Goal: Information Seeking & Learning: Check status

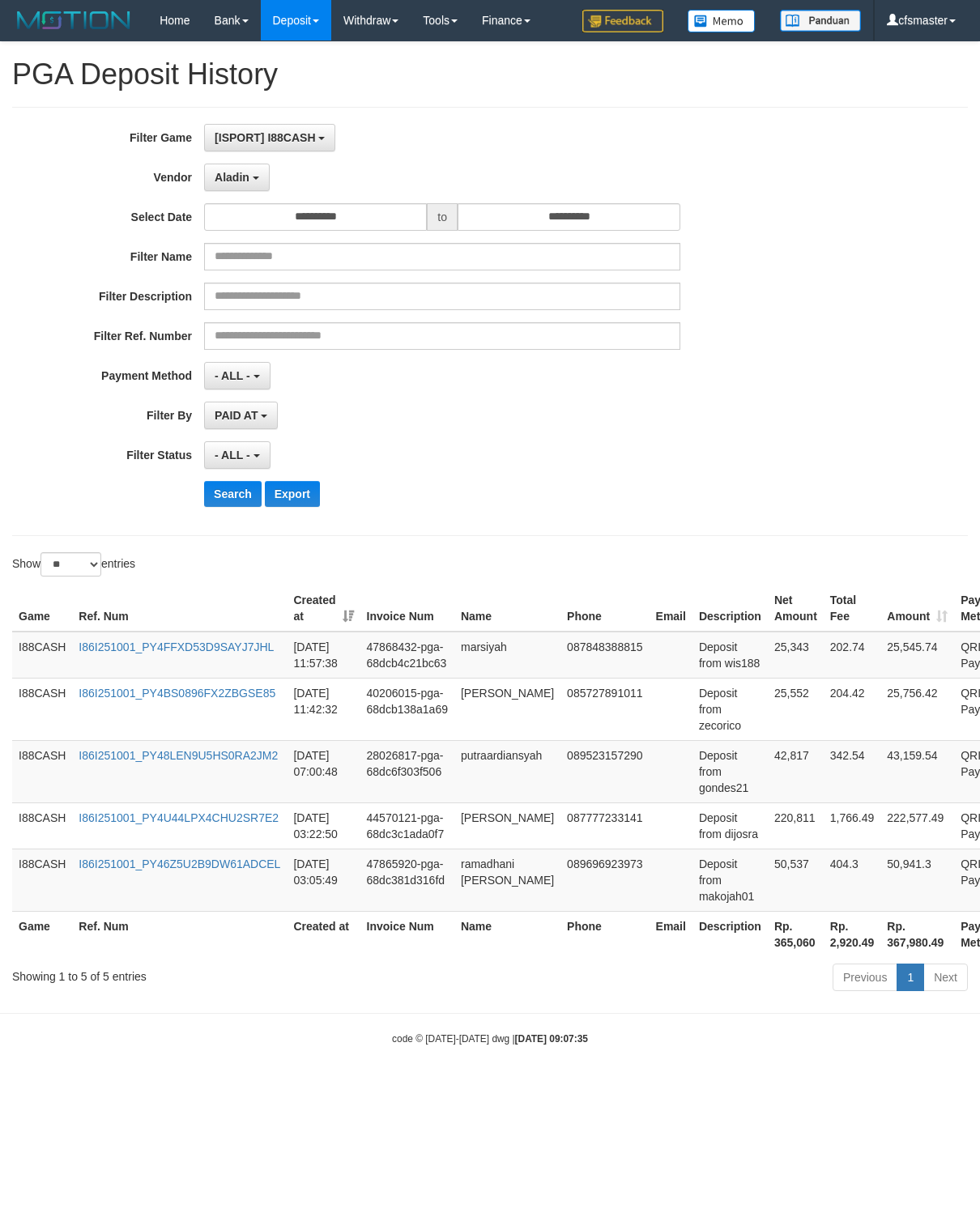
select select "**********"
select select "**"
click at [224, 503] on button "Search" at bounding box center [232, 494] width 58 height 26
click at [747, 908] on td "Deposit from makojah01" at bounding box center [730, 879] width 76 height 63
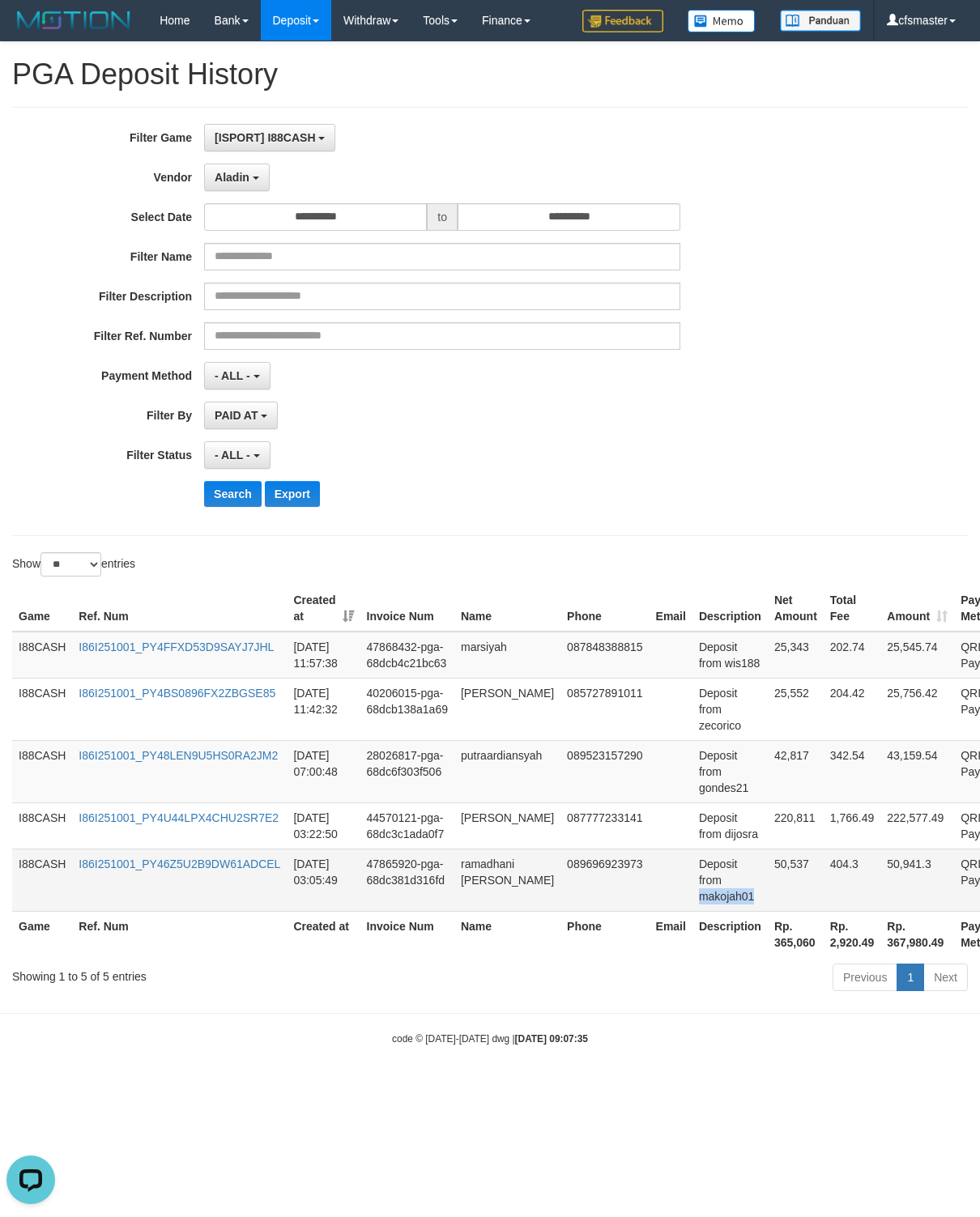
click at [747, 908] on td "Deposit from makojah01" at bounding box center [730, 879] width 76 height 63
copy td "makojah01"
click at [805, 877] on td "50,537" at bounding box center [796, 879] width 56 height 63
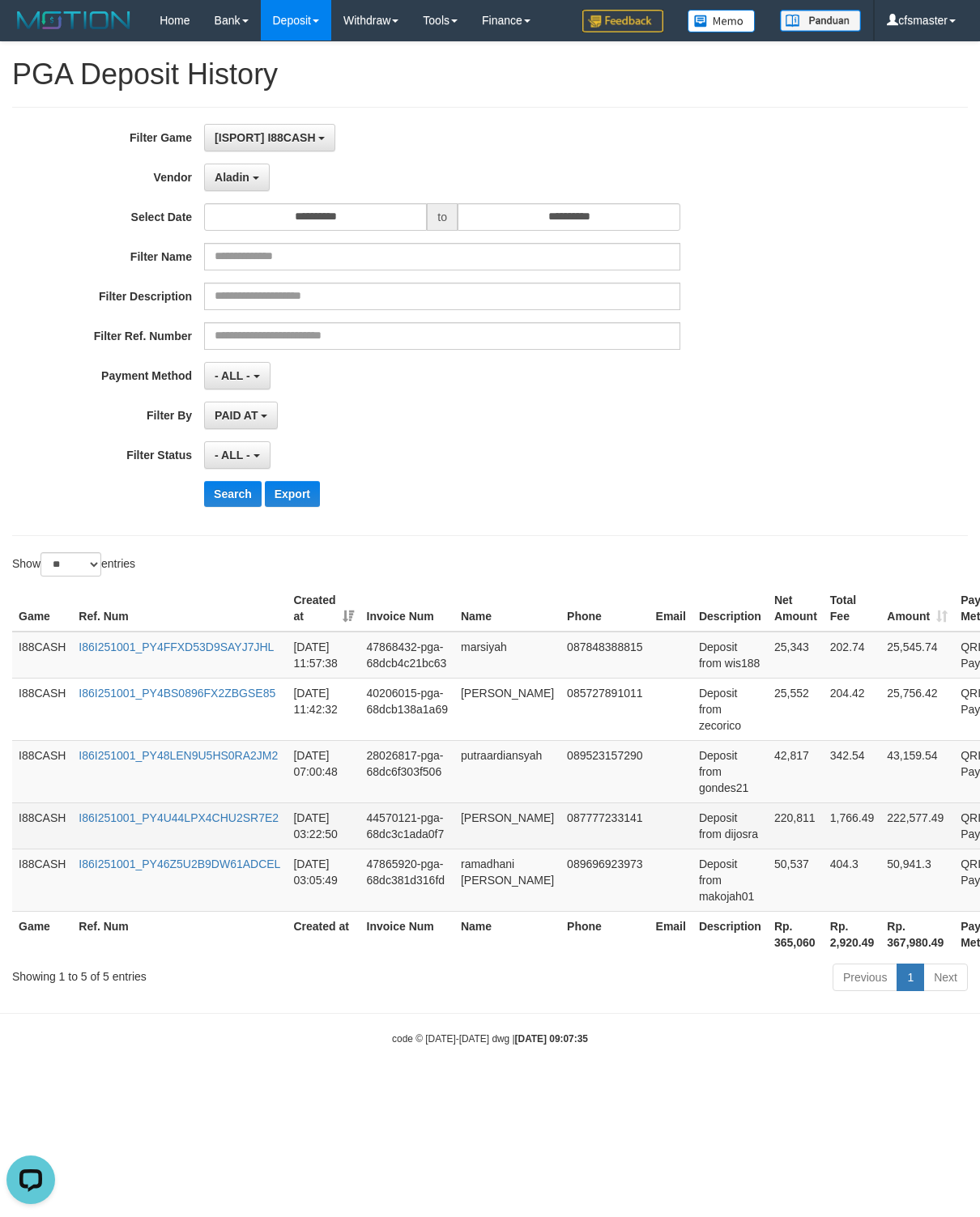
click at [752, 848] on td "Deposit from dijosra" at bounding box center [730, 826] width 76 height 46
copy td "dijosra"
click at [810, 826] on td "220,811" at bounding box center [796, 826] width 56 height 46
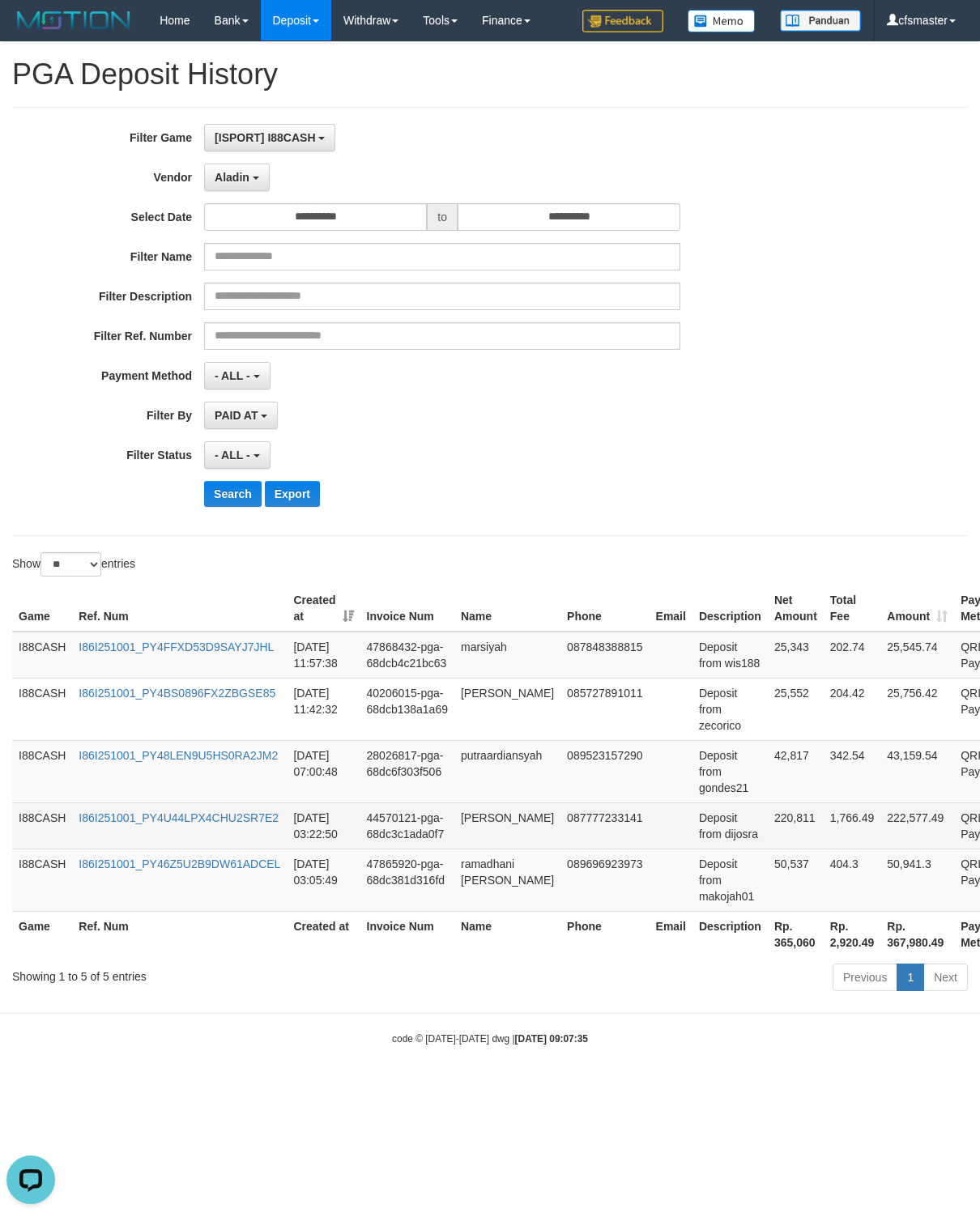
click at [810, 826] on td "220,811" at bounding box center [796, 826] width 56 height 46
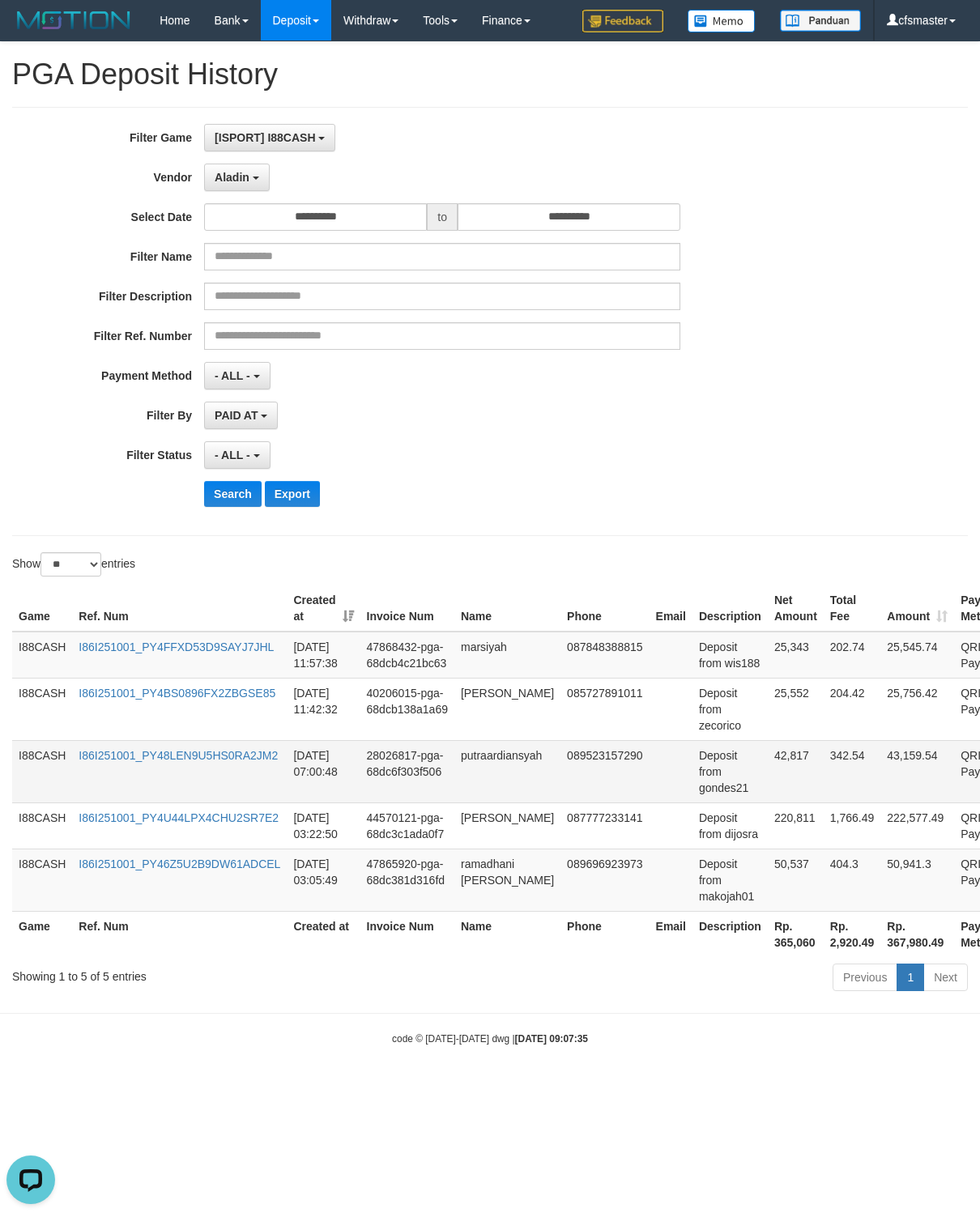
click at [743, 801] on td "Deposit from gondes21" at bounding box center [730, 771] width 76 height 63
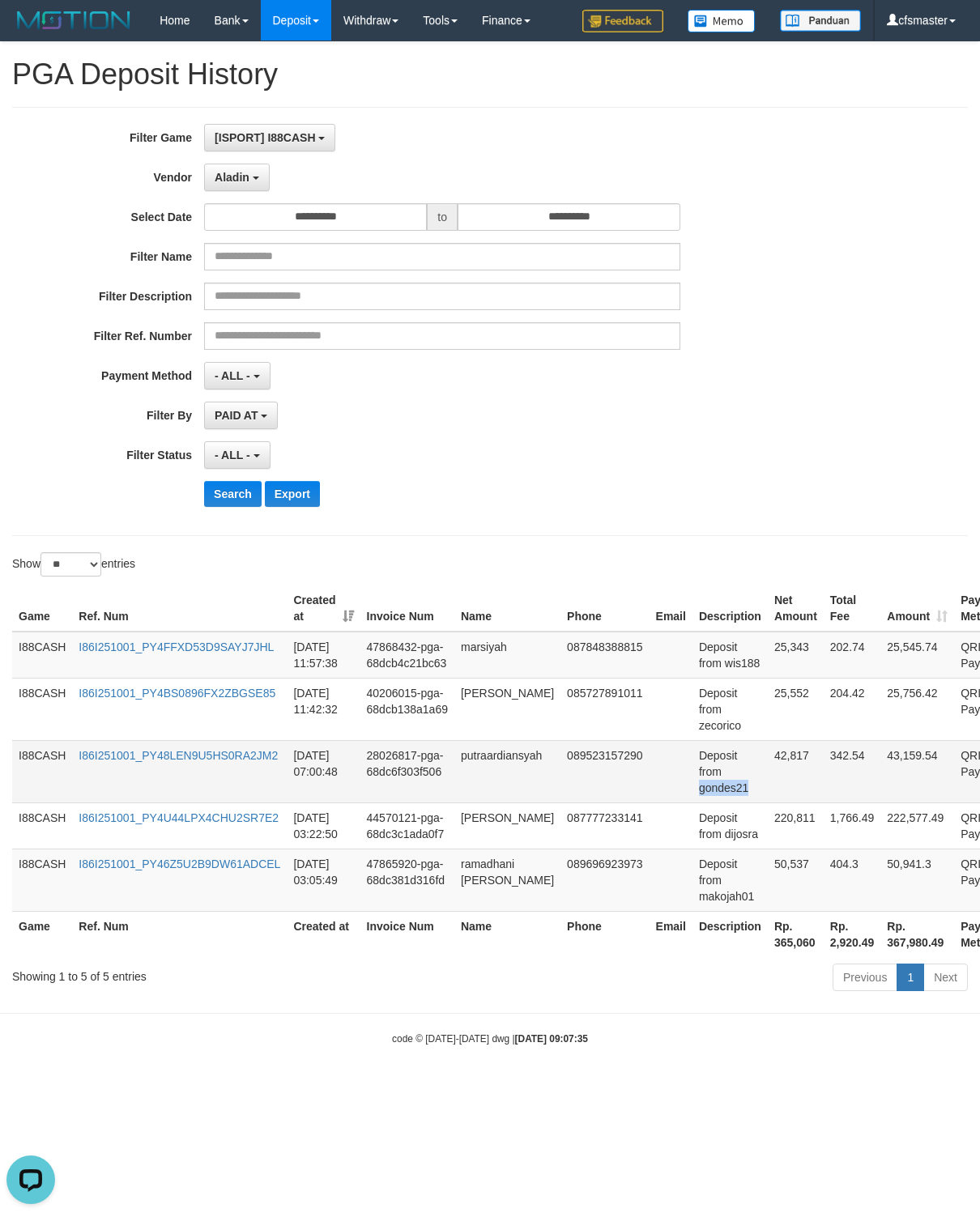
copy td "gondes21"
click at [802, 762] on td "42,817" at bounding box center [796, 771] width 56 height 63
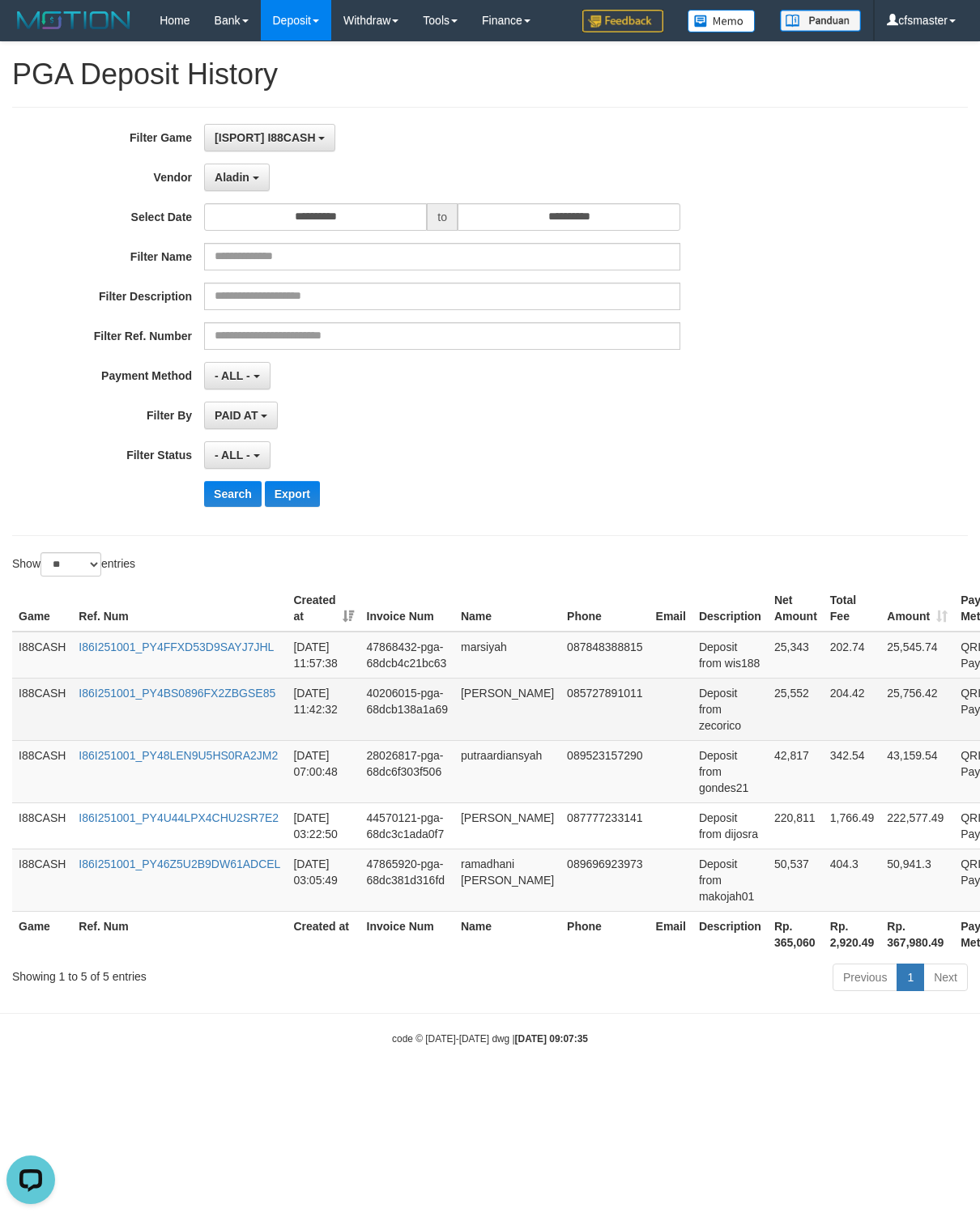
click at [727, 733] on td "Deposit from zecorico" at bounding box center [730, 709] width 76 height 63
copy td "zecorico"
click at [802, 705] on td "25,552" at bounding box center [796, 709] width 56 height 63
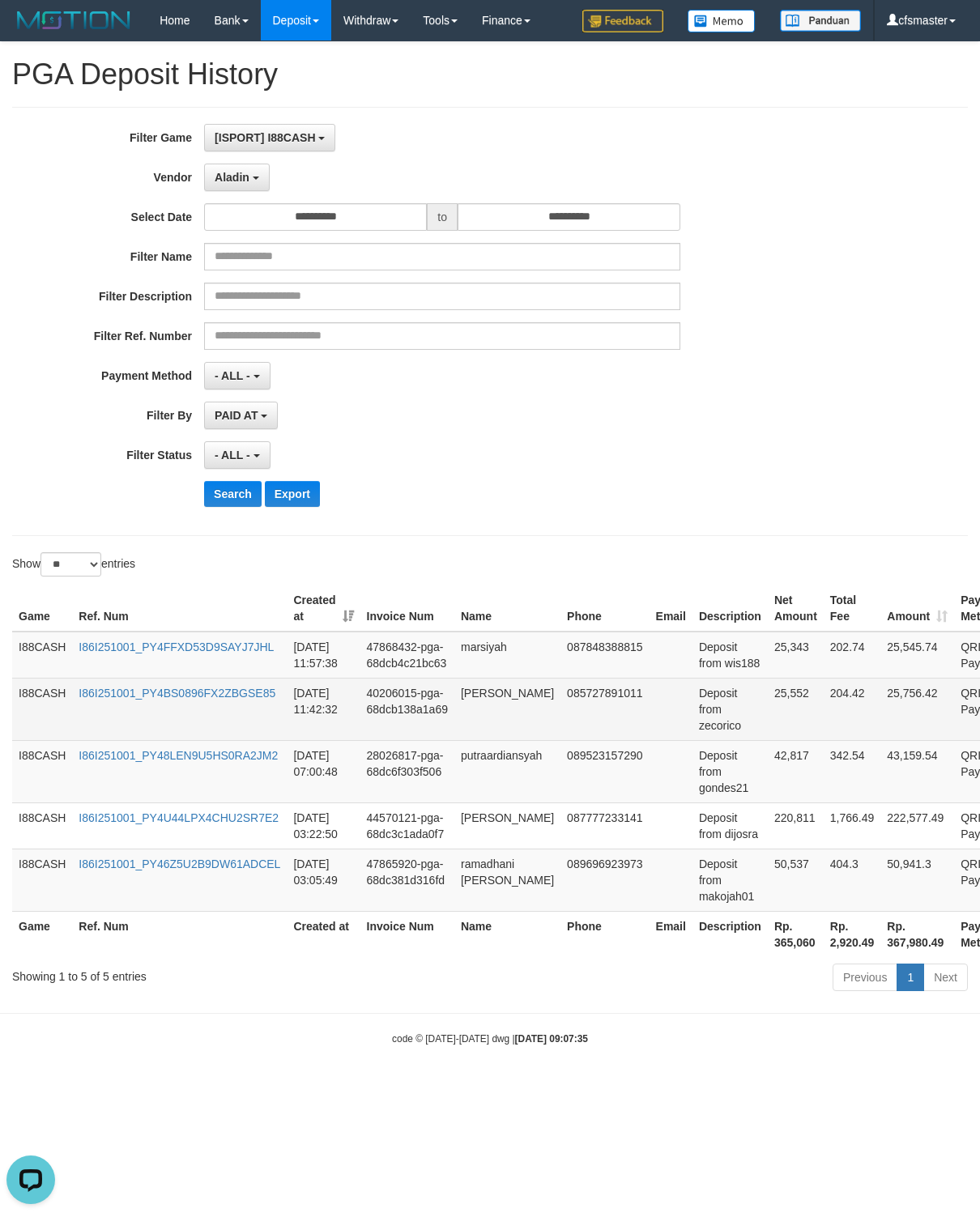
click at [802, 705] on td "25,552" at bounding box center [796, 709] width 56 height 63
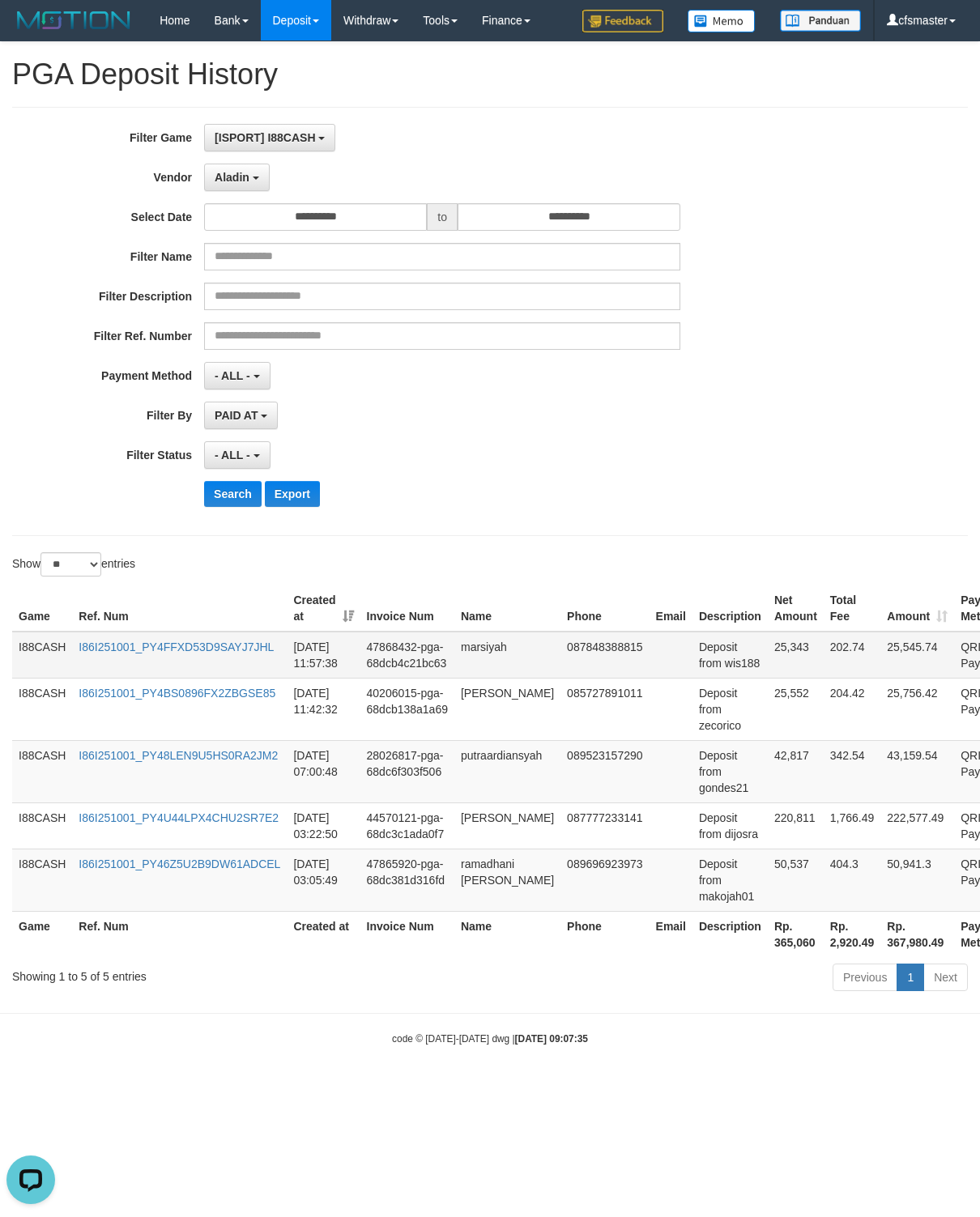
click at [748, 670] on td "Deposit from wis188" at bounding box center [730, 655] width 76 height 47
copy td "wis188"
click at [801, 654] on td "25,343" at bounding box center [796, 655] width 56 height 47
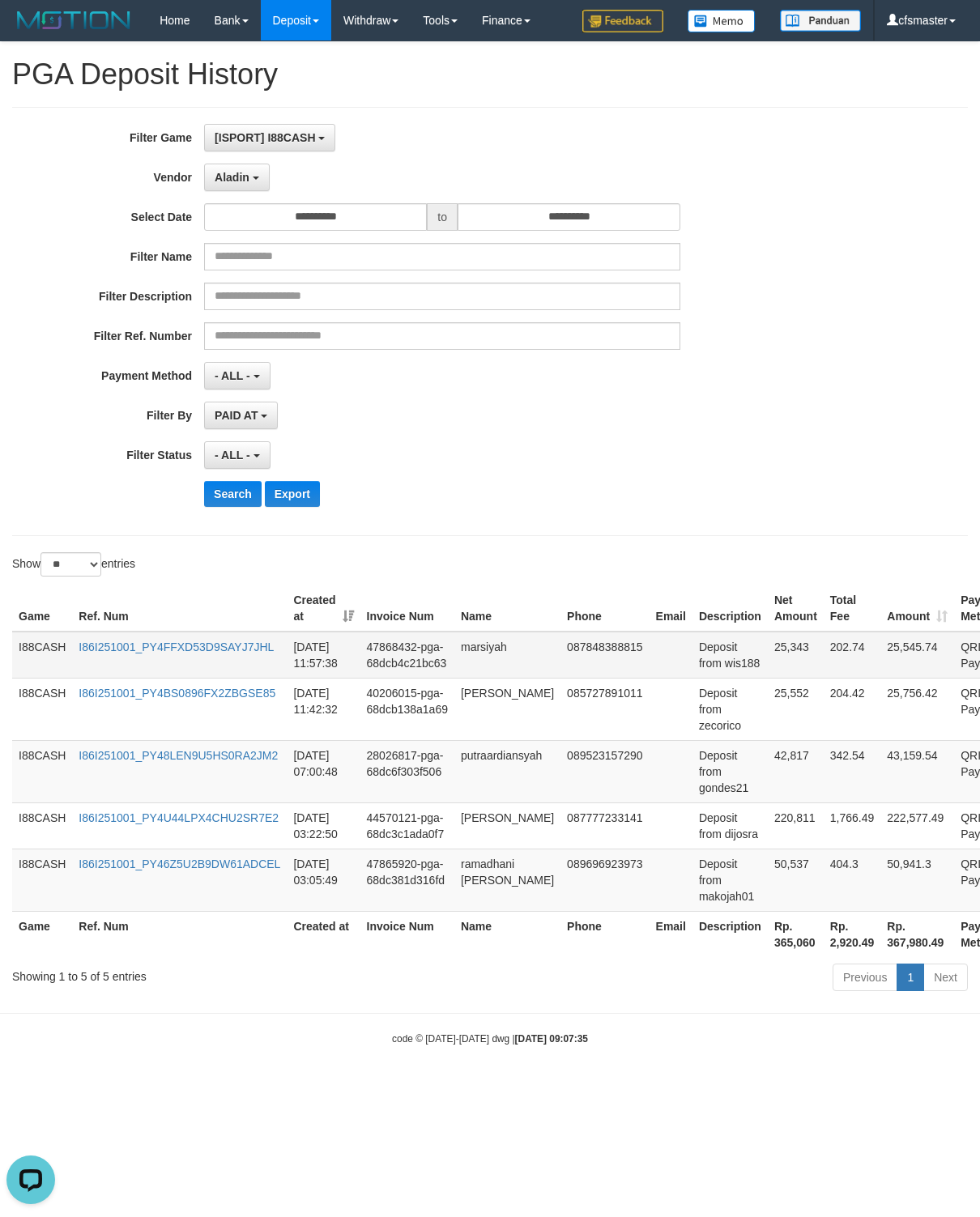
click at [801, 654] on td "25,343" at bounding box center [796, 655] width 56 height 47
drag, startPoint x: 298, startPoint y: 671, endPoint x: 347, endPoint y: 678, distance: 49.5
click at [347, 678] on td "[DATE] 11:57:38" at bounding box center [323, 655] width 73 height 47
click at [241, 504] on button "Search" at bounding box center [232, 494] width 58 height 26
click at [229, 500] on button "Search" at bounding box center [232, 494] width 58 height 26
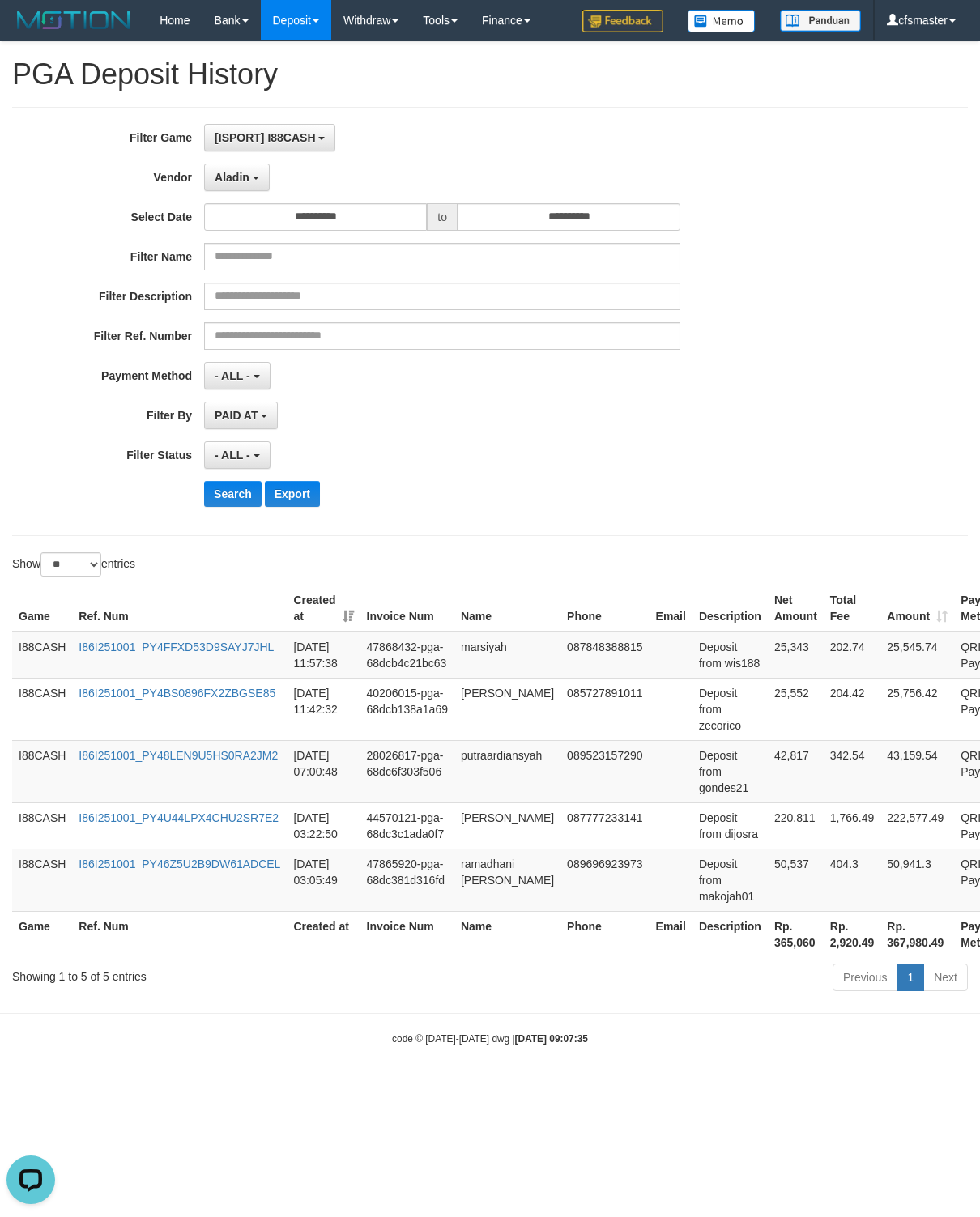
click at [585, 442] on div "**********" at bounding box center [408, 322] width 817 height 395
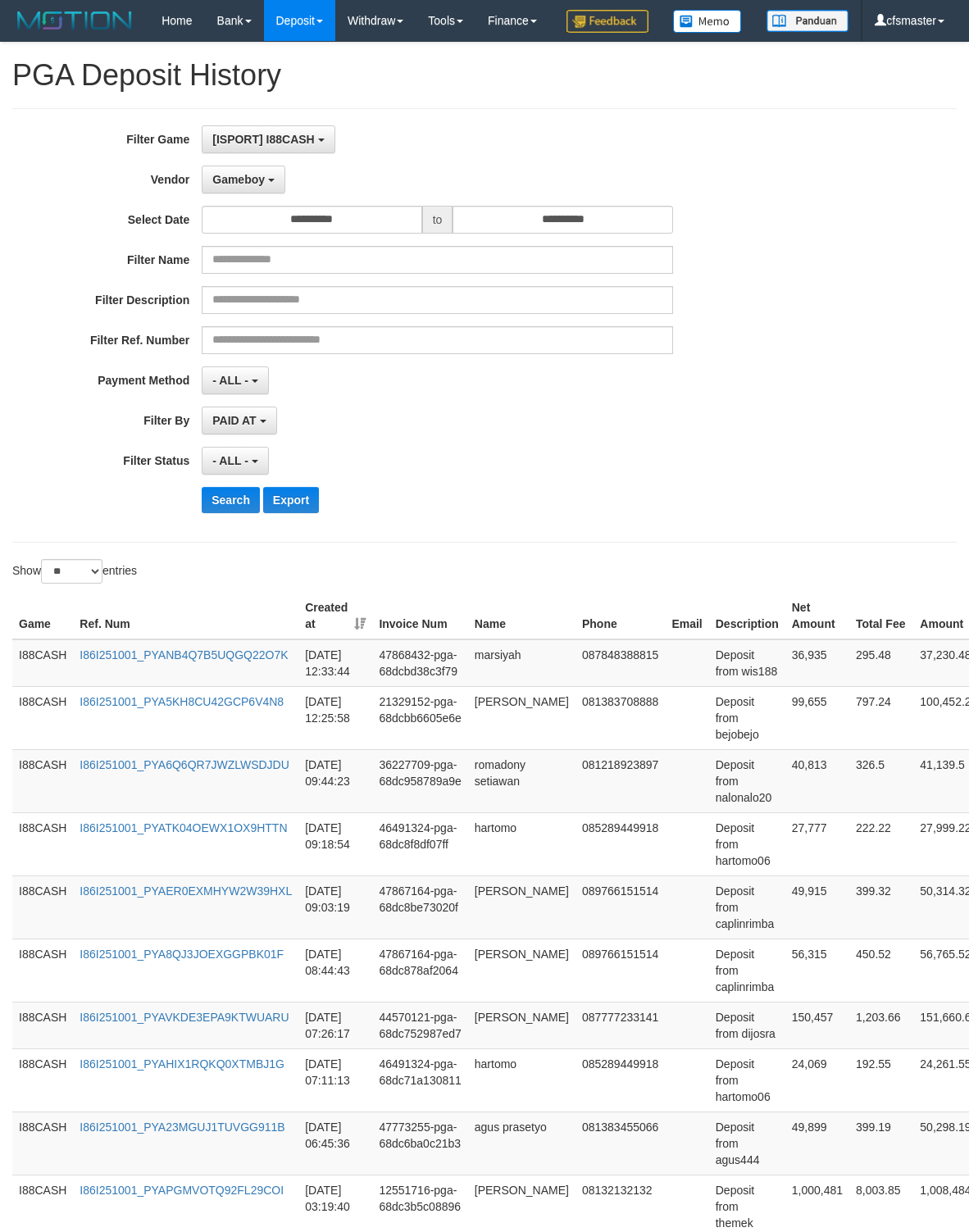
select select "**********"
select select "**"
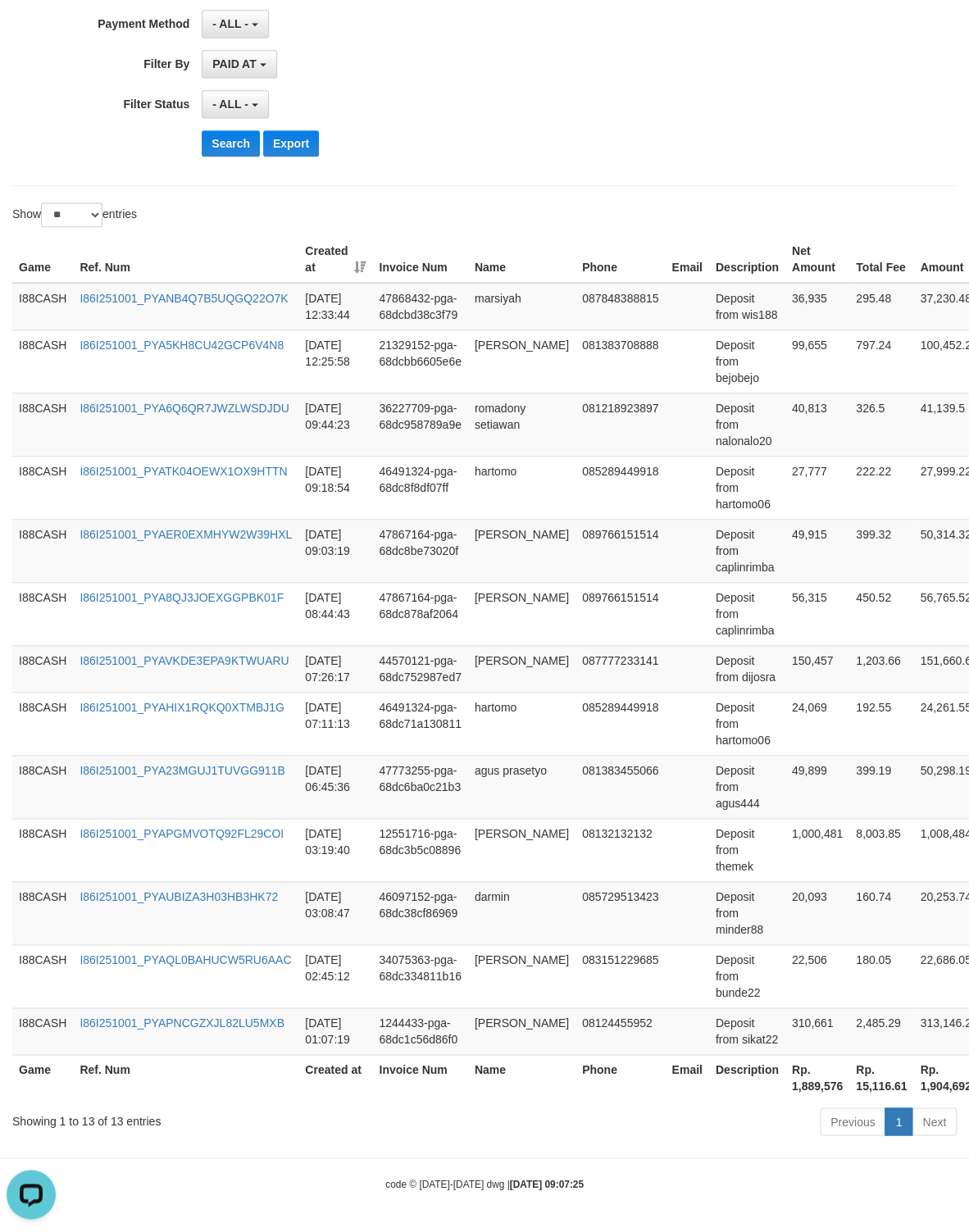
scroll to position [15, 0]
click at [760, 1040] on td "Deposit from sikat22" at bounding box center [747, 1031] width 76 height 47
copy td "sikat22"
click at [810, 1022] on td "310,661" at bounding box center [818, 1031] width 64 height 47
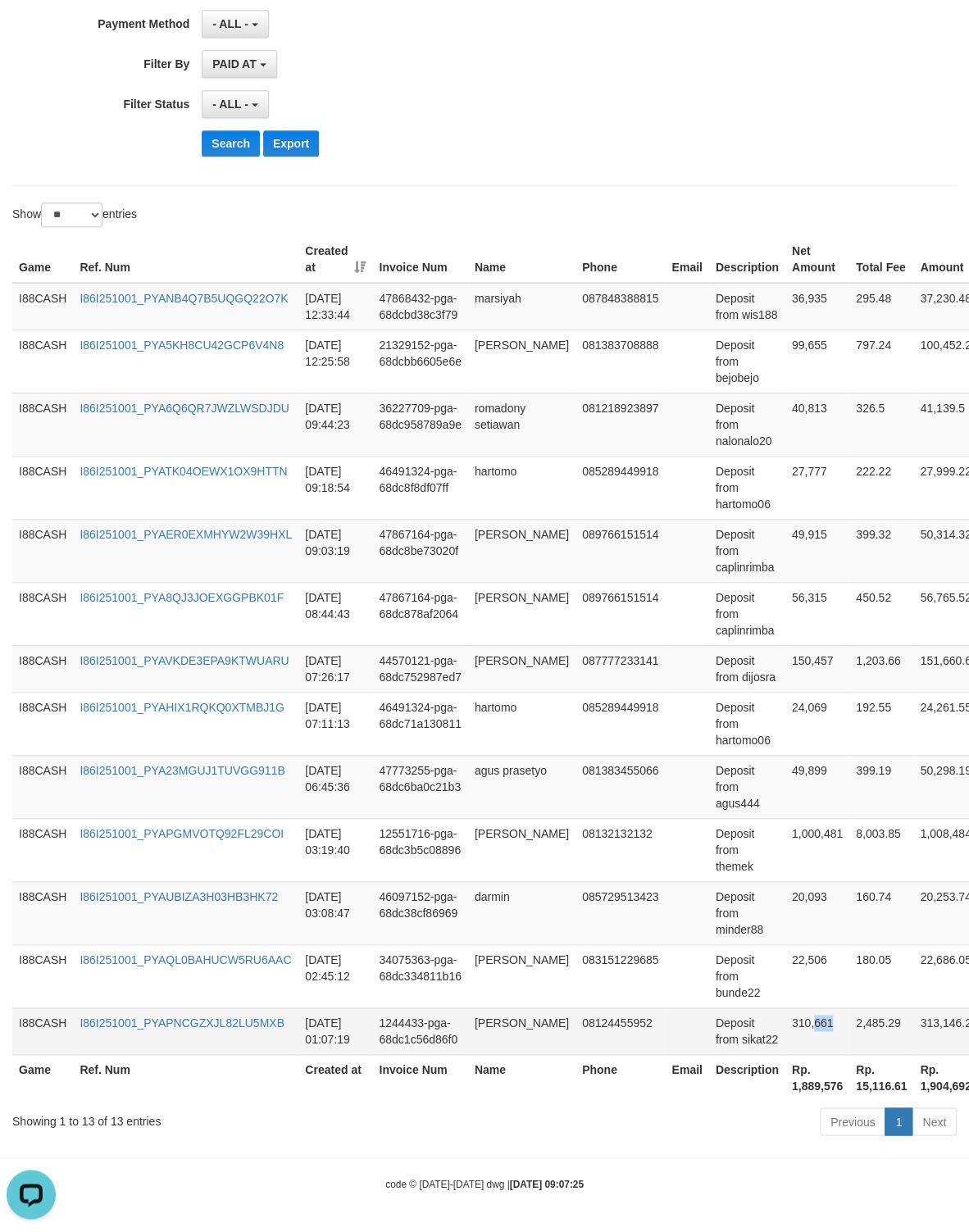
click at [810, 1022] on td "310,661" at bounding box center [818, 1031] width 64 height 47
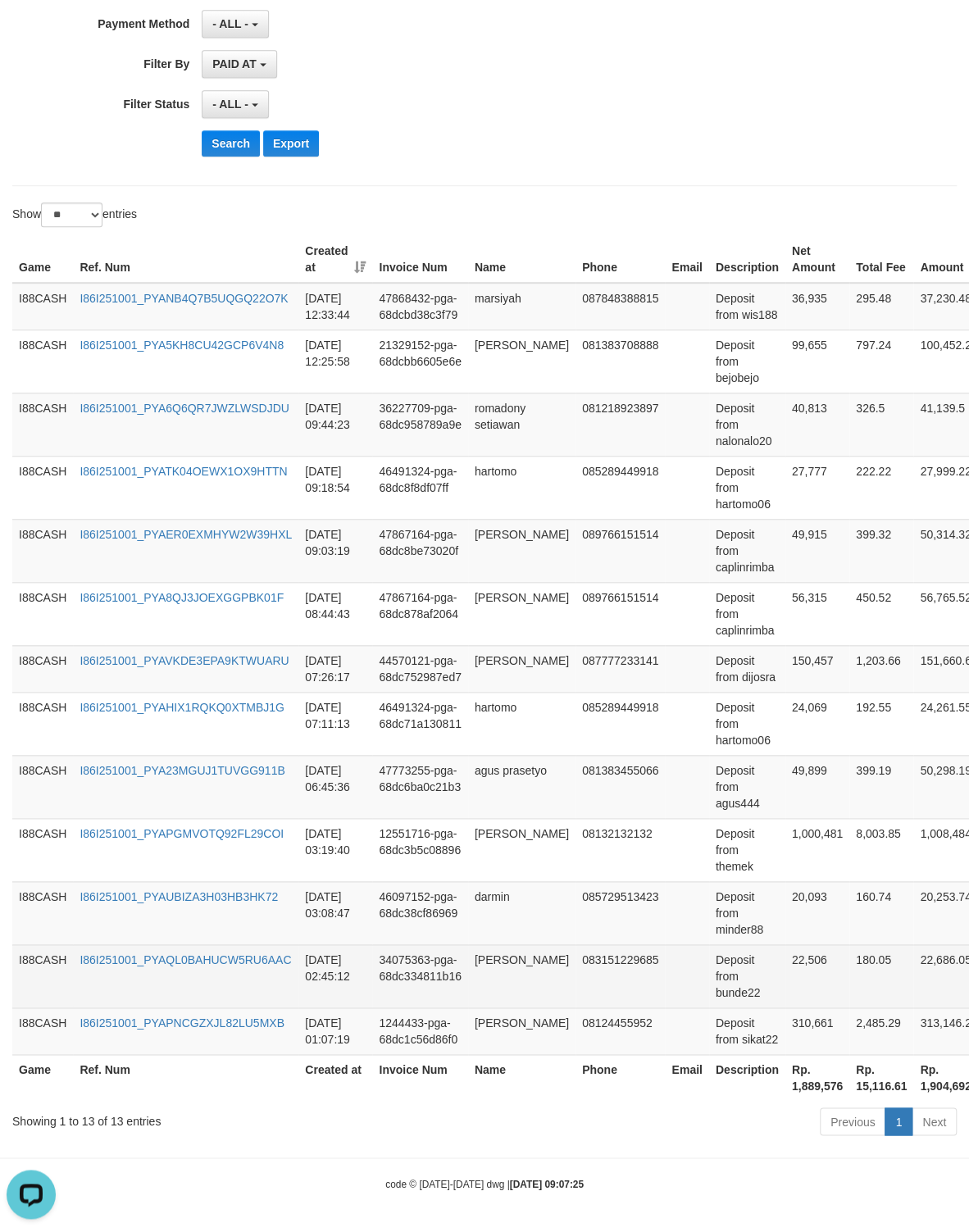
click at [742, 992] on td "Deposit from bunde22" at bounding box center [747, 976] width 76 height 63
copy td "bunde22"
click at [802, 963] on td "22,506" at bounding box center [818, 976] width 64 height 63
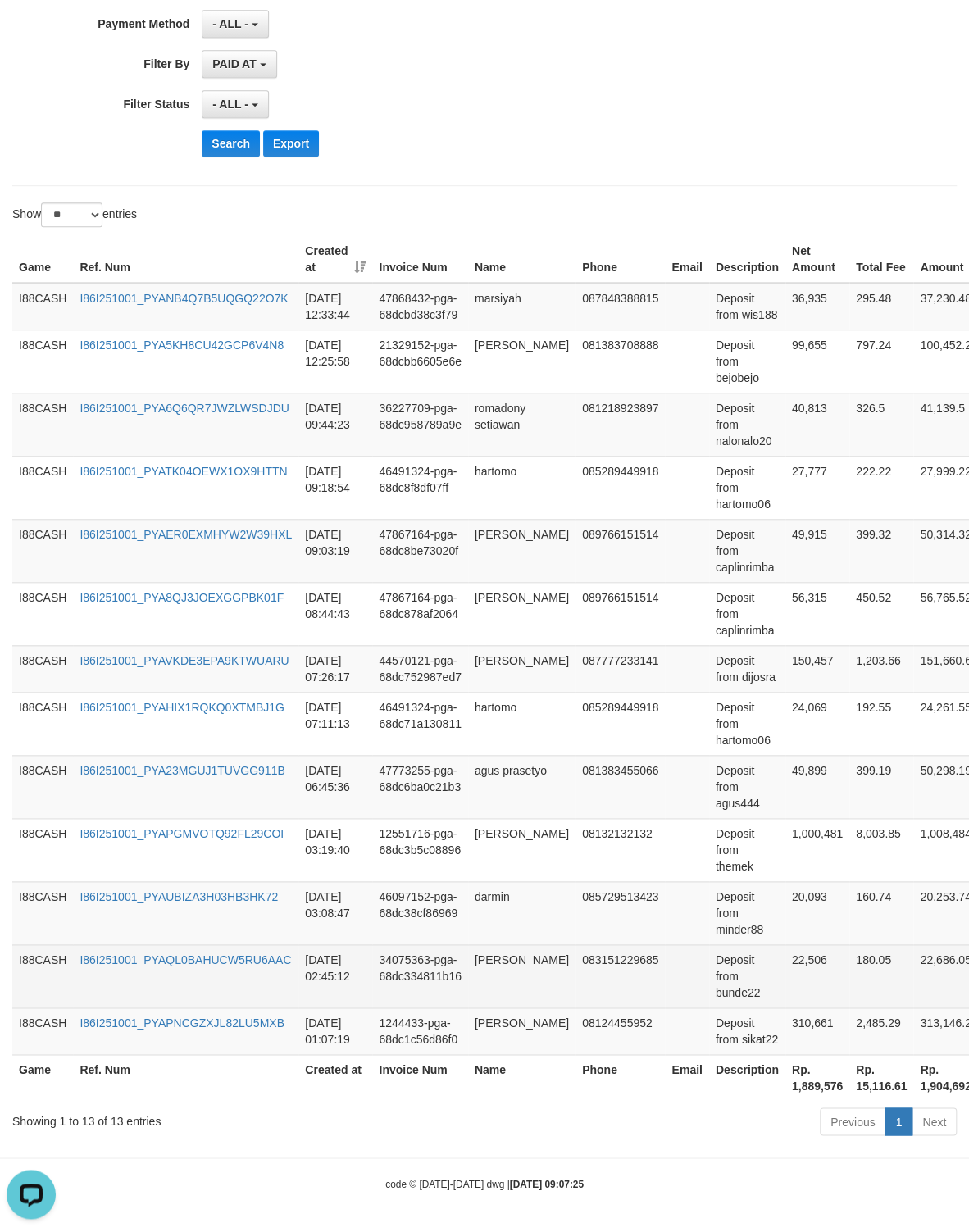
click at [802, 963] on td "22,506" at bounding box center [818, 976] width 64 height 63
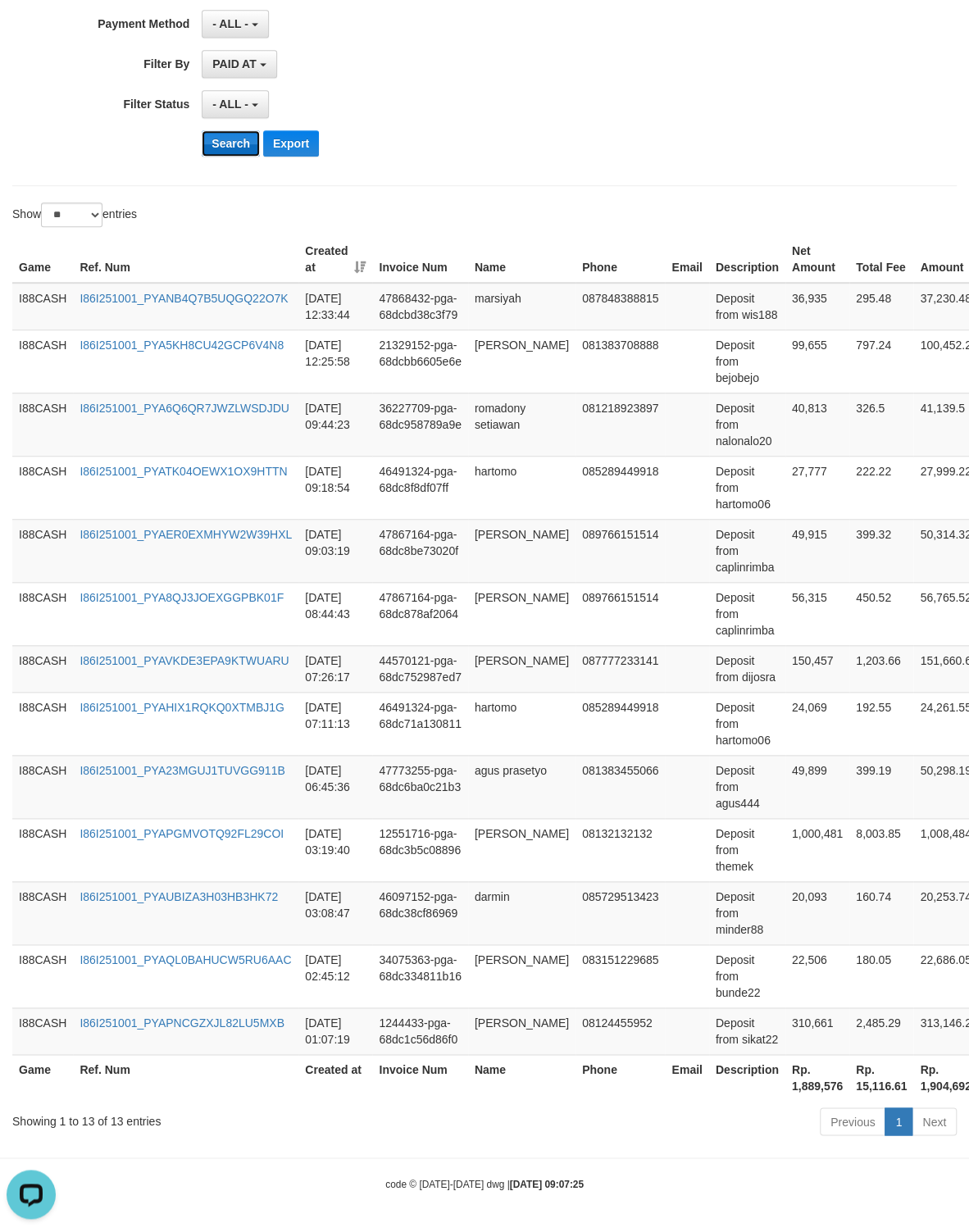
click at [215, 134] on button "Search" at bounding box center [230, 144] width 58 height 26
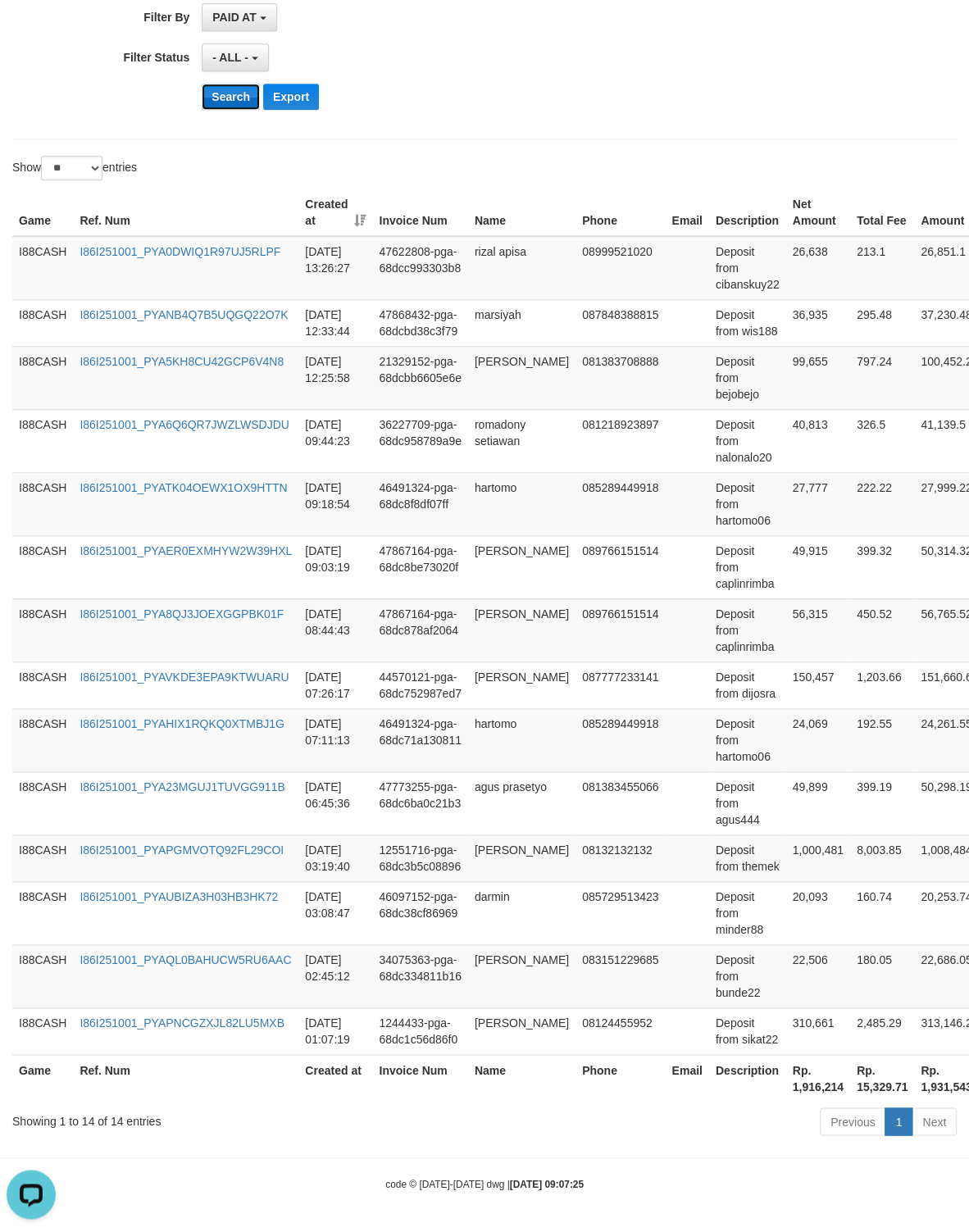
click at [258, 110] on button "Search" at bounding box center [230, 97] width 58 height 26
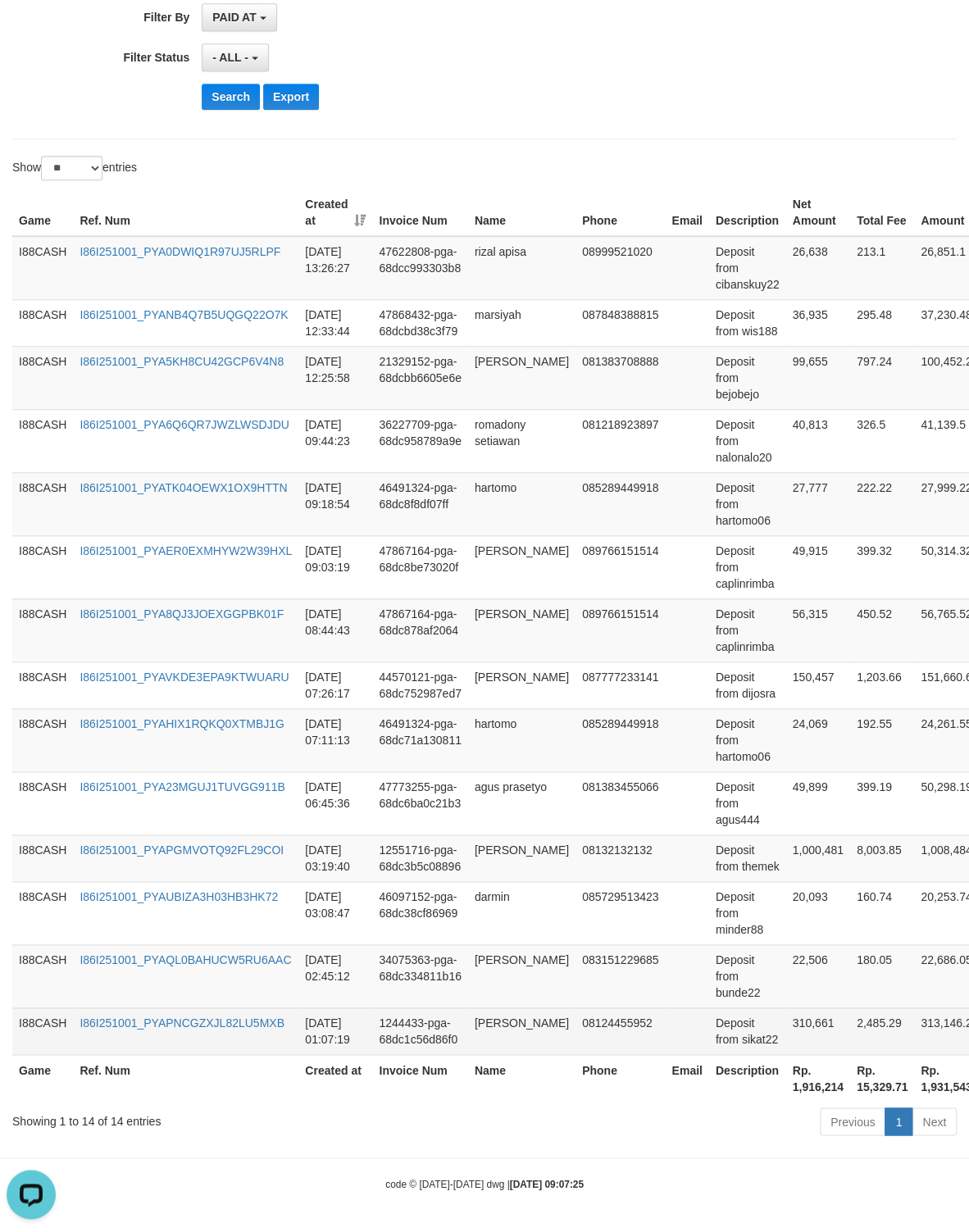
click at [757, 1039] on td "Deposit from sikat22" at bounding box center [748, 1031] width 77 height 47
copy td "sikat22"
click at [806, 1022] on td "310,661" at bounding box center [819, 1031] width 64 height 47
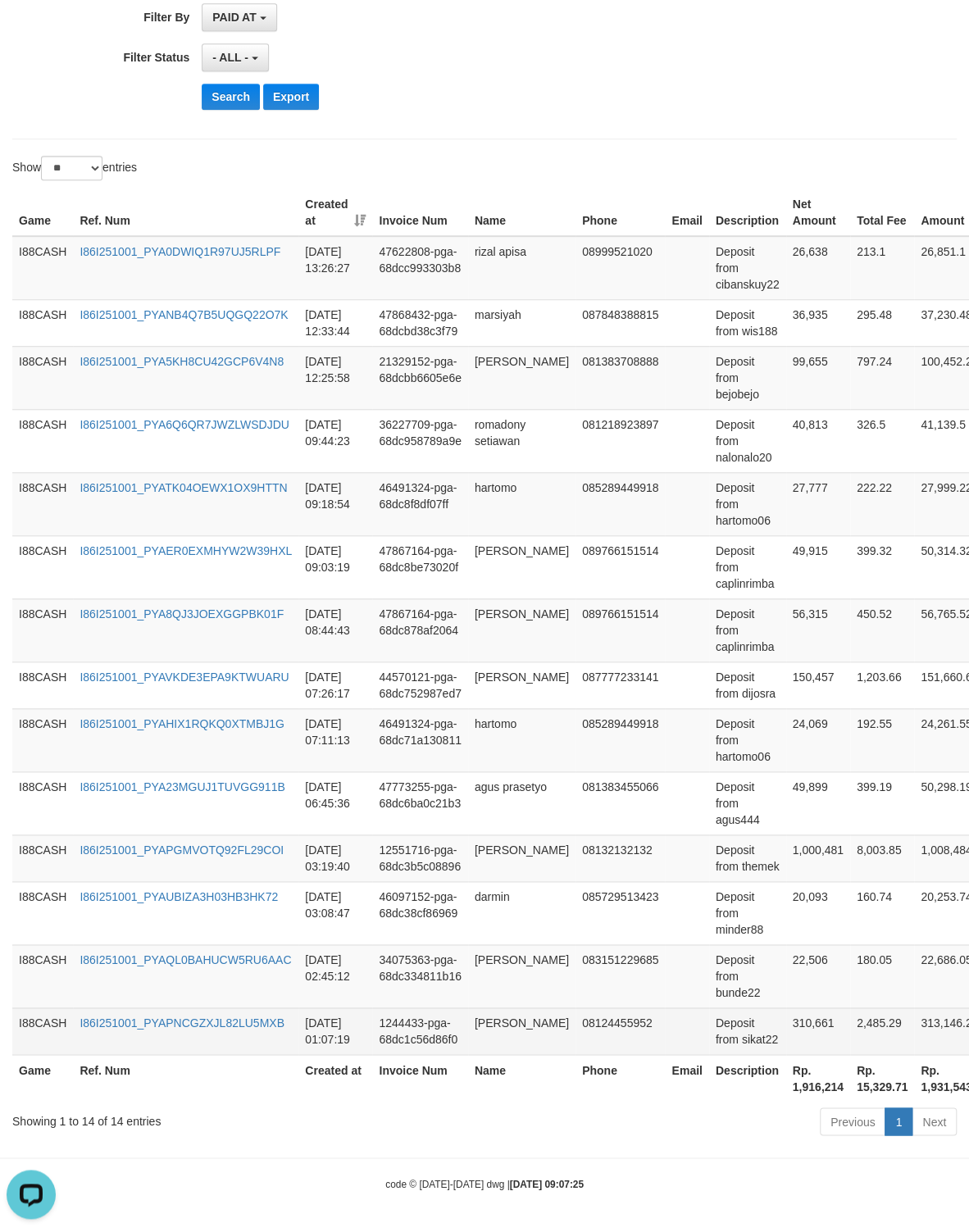
click at [806, 1022] on td "310,661" at bounding box center [819, 1031] width 64 height 47
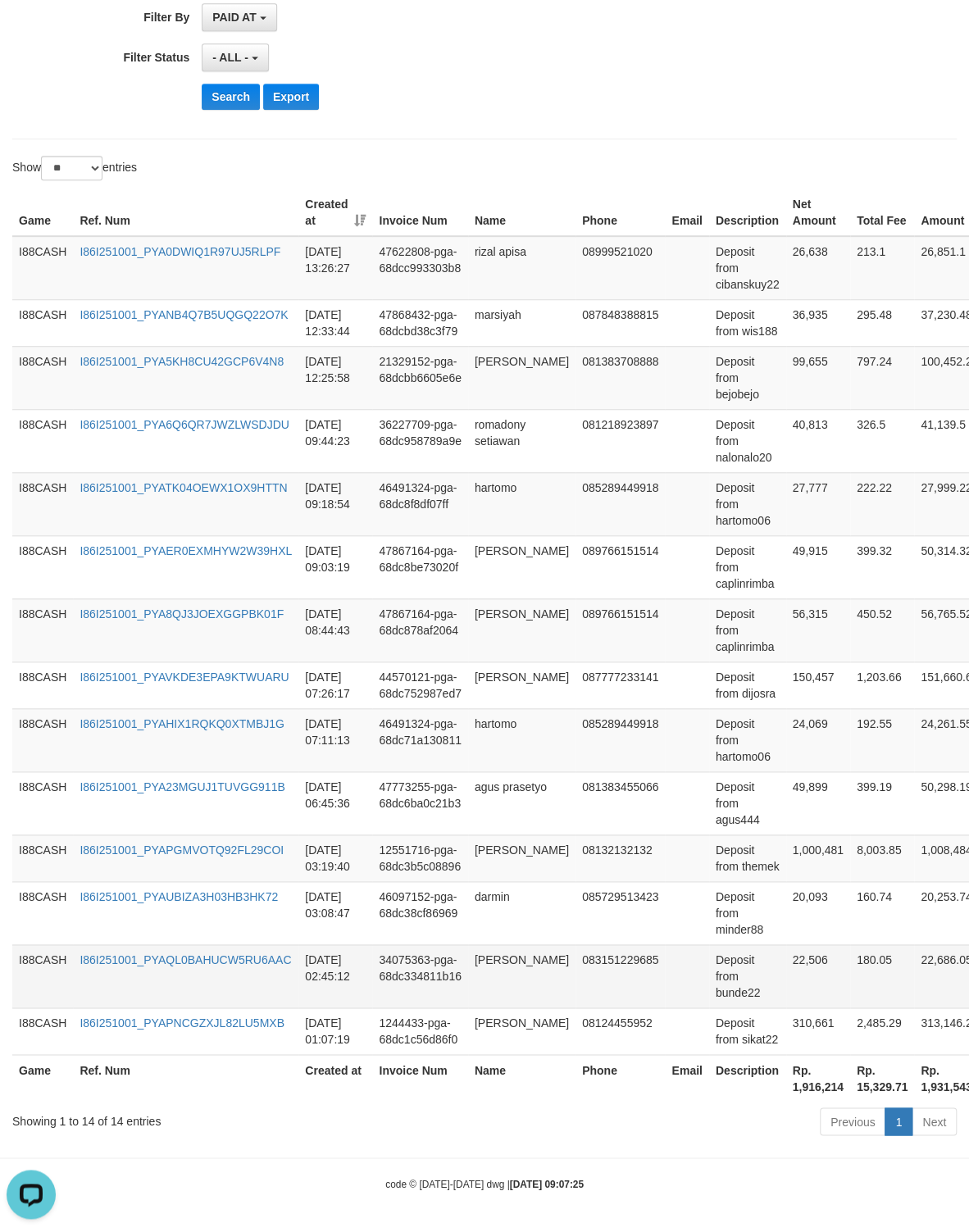
click at [742, 992] on td "Deposit from bunde22" at bounding box center [748, 976] width 77 height 63
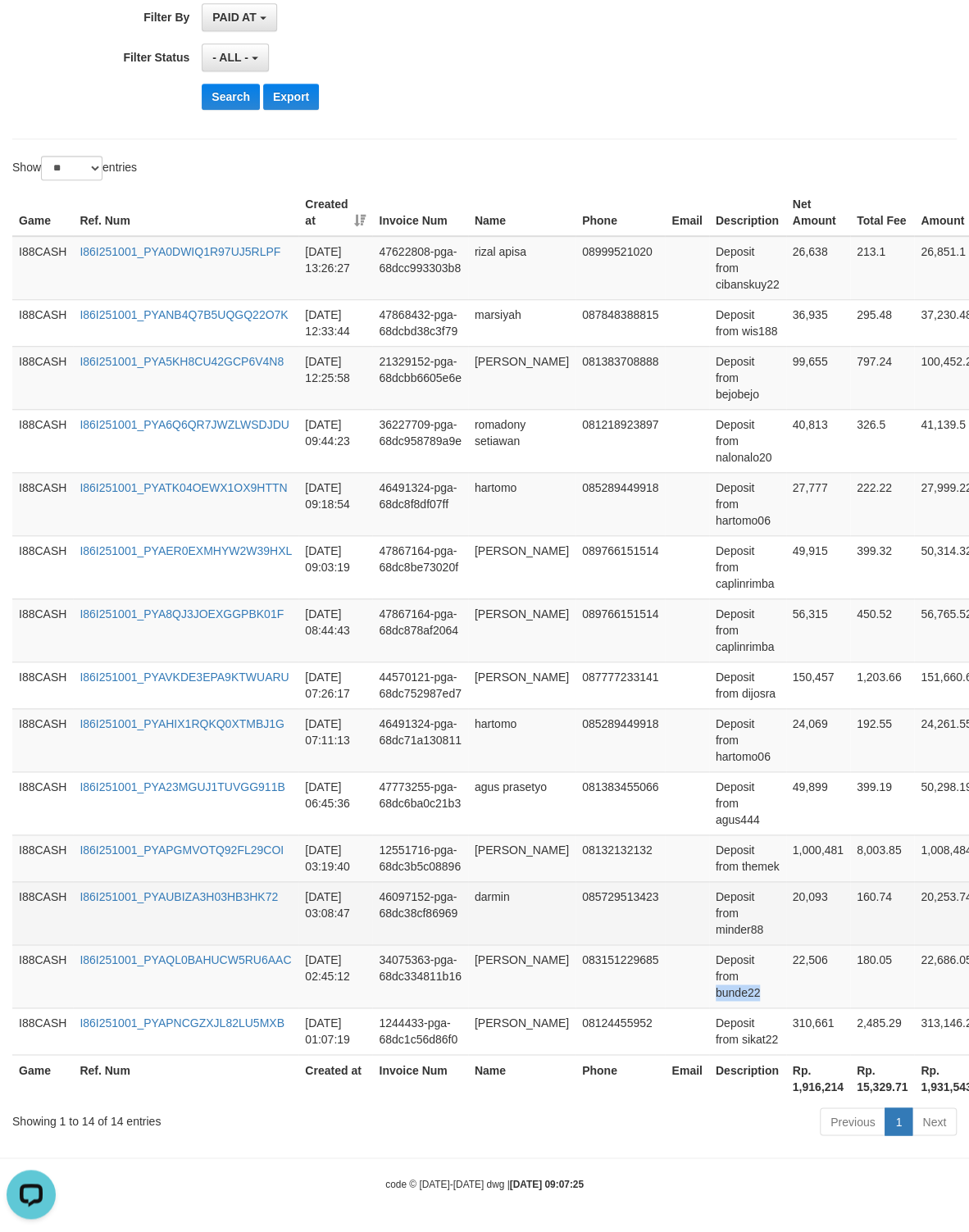
copy td "bunde22"
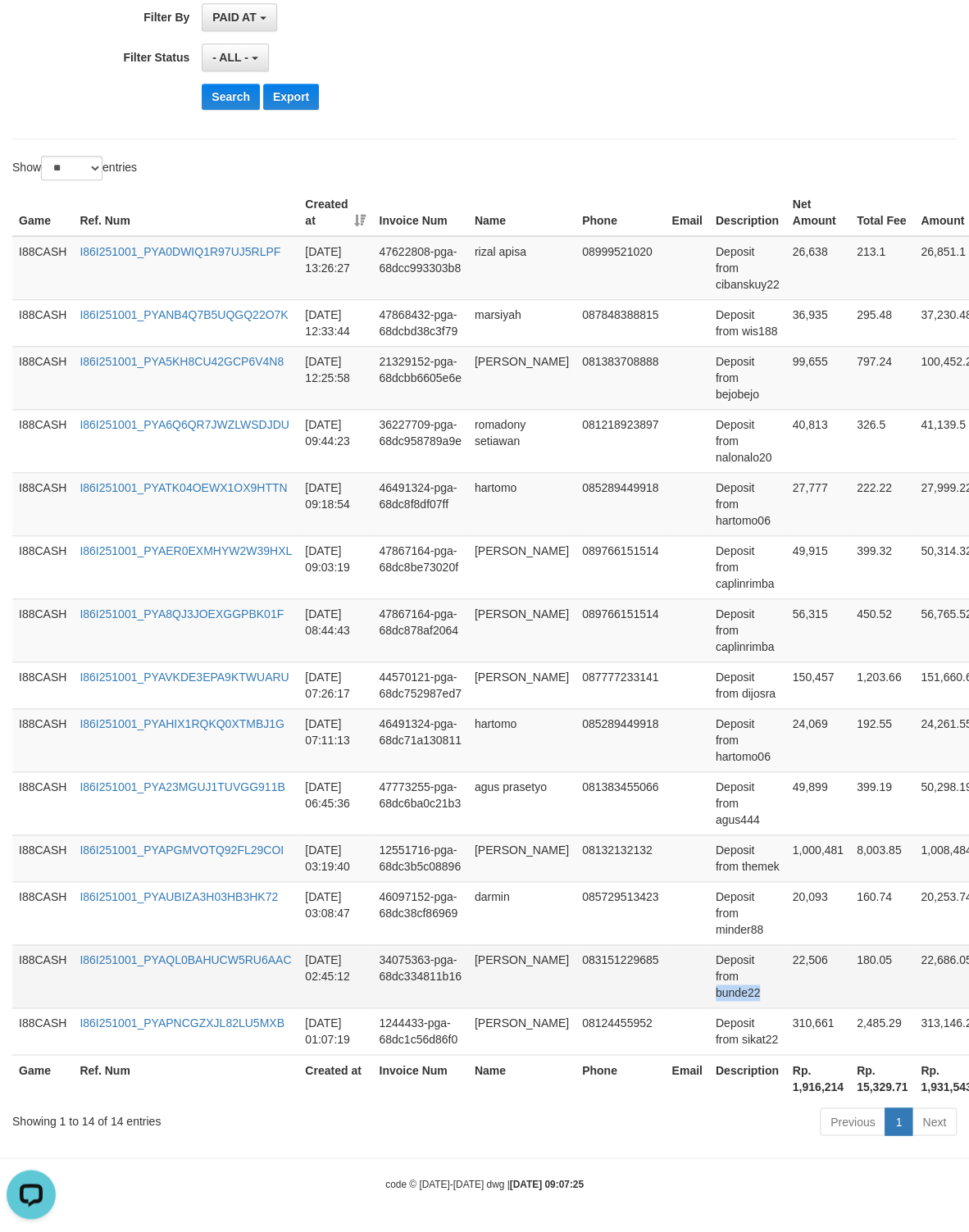
click at [794, 962] on td "22,506" at bounding box center [819, 976] width 64 height 63
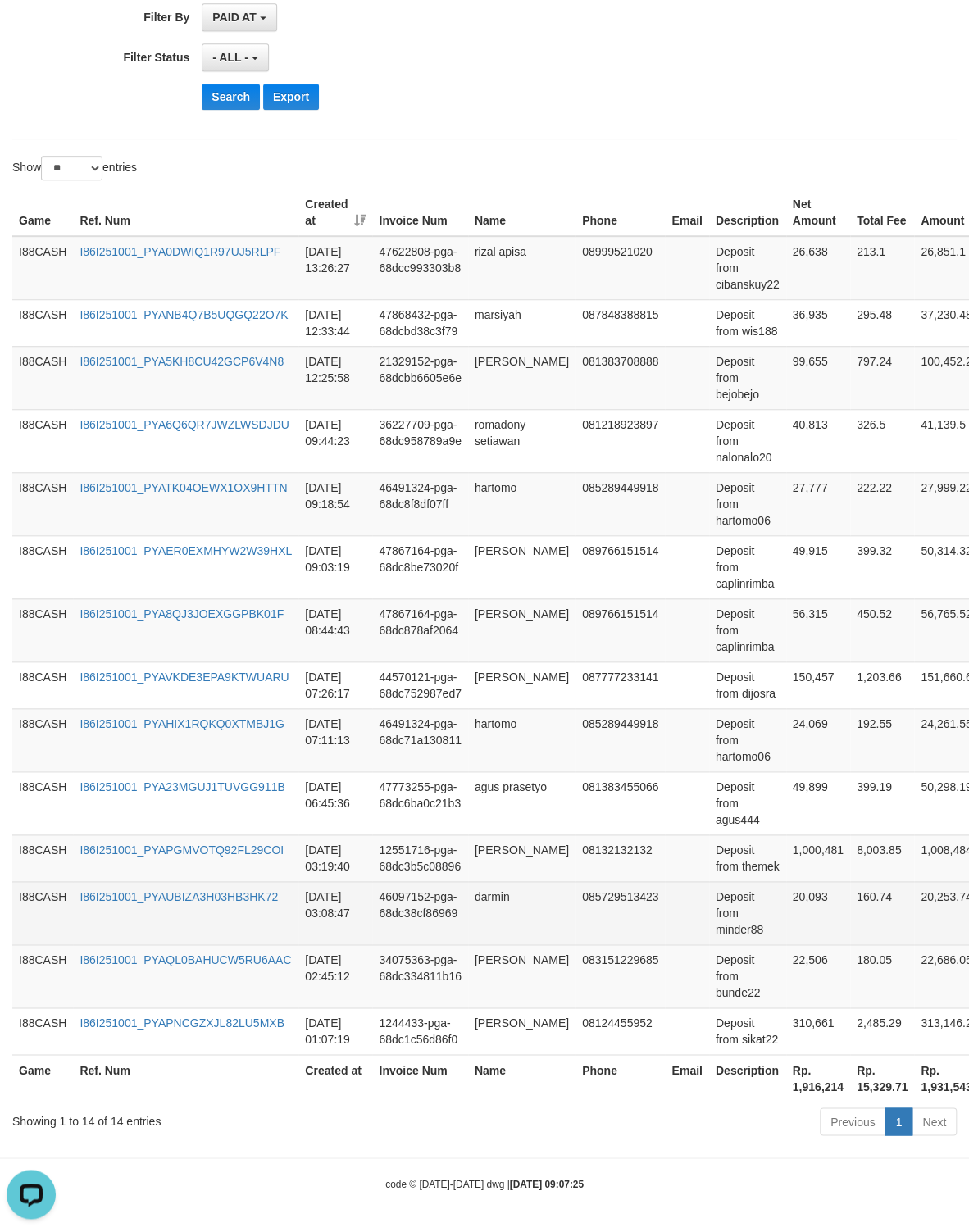
click at [745, 925] on td "Deposit from minder88" at bounding box center [748, 912] width 77 height 63
copy td "minder88"
click at [805, 897] on td "20,093" at bounding box center [819, 912] width 64 height 63
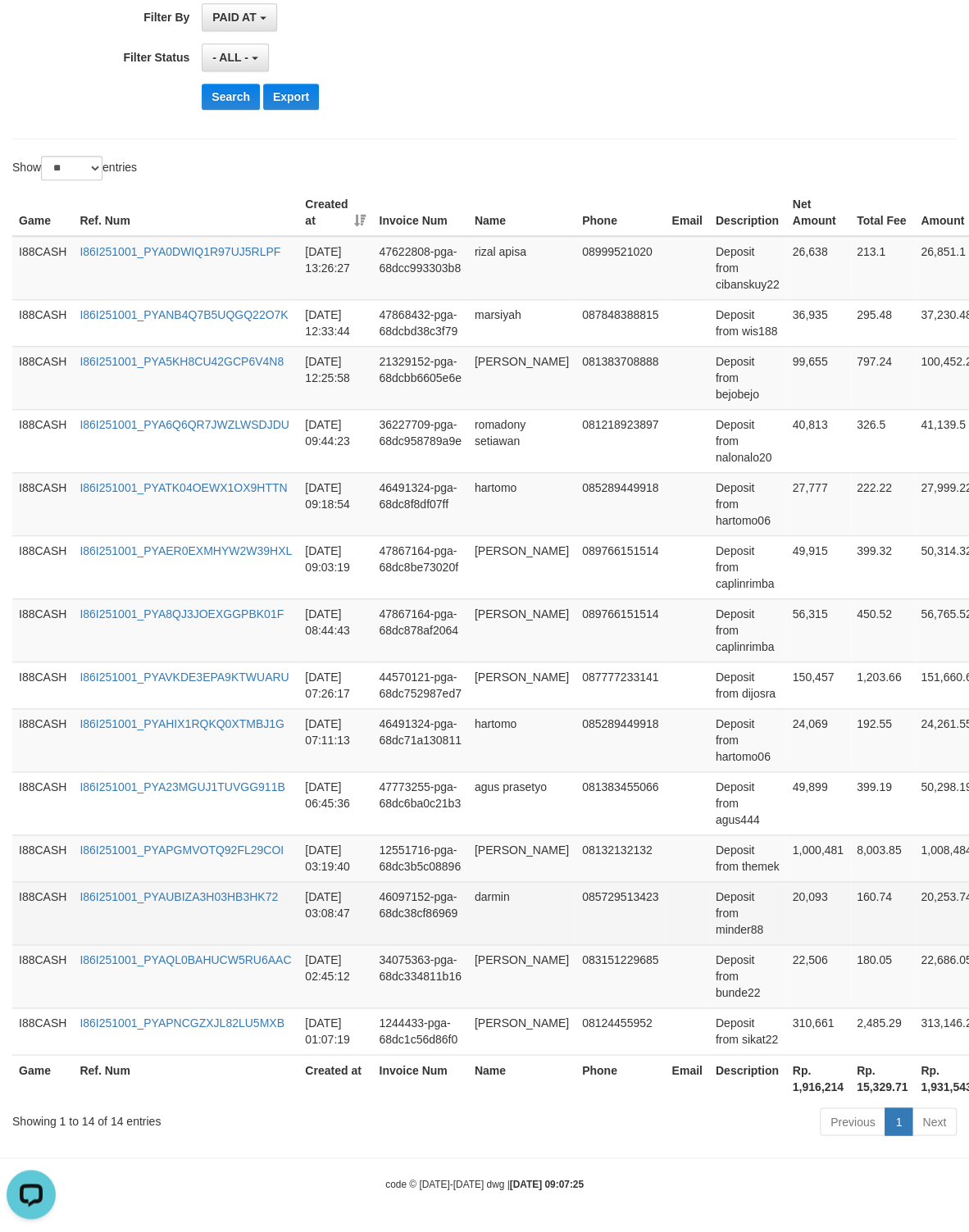
click at [805, 897] on td "20,093" at bounding box center [819, 912] width 64 height 63
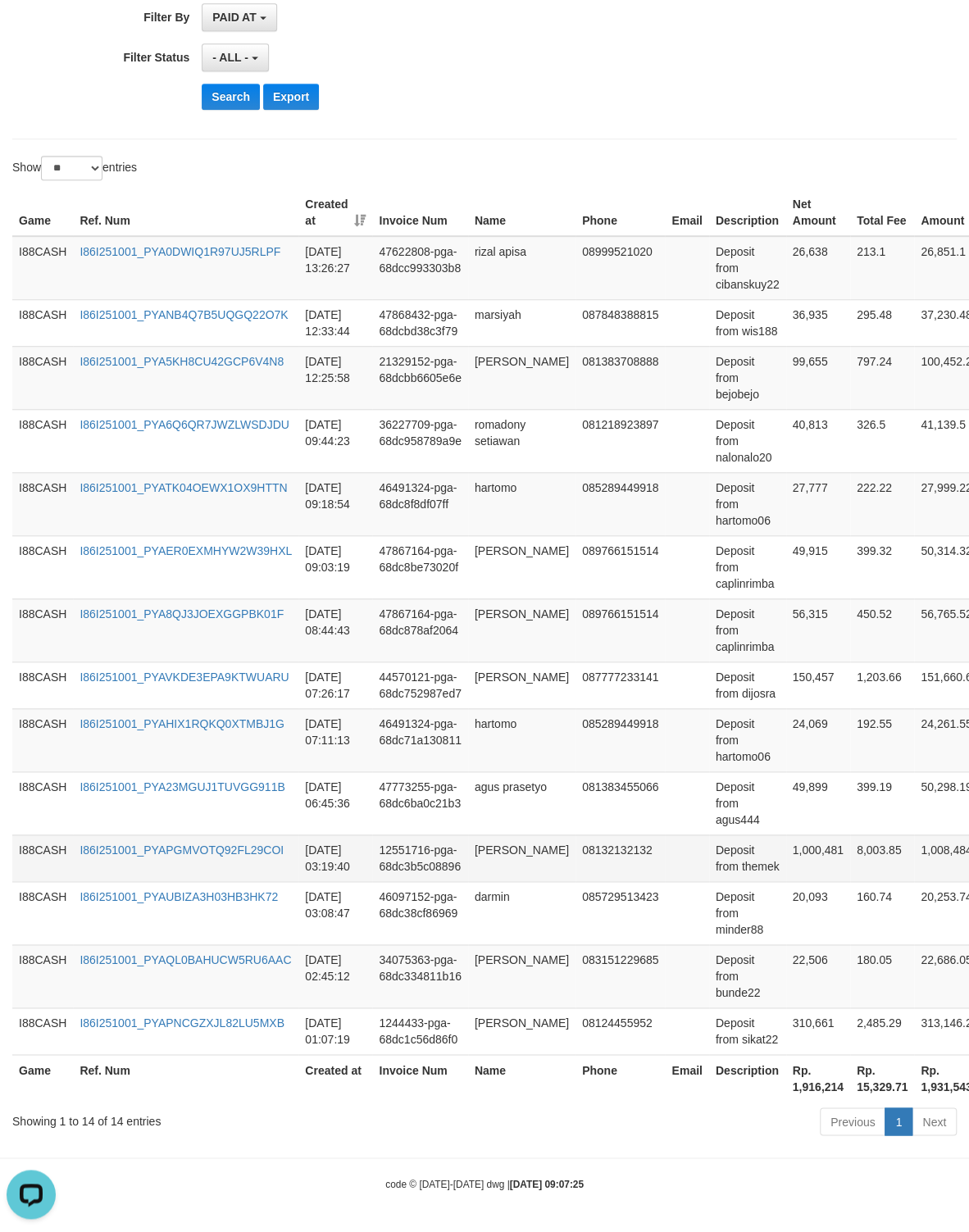
click at [761, 837] on td "Deposit from themek" at bounding box center [748, 857] width 77 height 47
click at [761, 851] on td "Deposit from themek" at bounding box center [748, 857] width 77 height 47
copy td "themek"
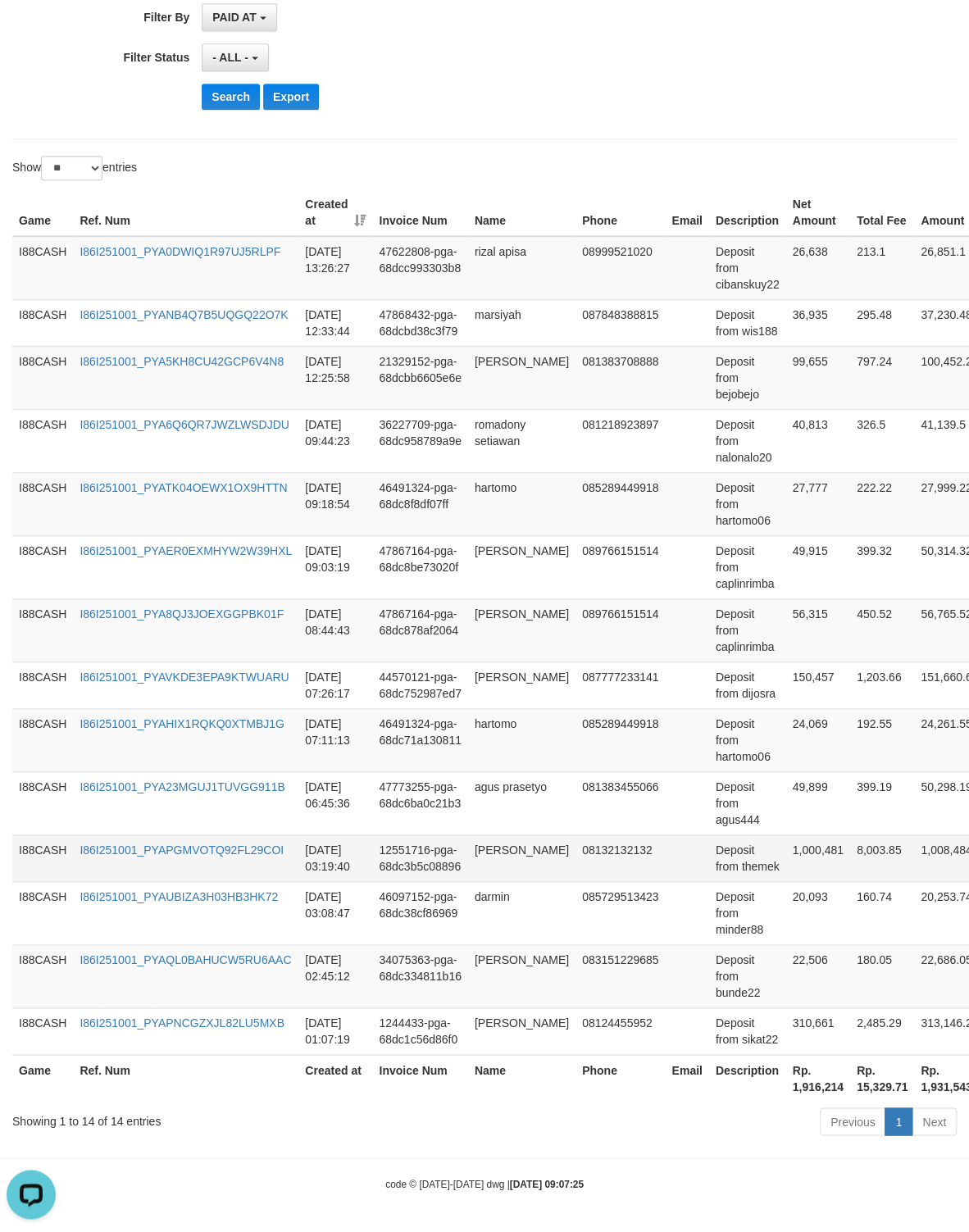
click at [814, 834] on td "1,000,481" at bounding box center [819, 857] width 64 height 47
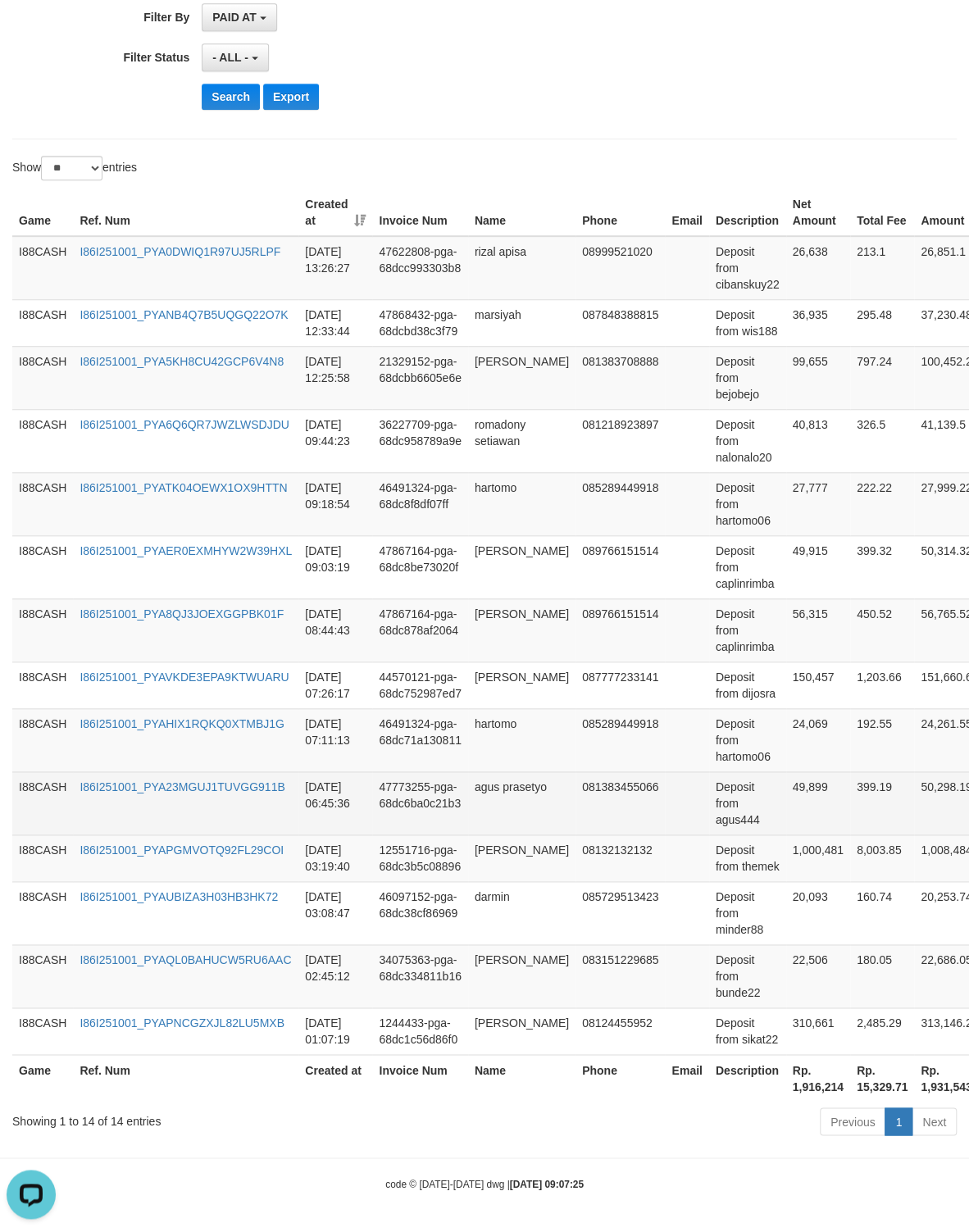
click at [742, 800] on td "Deposit from agus444" at bounding box center [748, 803] width 77 height 63
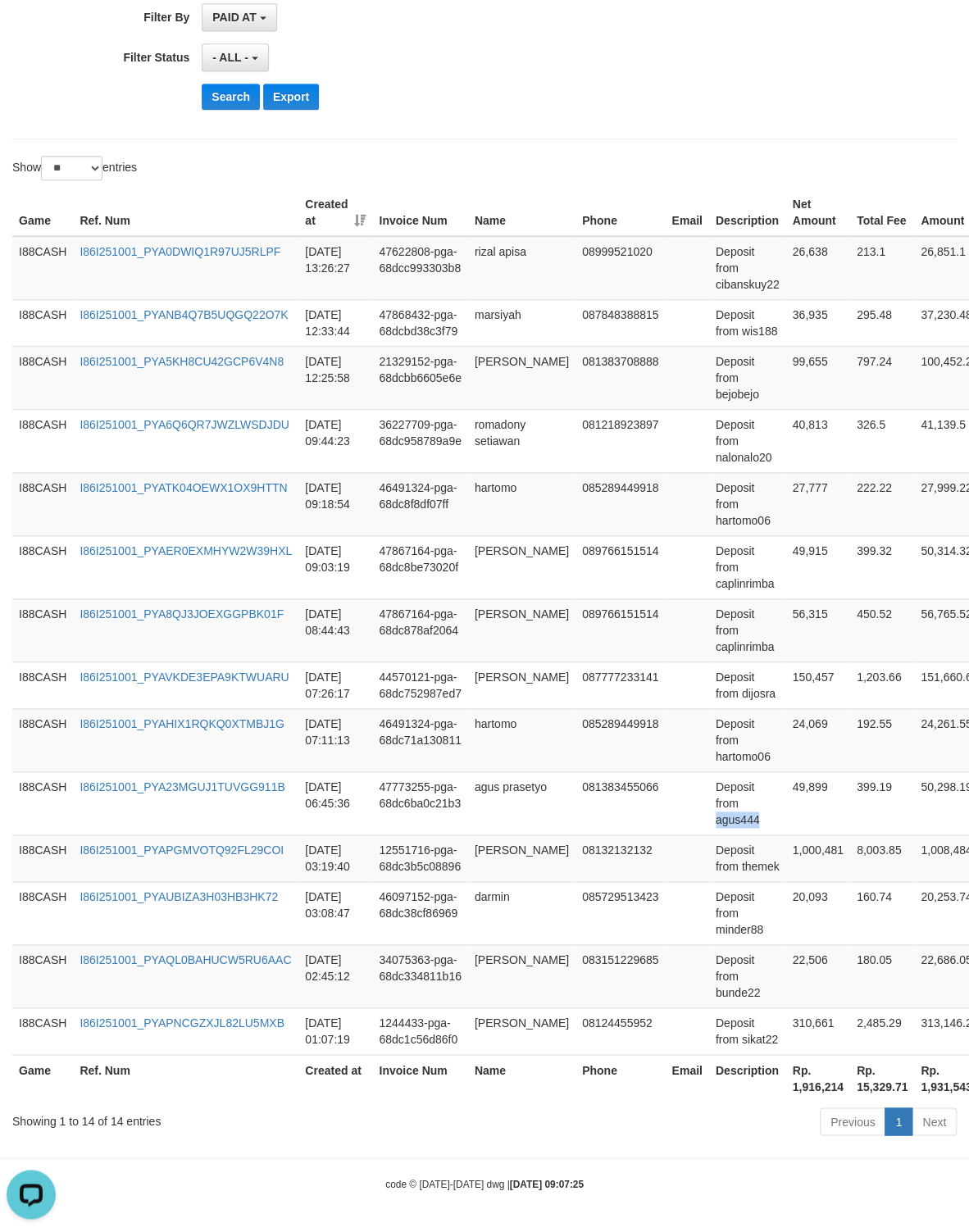
copy td "agus444"
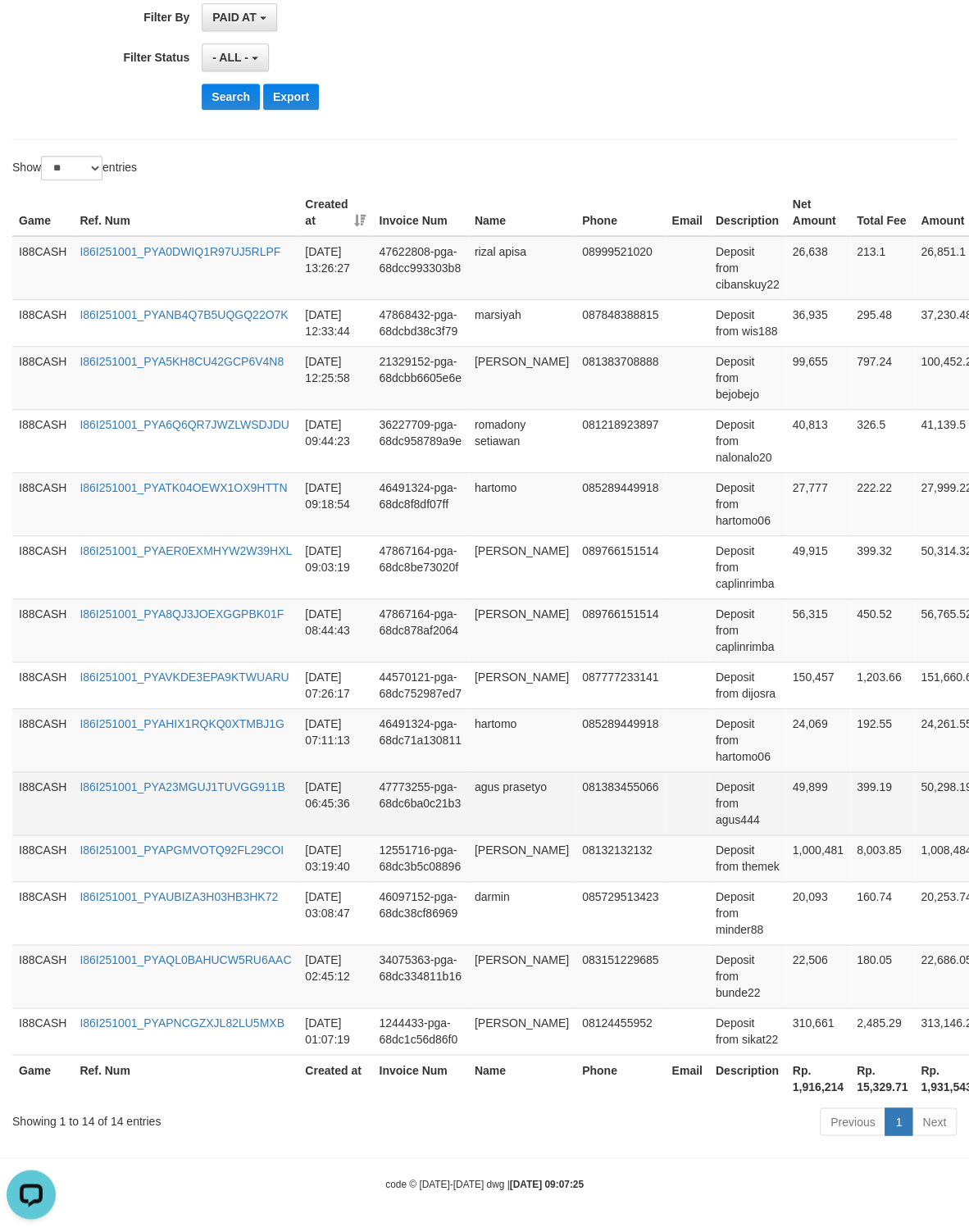
click at [814, 772] on td "49,899" at bounding box center [819, 803] width 64 height 63
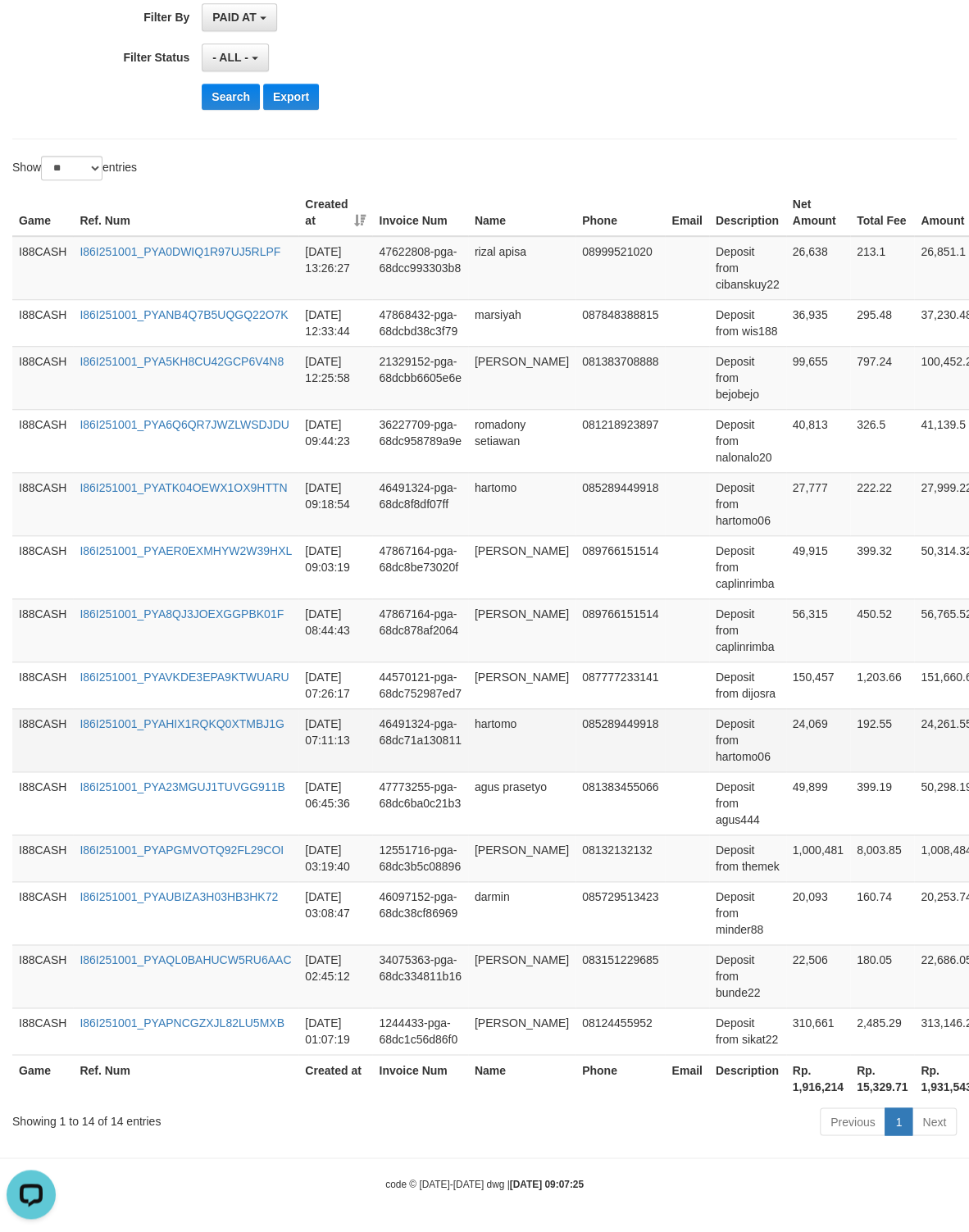
click at [754, 734] on td "Deposit from hartomo06" at bounding box center [748, 740] width 77 height 63
copy td "hartomo06"
click at [810, 708] on td "24,069" at bounding box center [819, 740] width 64 height 63
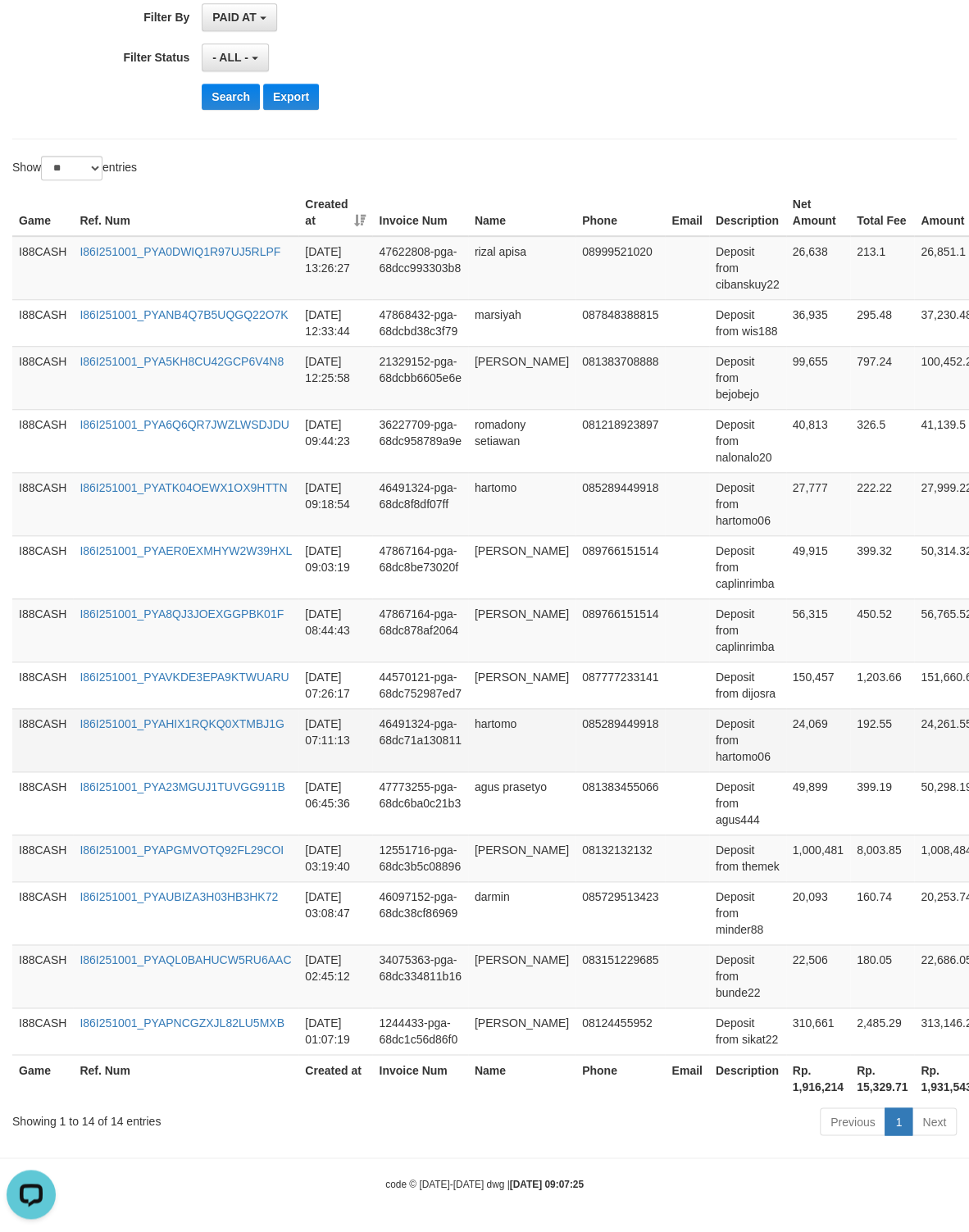
click at [810, 708] on td "24,069" at bounding box center [819, 740] width 64 height 63
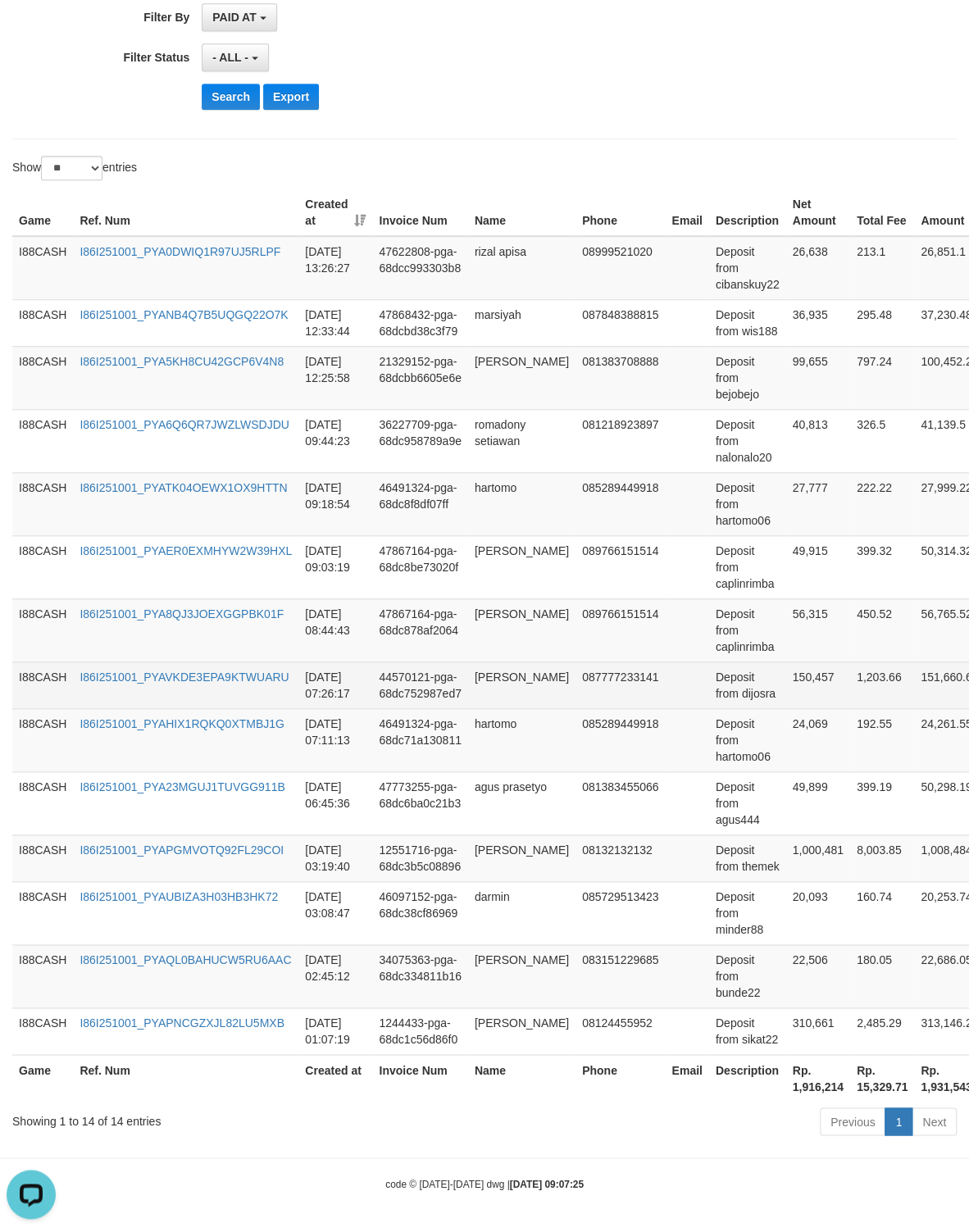
click at [752, 674] on td "Deposit from dijosra" at bounding box center [748, 685] width 77 height 47
copy td "dijosra"
click at [810, 662] on td "150,457" at bounding box center [819, 685] width 64 height 47
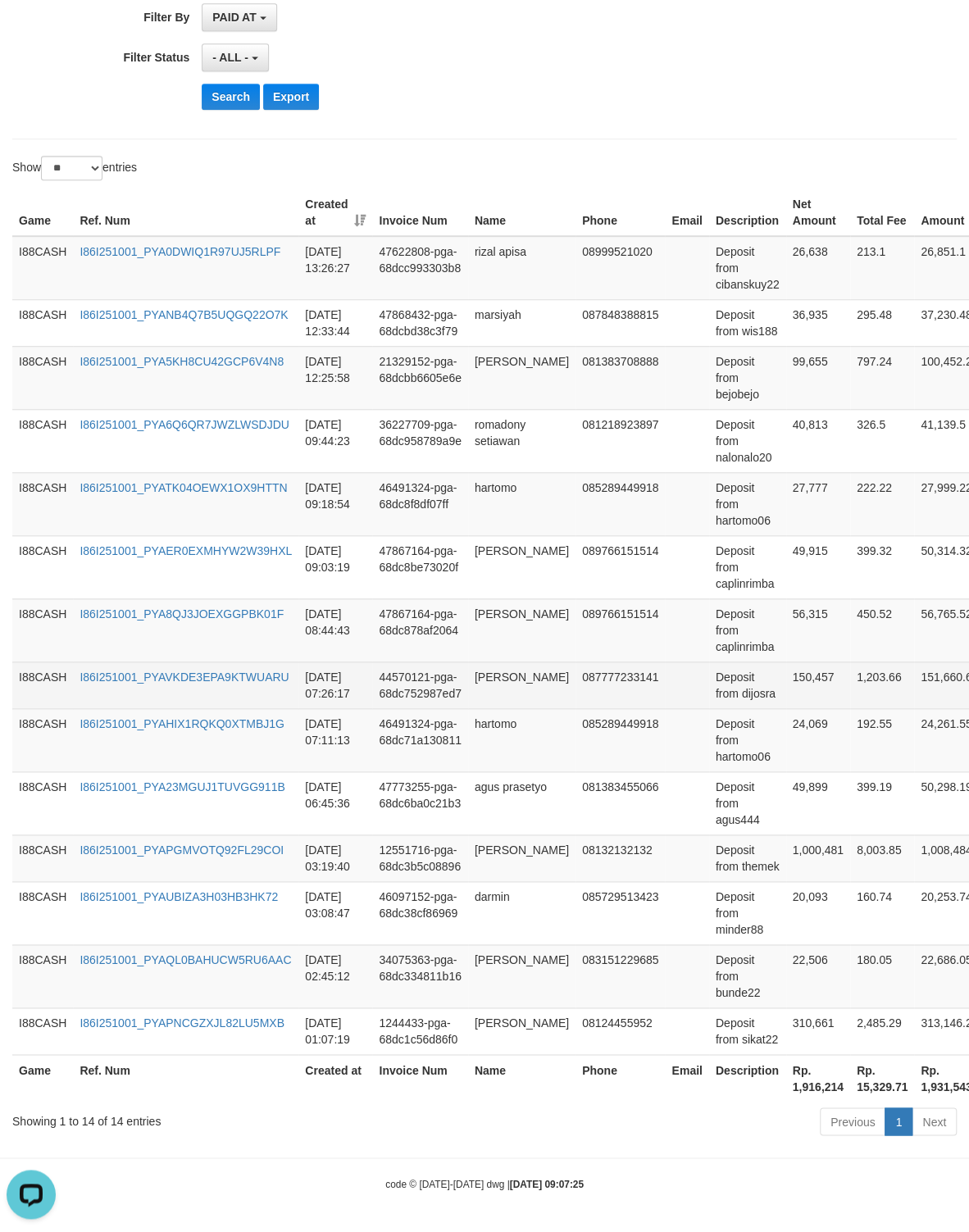
click at [810, 662] on td "150,457" at bounding box center [819, 685] width 64 height 47
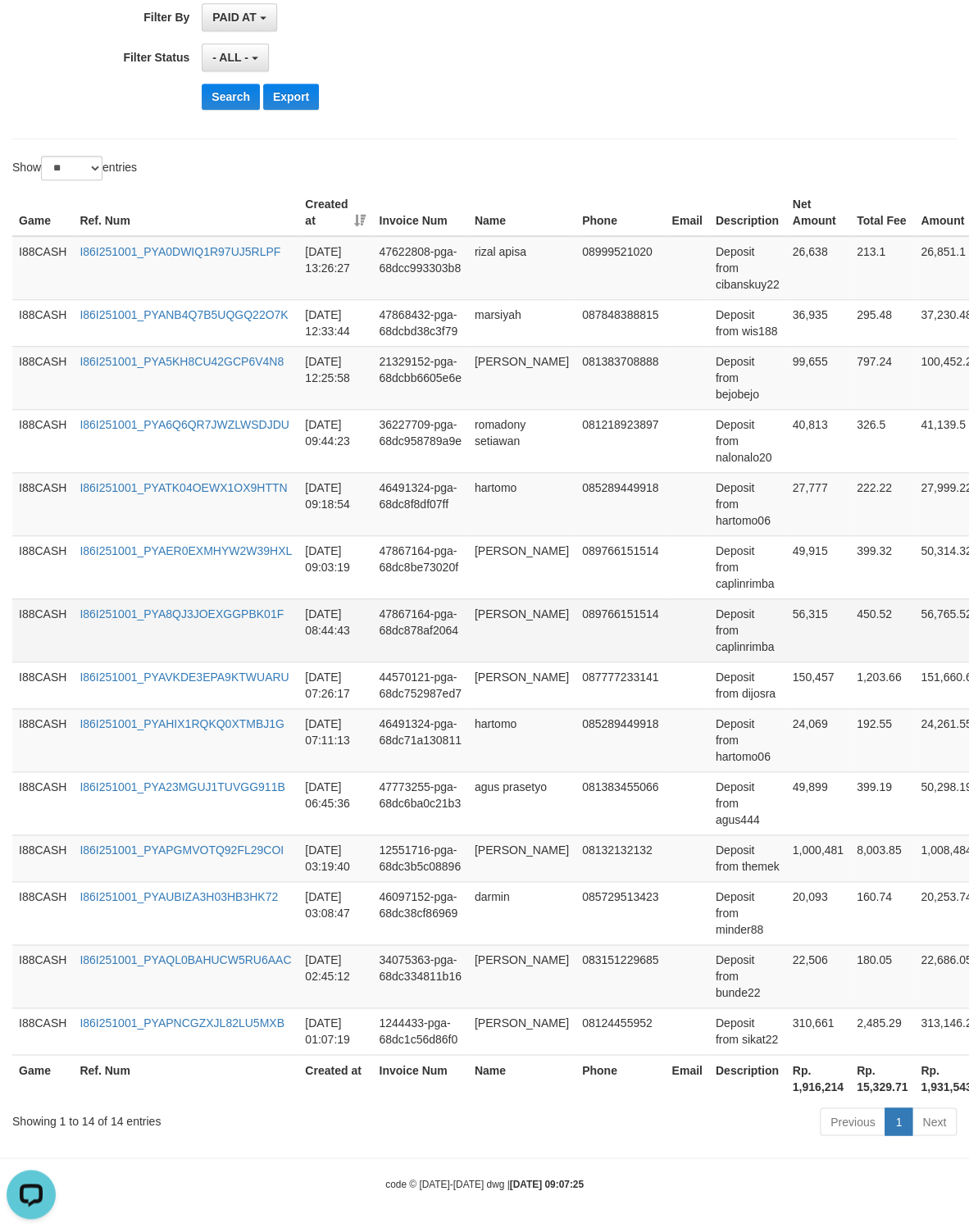
click at [757, 629] on td "Deposit from caplinrimba" at bounding box center [748, 630] width 77 height 63
copy td "caplinrimba"
click at [814, 598] on td "56,315" at bounding box center [819, 630] width 64 height 63
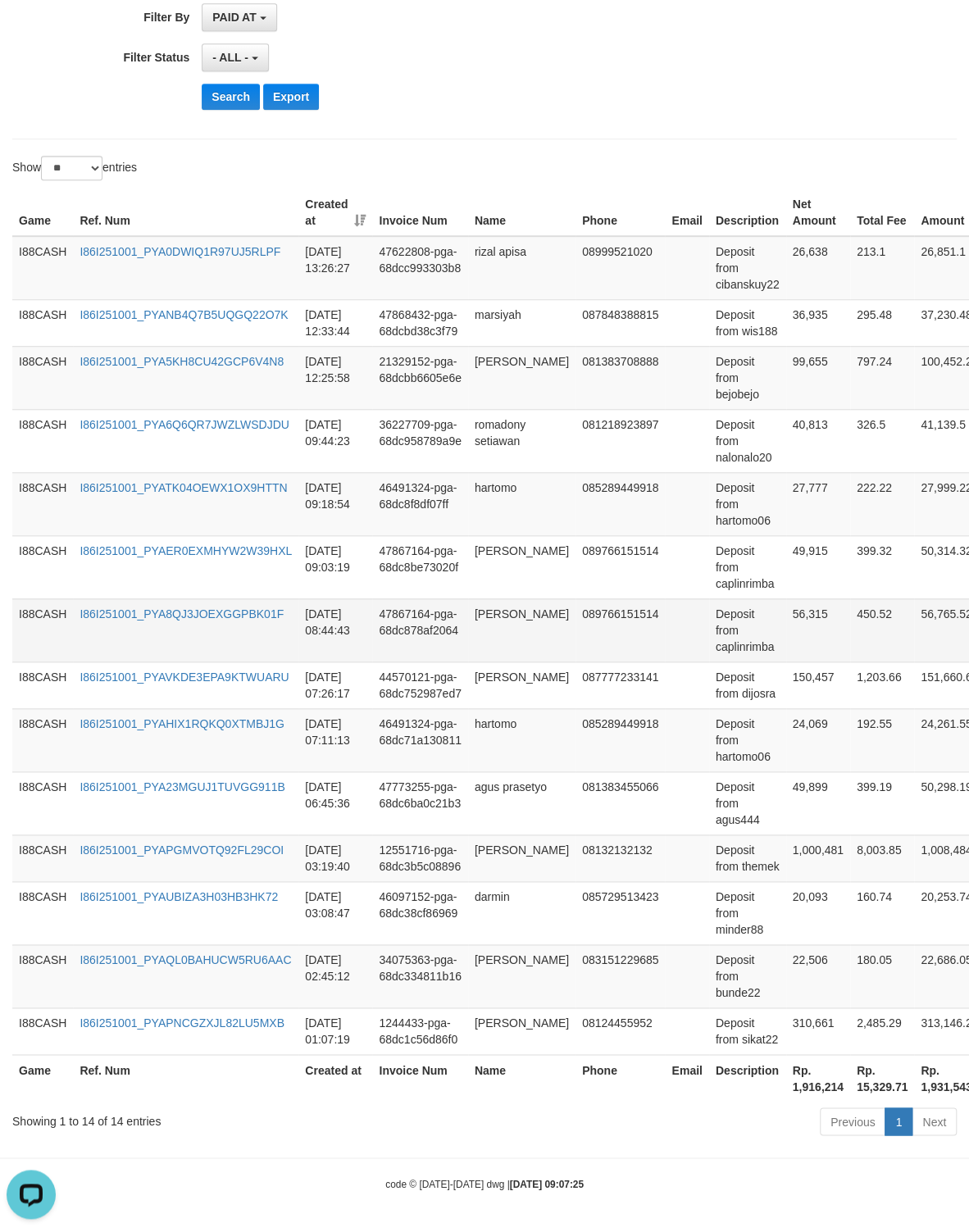
click at [814, 598] on td "56,315" at bounding box center [819, 630] width 64 height 63
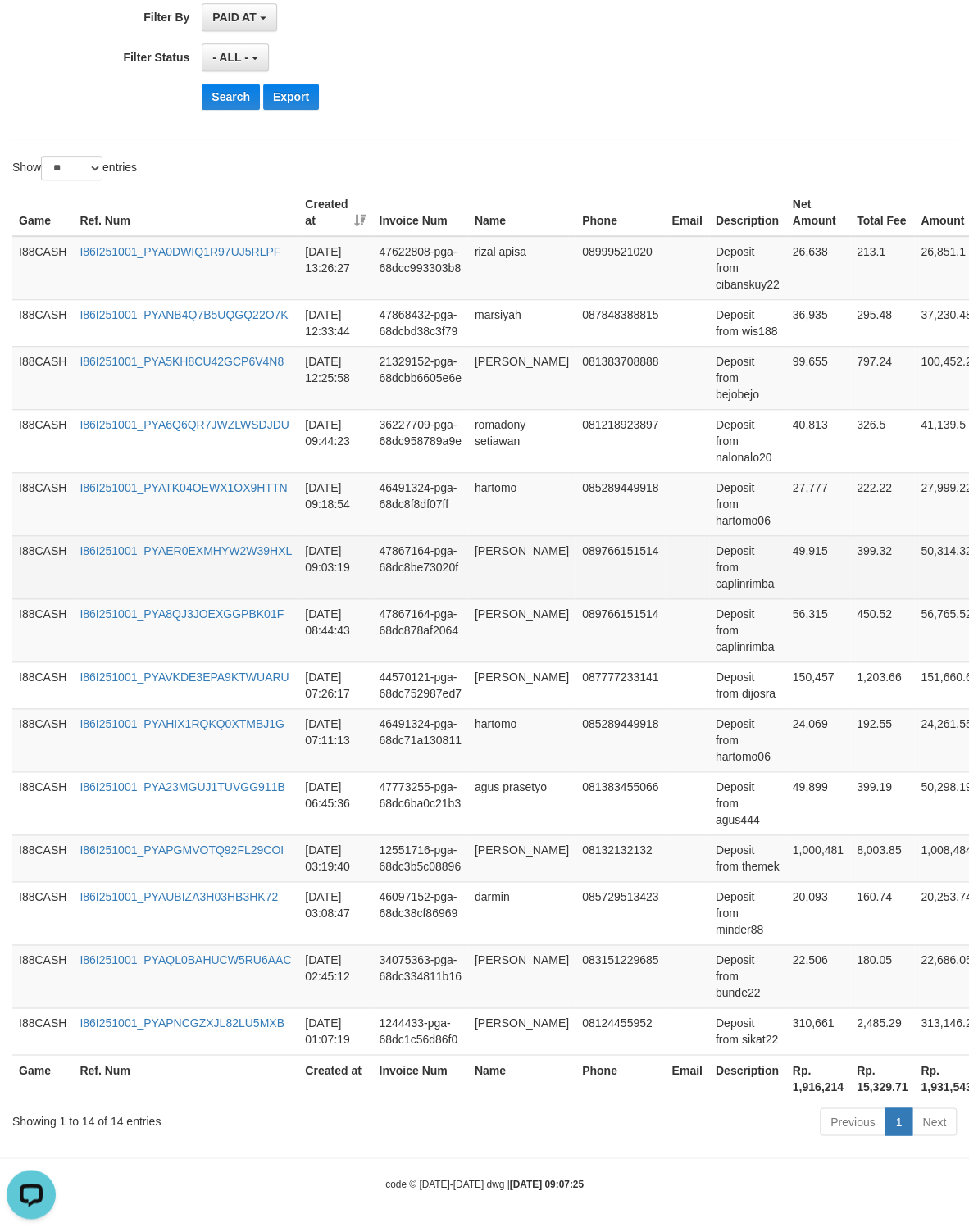
click at [757, 559] on td "Deposit from caplinrimba" at bounding box center [748, 566] width 77 height 63
click at [810, 535] on td "49,915" at bounding box center [819, 566] width 64 height 63
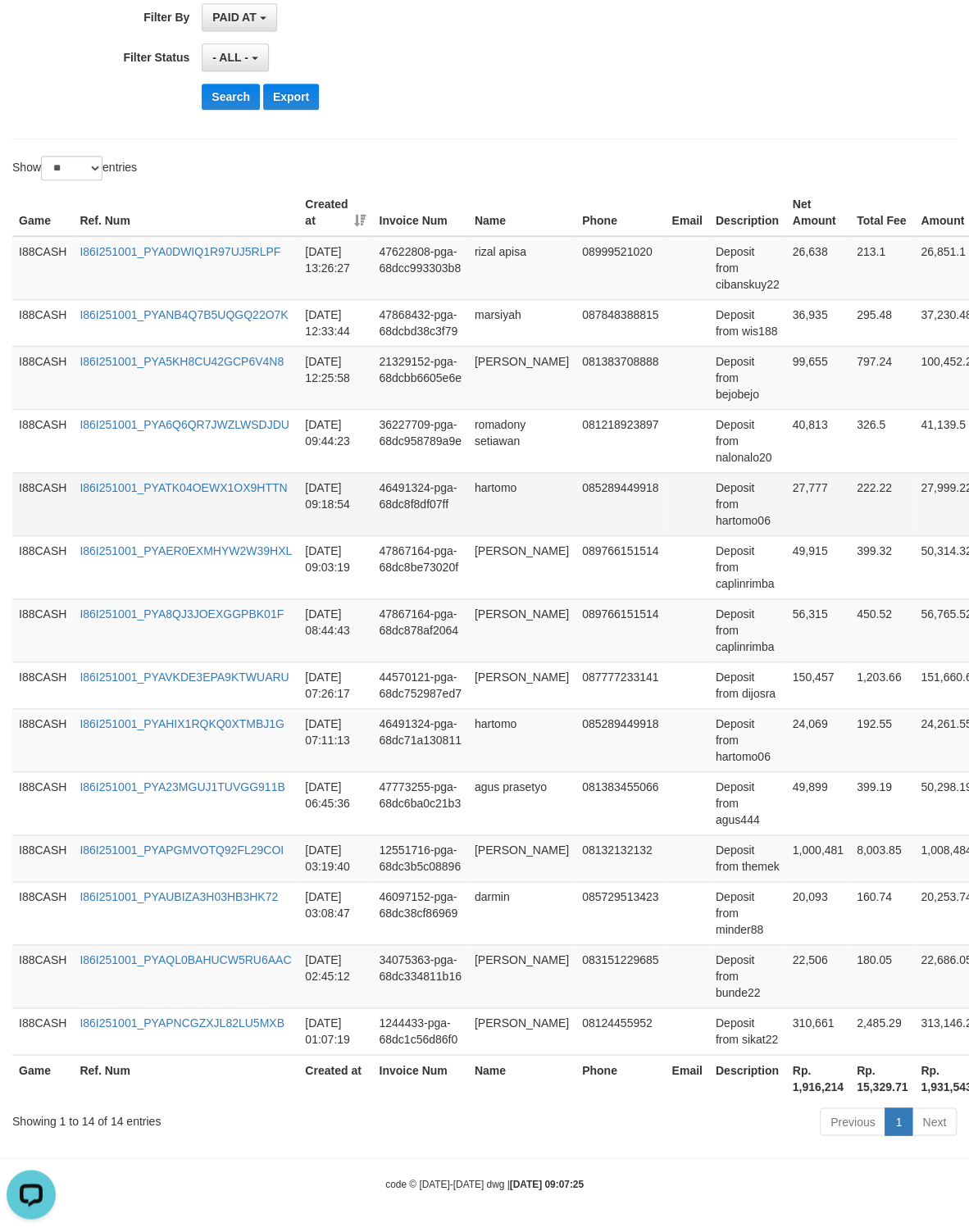
click at [746, 497] on td "Deposit from hartomo06" at bounding box center [748, 504] width 77 height 63
click at [820, 473] on td "27,777" at bounding box center [819, 504] width 64 height 63
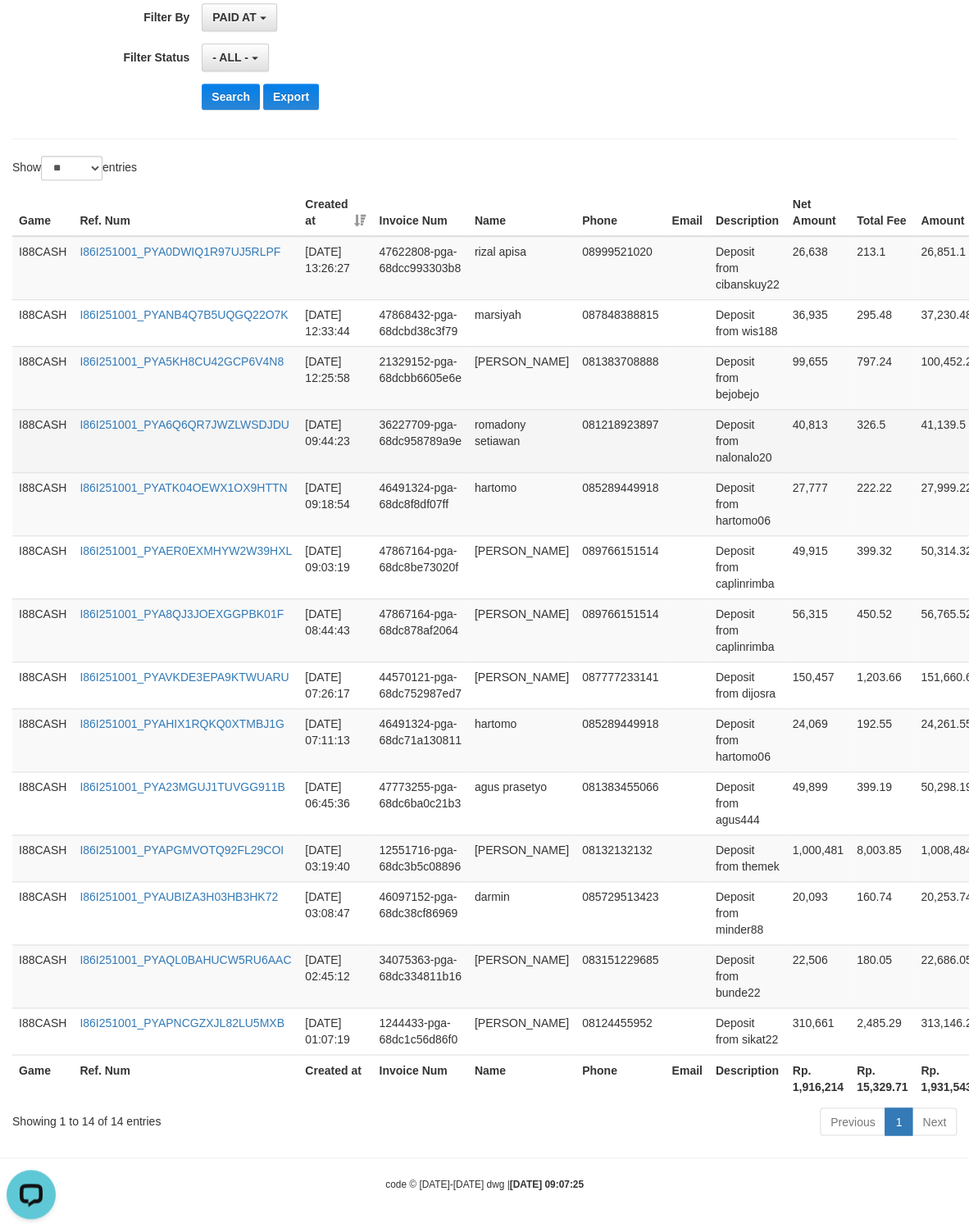
click at [745, 429] on td "Deposit from nalonalo20" at bounding box center [748, 441] width 77 height 63
click at [806, 409] on td "40,813" at bounding box center [819, 441] width 64 height 63
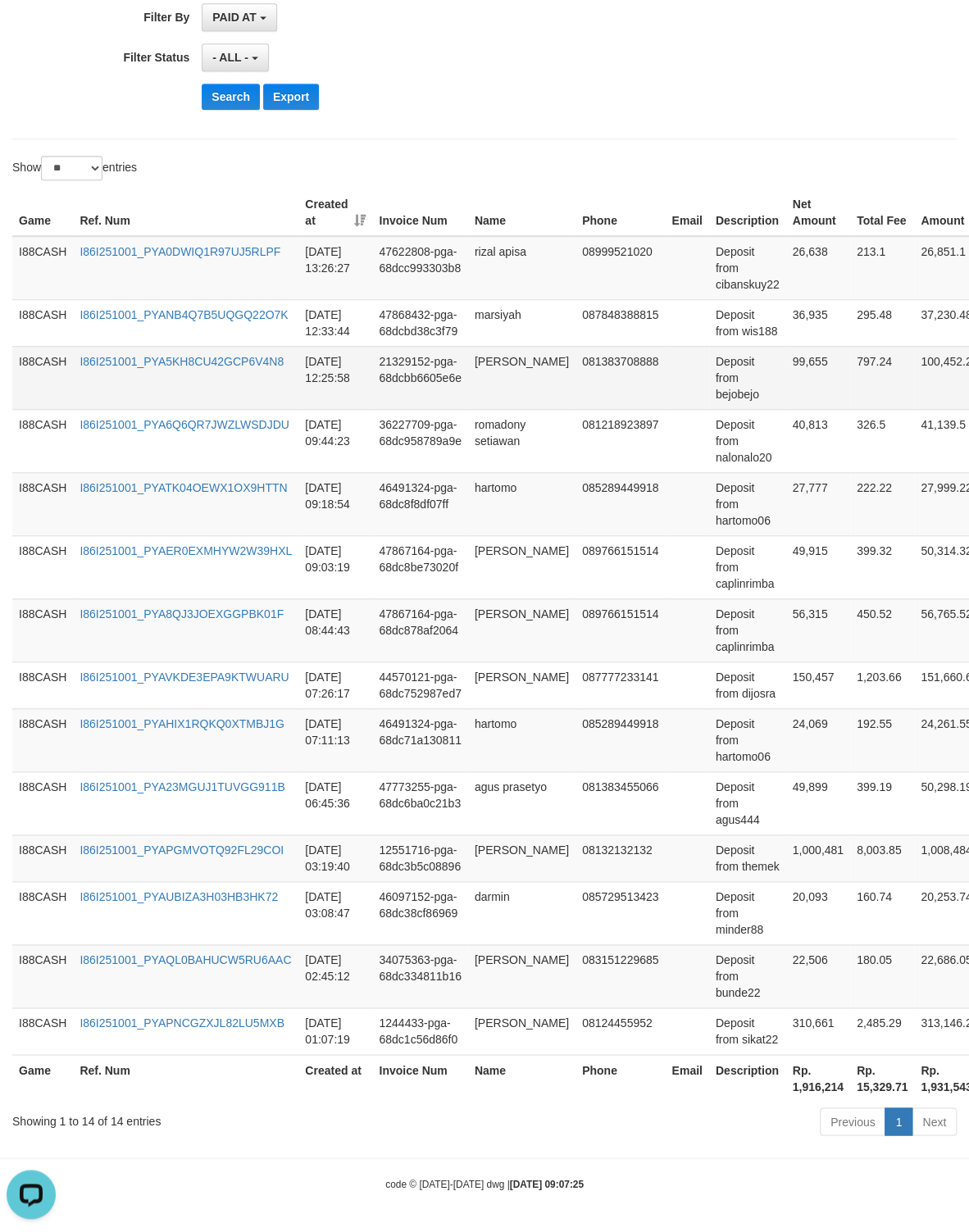
click at [741, 373] on td "Deposit from bejobejo" at bounding box center [748, 377] width 77 height 63
click at [812, 346] on td "99,655" at bounding box center [819, 377] width 64 height 63
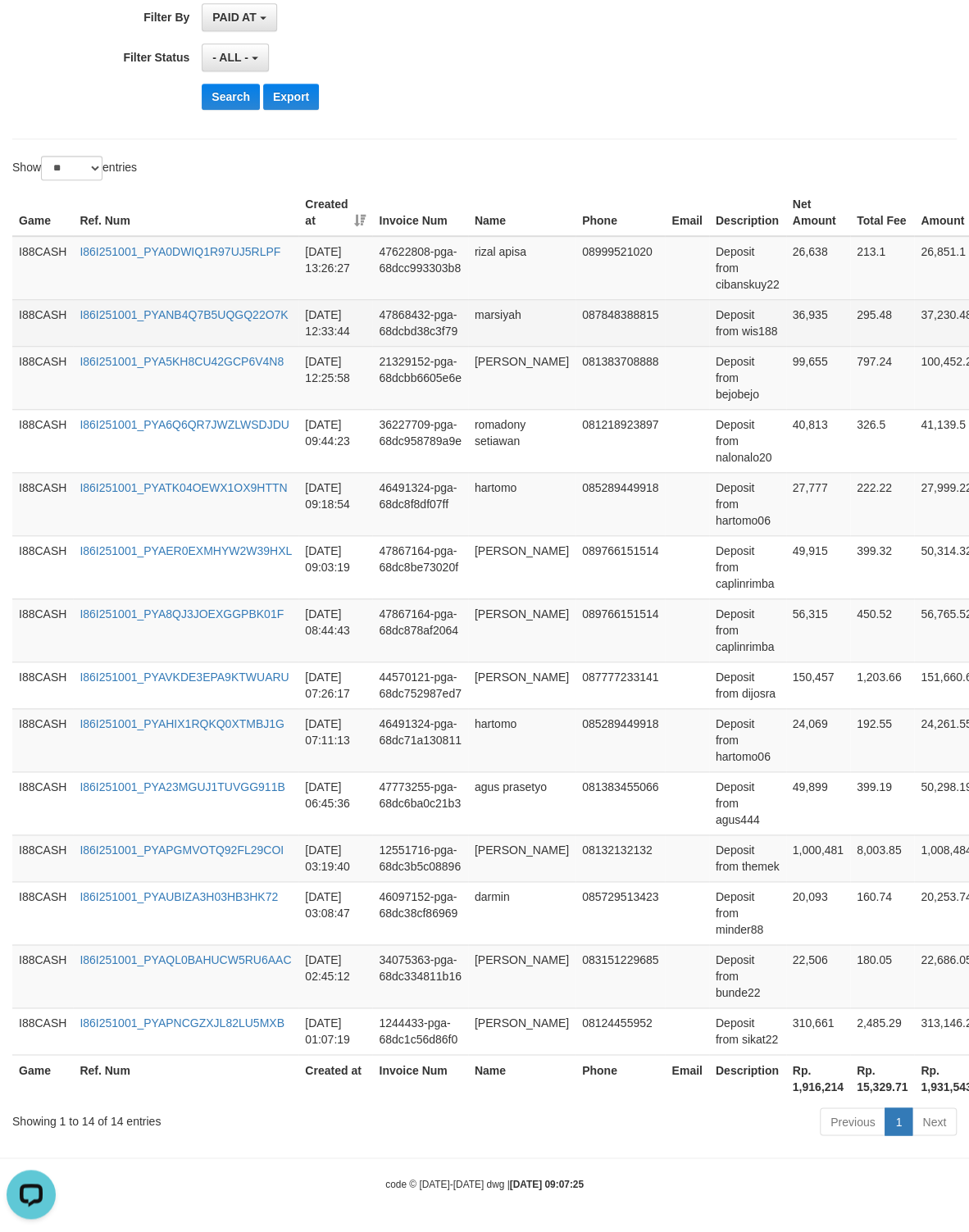
click at [753, 302] on td "Deposit from wis188" at bounding box center [748, 322] width 77 height 47
click at [804, 299] on td "36,935" at bounding box center [819, 322] width 64 height 47
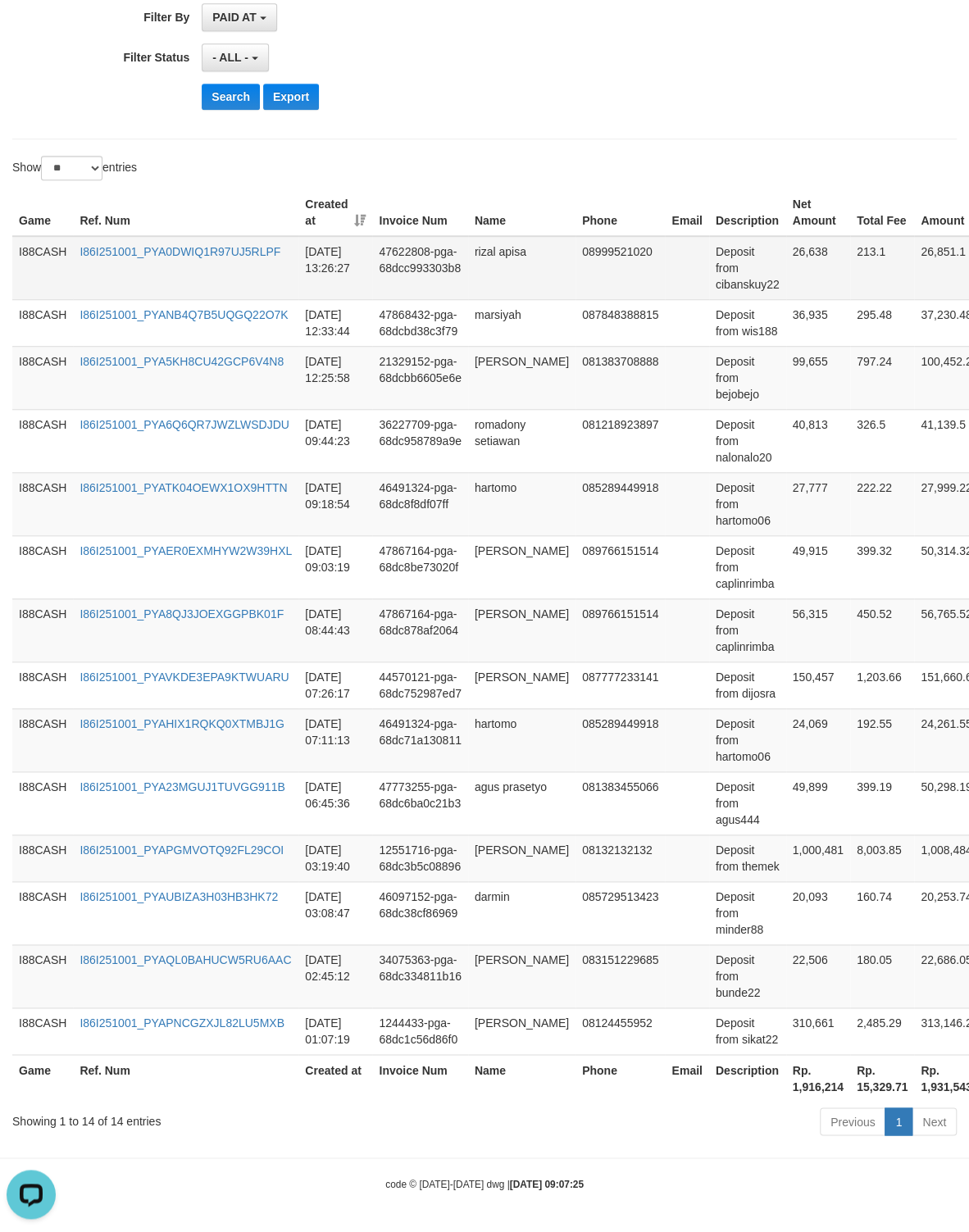
click at [765, 258] on td "Deposit from cibanskuy22" at bounding box center [748, 268] width 77 height 64
click at [761, 260] on td "Deposit from cibanskuy22" at bounding box center [748, 268] width 77 height 64
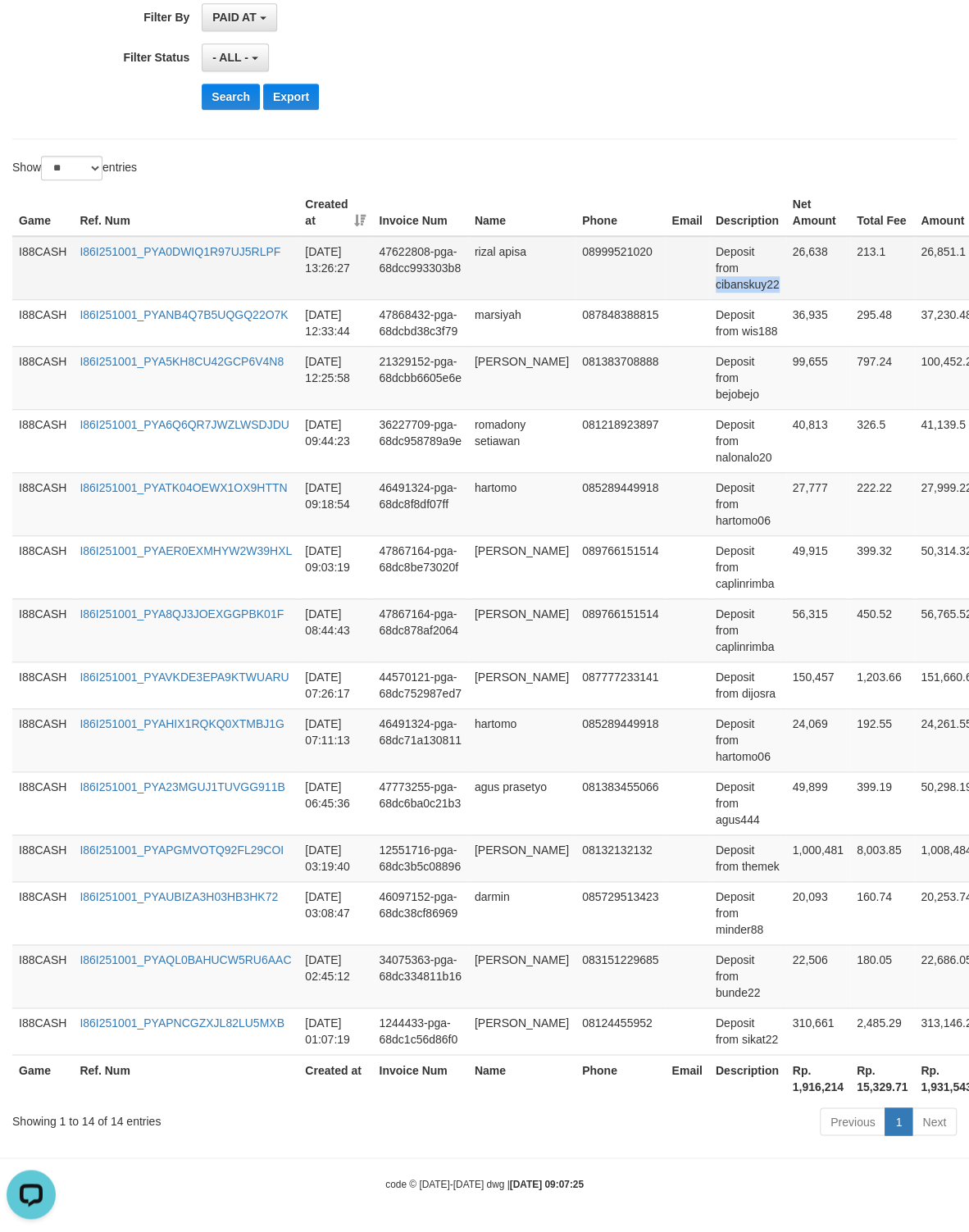
click at [808, 236] on td "26,638" at bounding box center [819, 268] width 64 height 64
drag, startPoint x: 302, startPoint y: 243, endPoint x: 353, endPoint y: 248, distance: 51.2
click at [353, 248] on td "2025-10-01 13:26:27" at bounding box center [335, 268] width 74 height 64
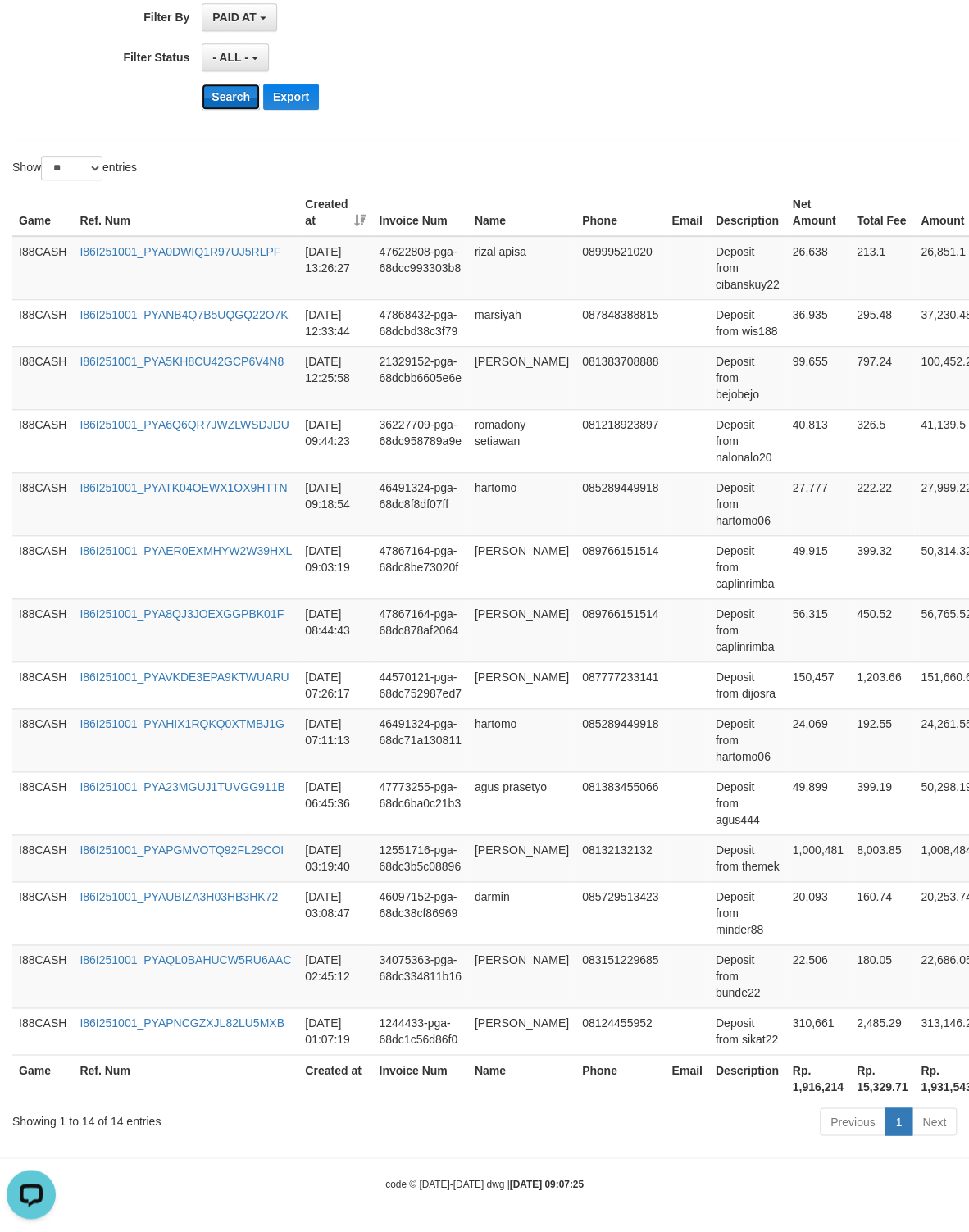
click at [224, 84] on button "Search" at bounding box center [230, 97] width 58 height 26
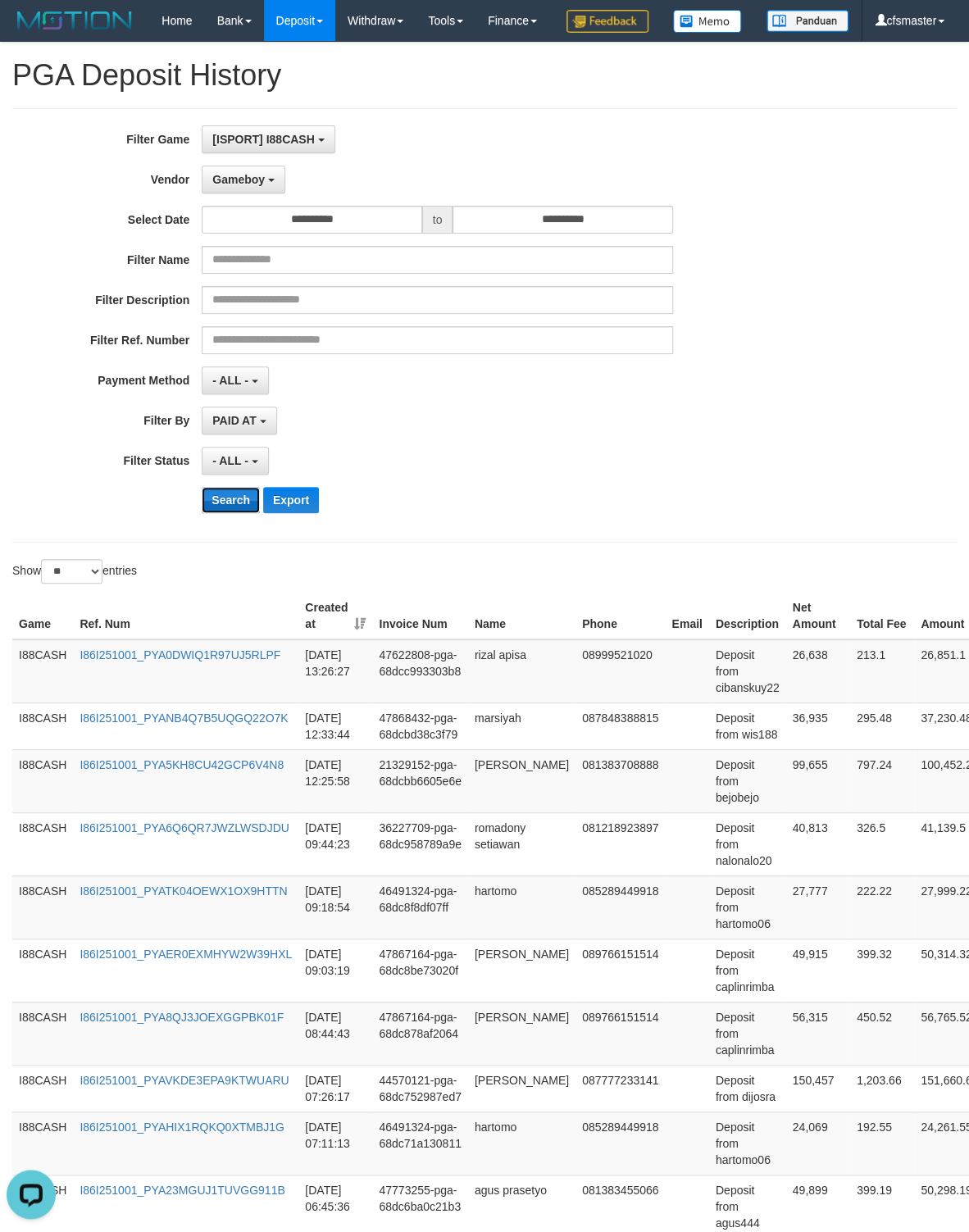
click at [227, 513] on button "Search" at bounding box center [230, 501] width 58 height 26
click at [613, 475] on div "- ALL - SELECT ALL - ALL - SELECT STATUS PENDING/UNPAID PAID CANCELED EXPIRED" at bounding box center [437, 461] width 472 height 28
click at [232, 513] on button "Search" at bounding box center [230, 501] width 58 height 26
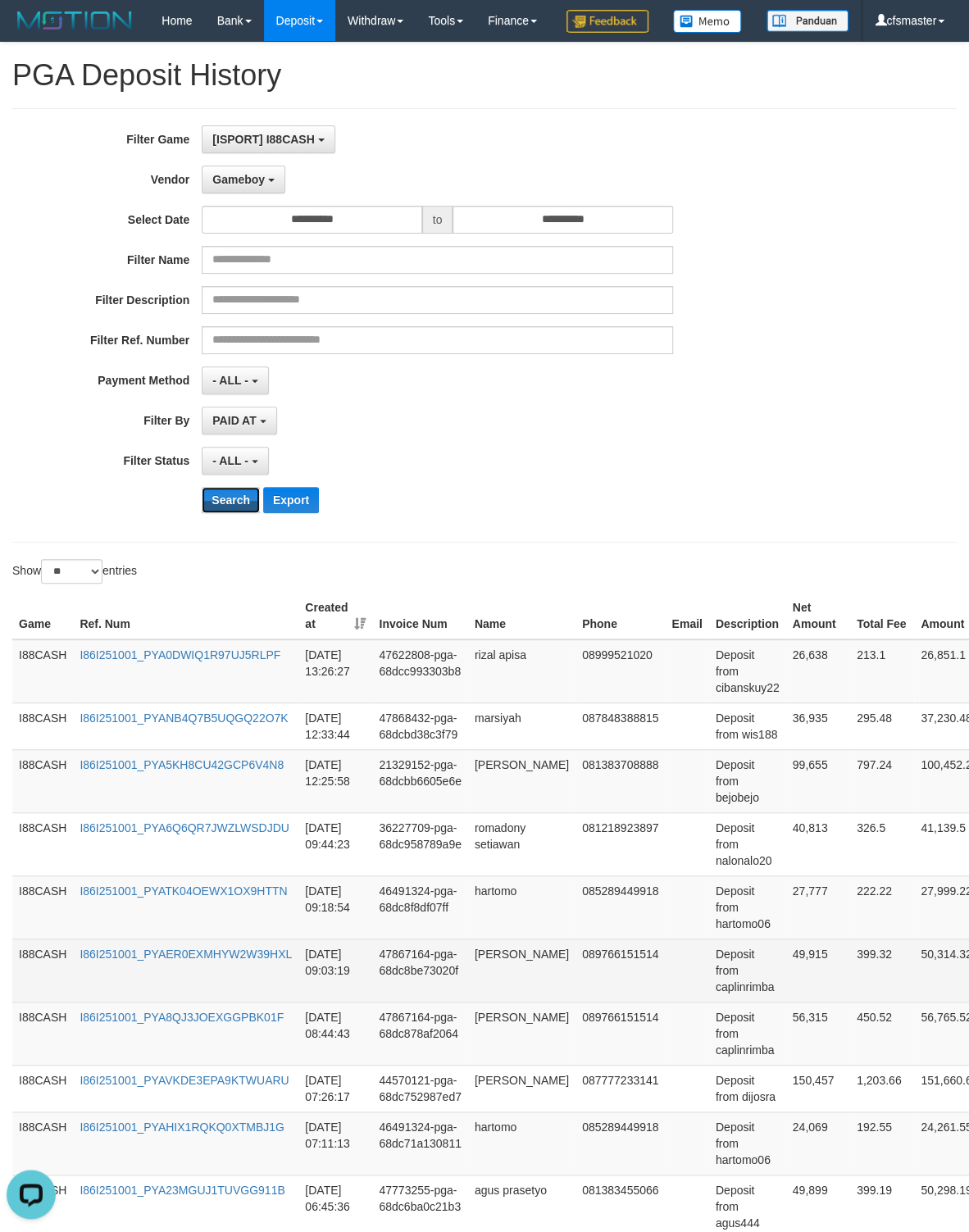
scroll to position [477, 0]
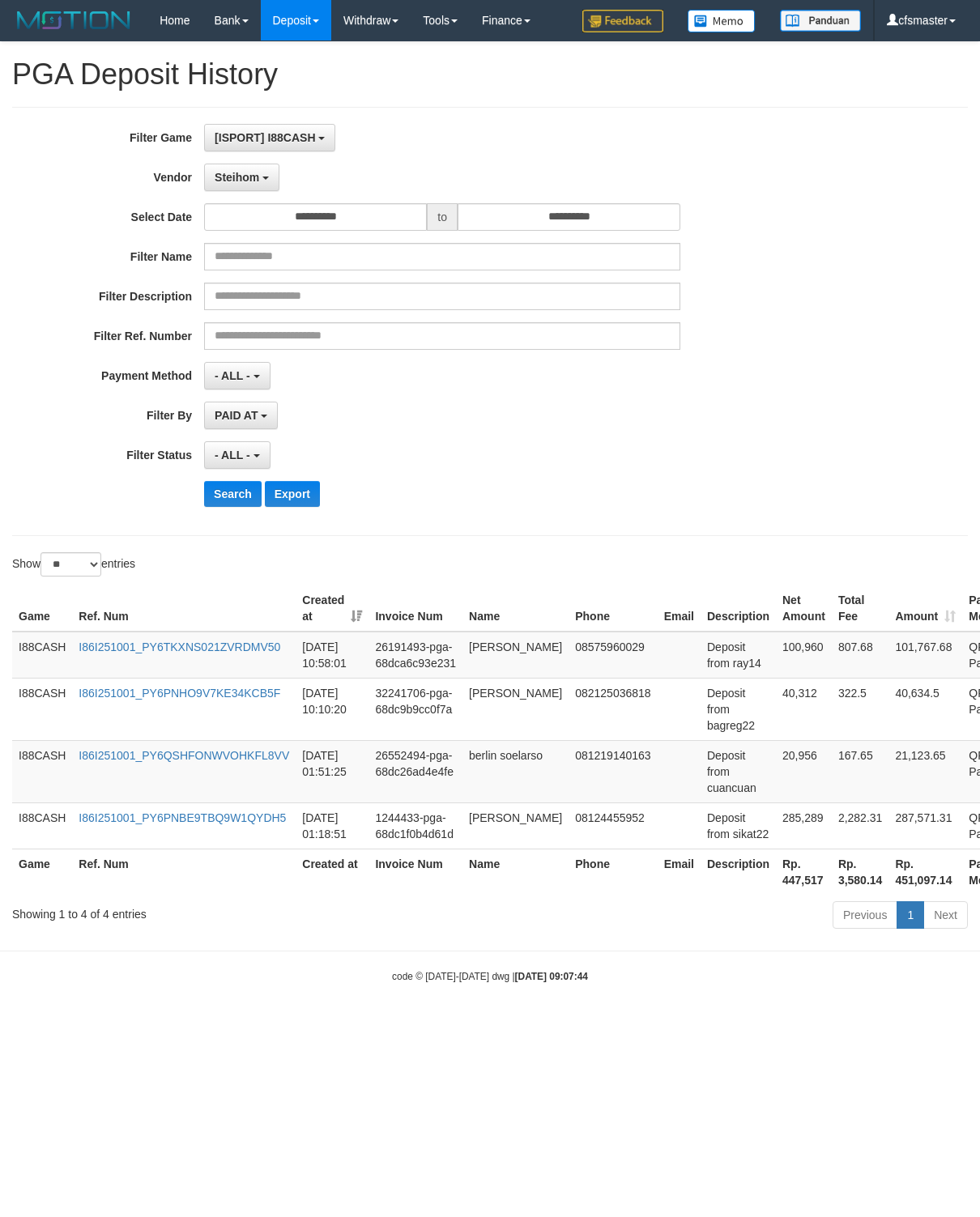
select select "**********"
select select "**"
click at [239, 502] on button "Search" at bounding box center [232, 494] width 58 height 26
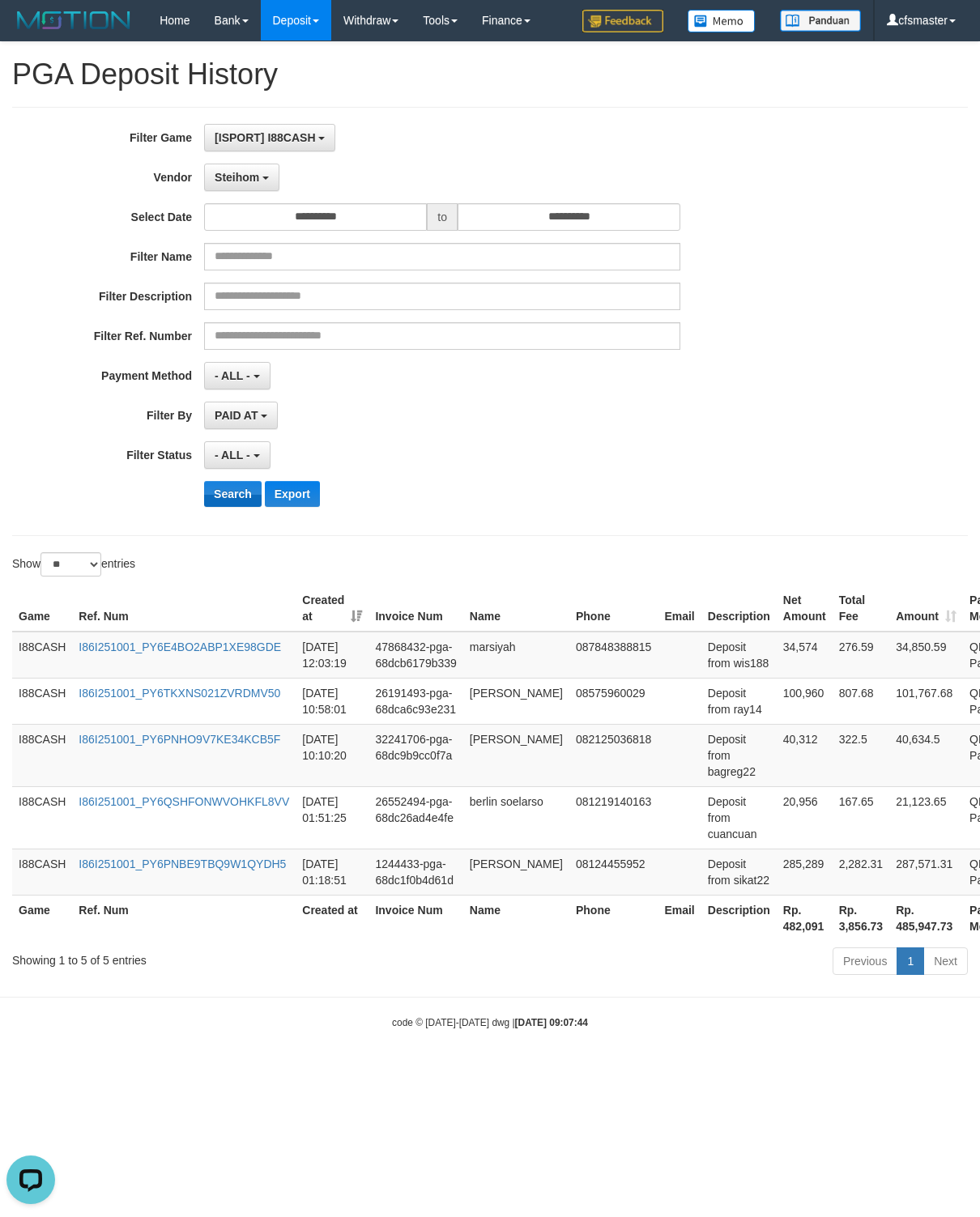
click at [235, 503] on button "Search" at bounding box center [232, 494] width 58 height 26
click at [739, 895] on td "Deposit from sikat22" at bounding box center [739, 871] width 76 height 46
copy td "sikat22"
click at [786, 888] on td "285,289" at bounding box center [805, 871] width 56 height 46
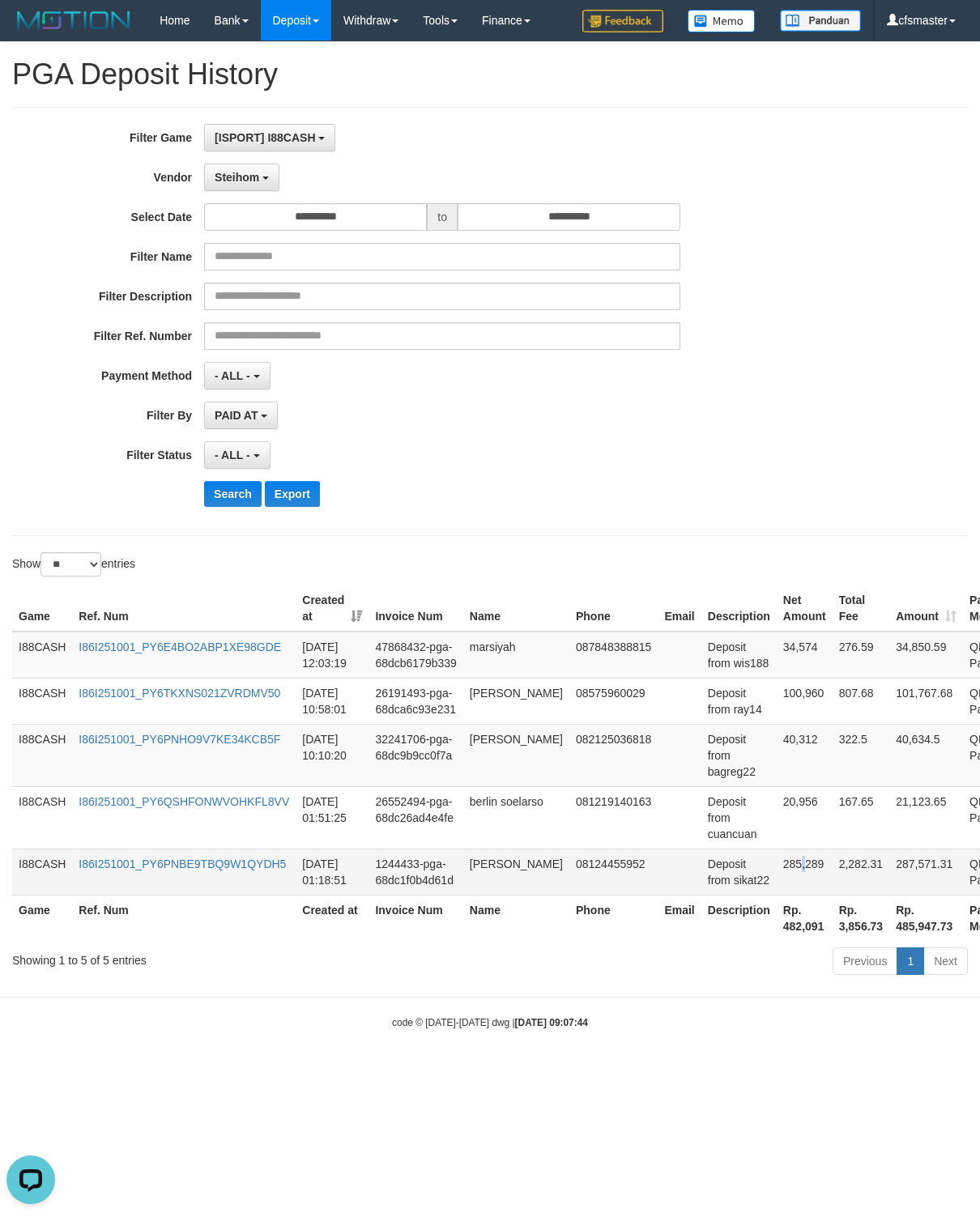
click at [786, 888] on td "285,289" at bounding box center [805, 871] width 56 height 46
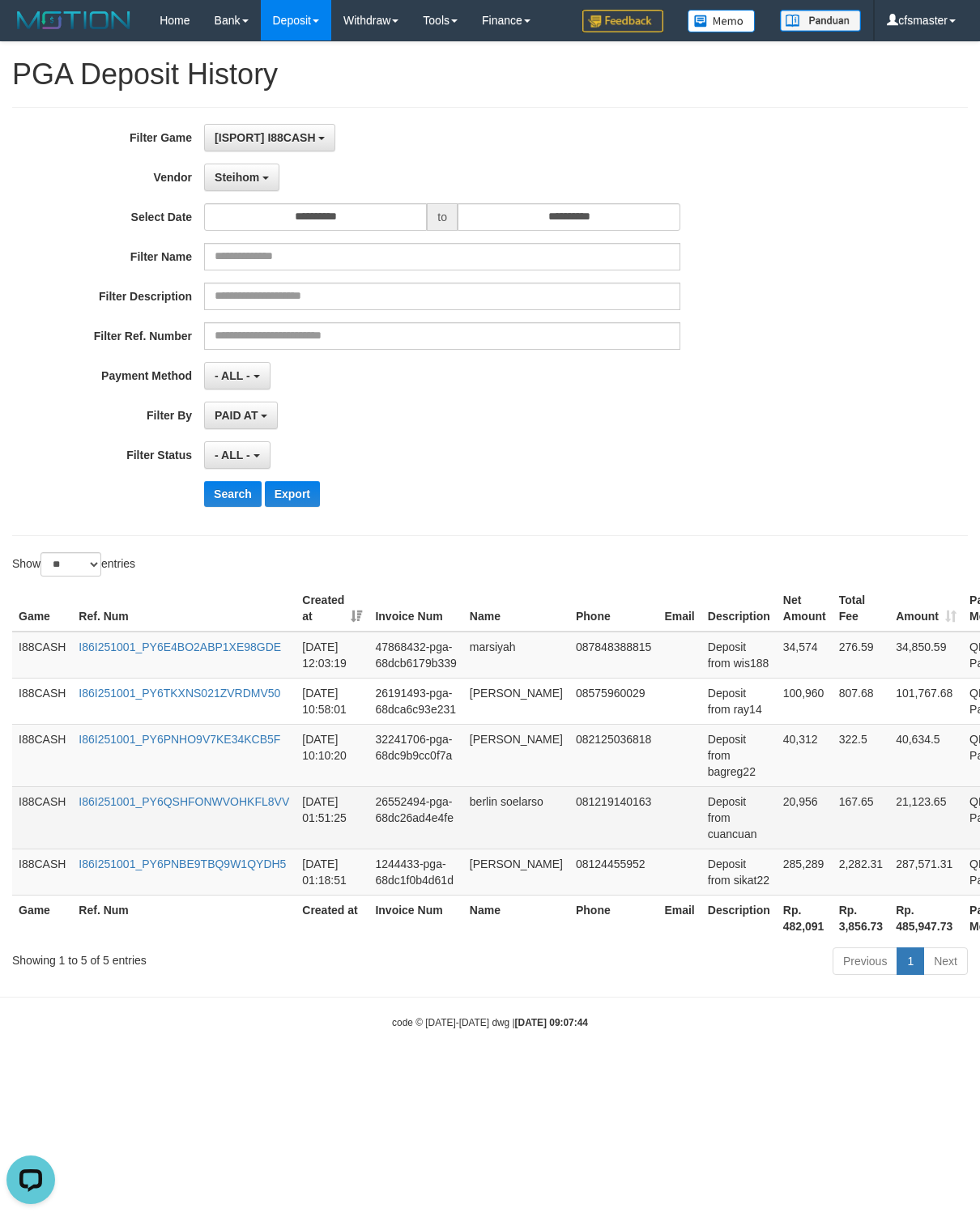
click at [703, 848] on td "Deposit from cuancuan" at bounding box center [739, 818] width 76 height 63
copy td "cuancuan"
click at [779, 828] on td "20,956" at bounding box center [805, 818] width 56 height 63
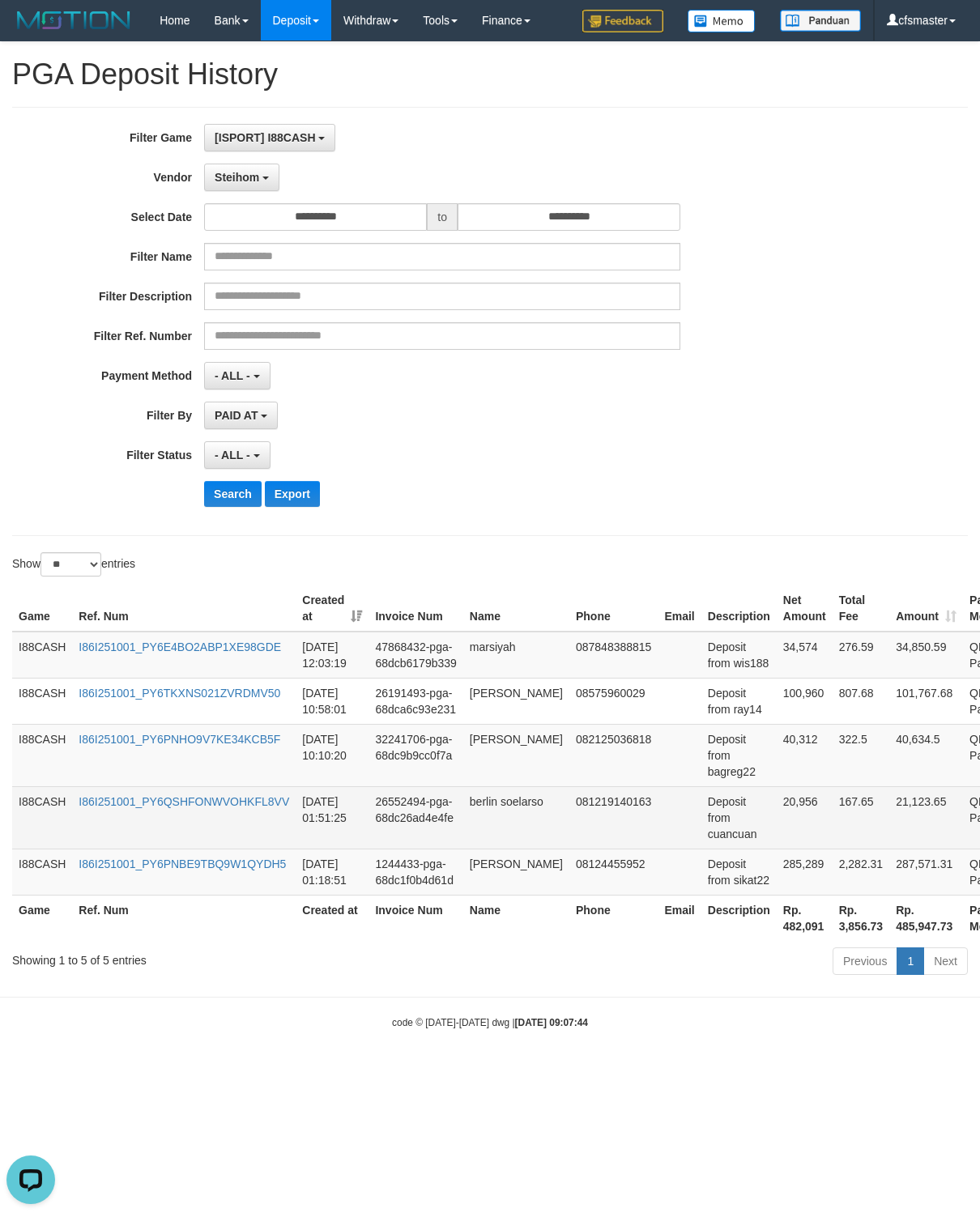
click at [779, 828] on td "20,956" at bounding box center [805, 818] width 56 height 63
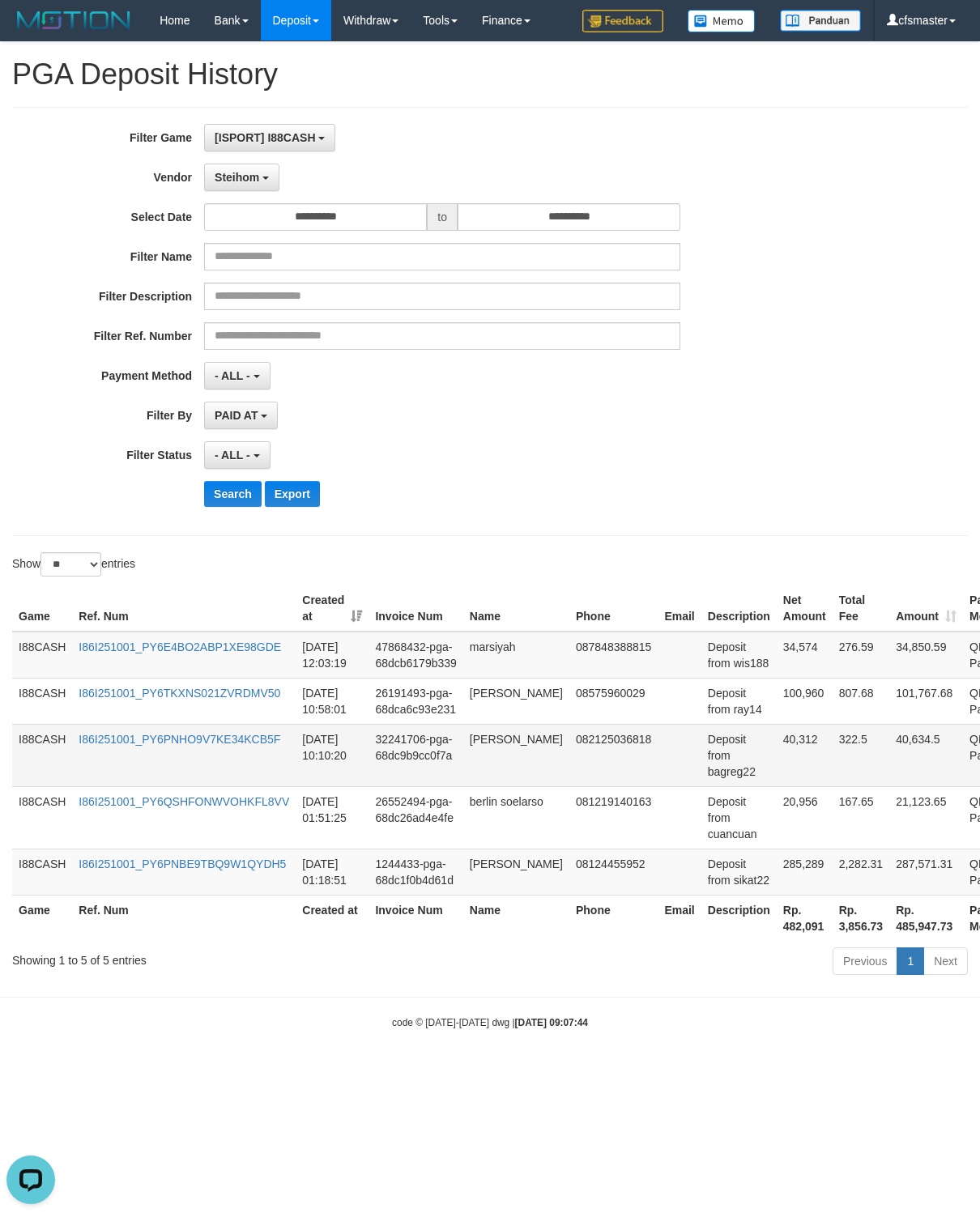
click at [713, 784] on td "Deposit from bagreg22" at bounding box center [739, 755] width 76 height 63
copy td "bagreg22"
click at [777, 749] on td "40,312" at bounding box center [805, 755] width 56 height 63
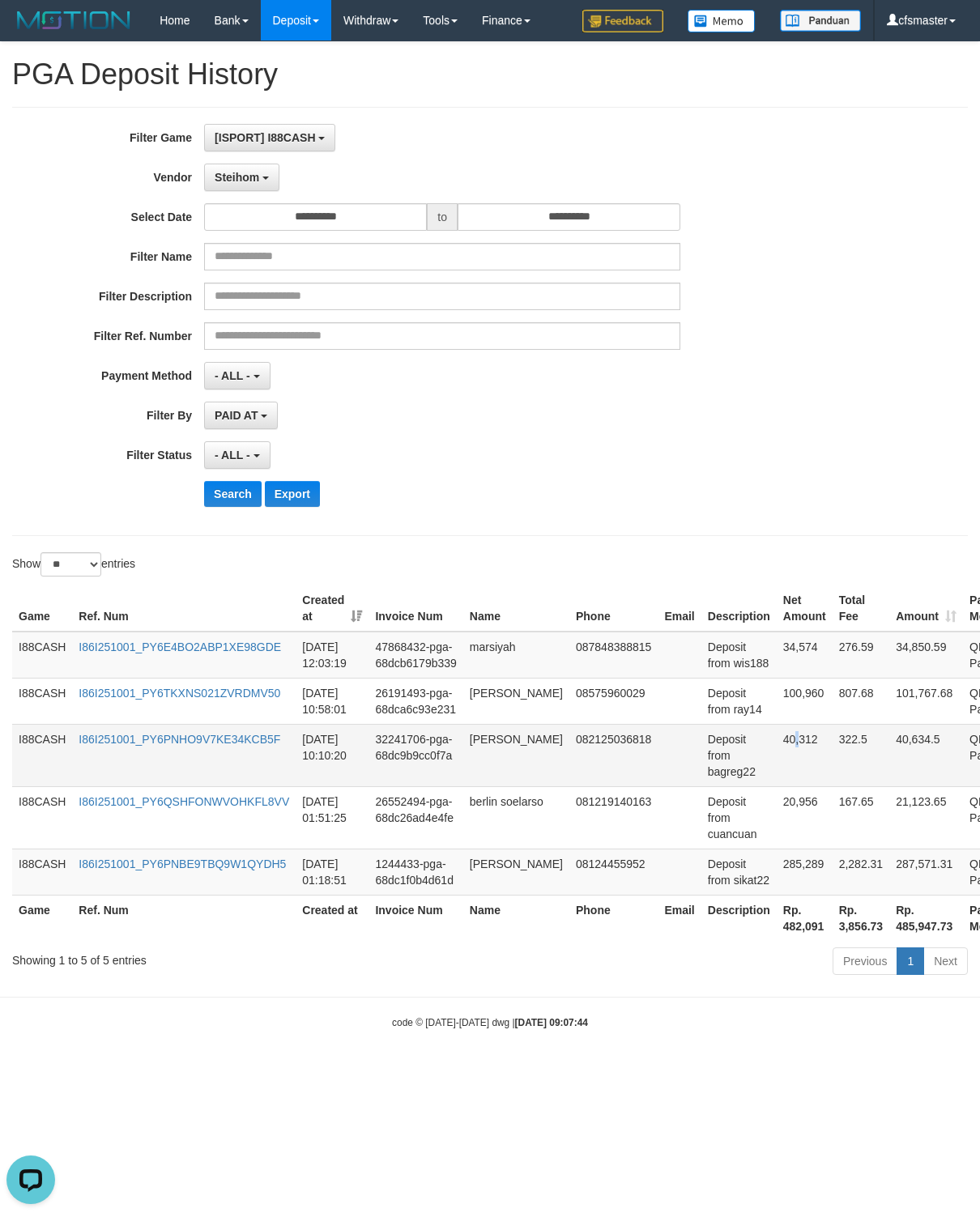
click at [777, 749] on td "40,312" at bounding box center [805, 755] width 56 height 63
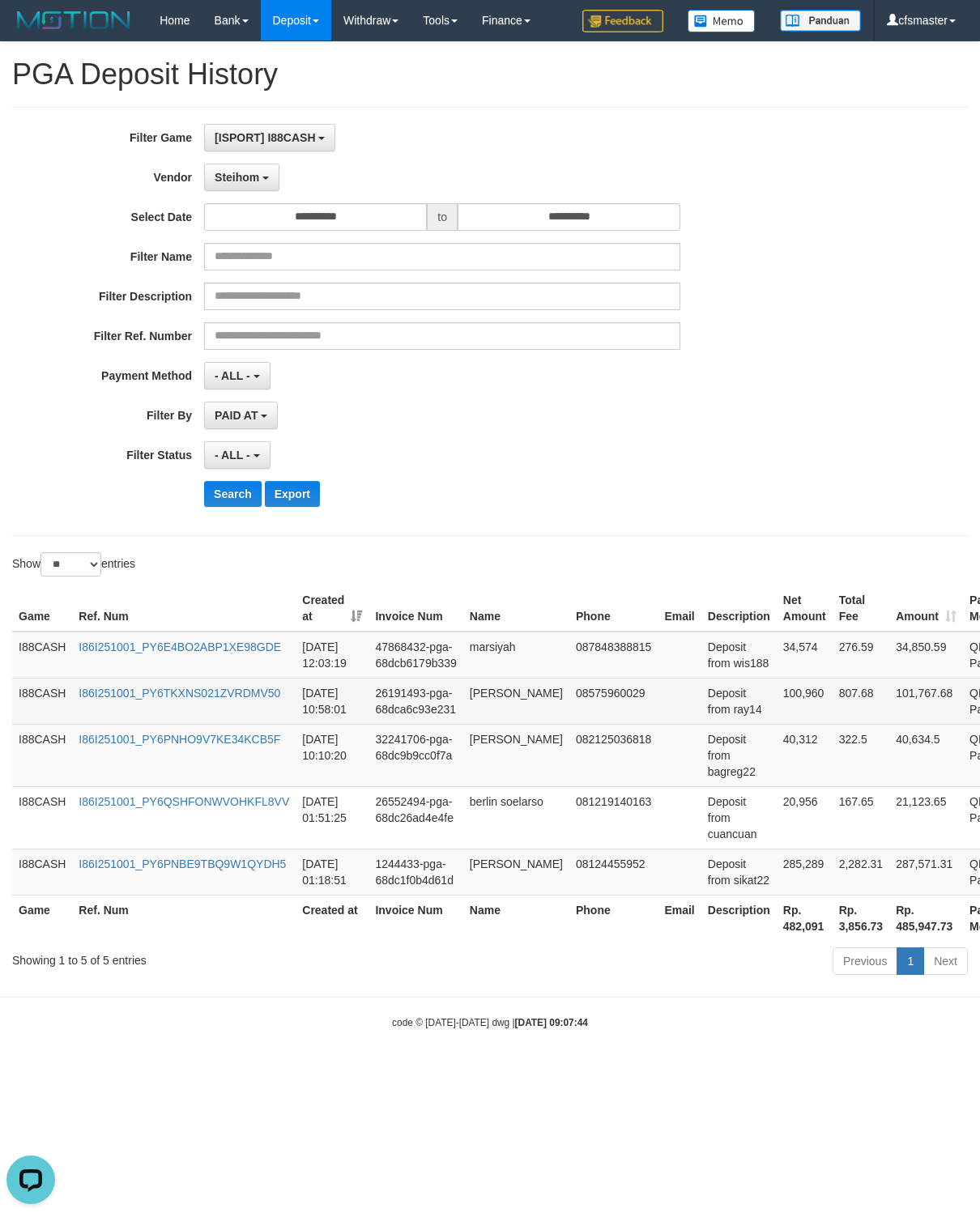
click at [731, 709] on td "Deposit from ray14" at bounding box center [739, 701] width 76 height 46
copy td "ray14"
click at [777, 697] on td "100,960" at bounding box center [805, 701] width 56 height 46
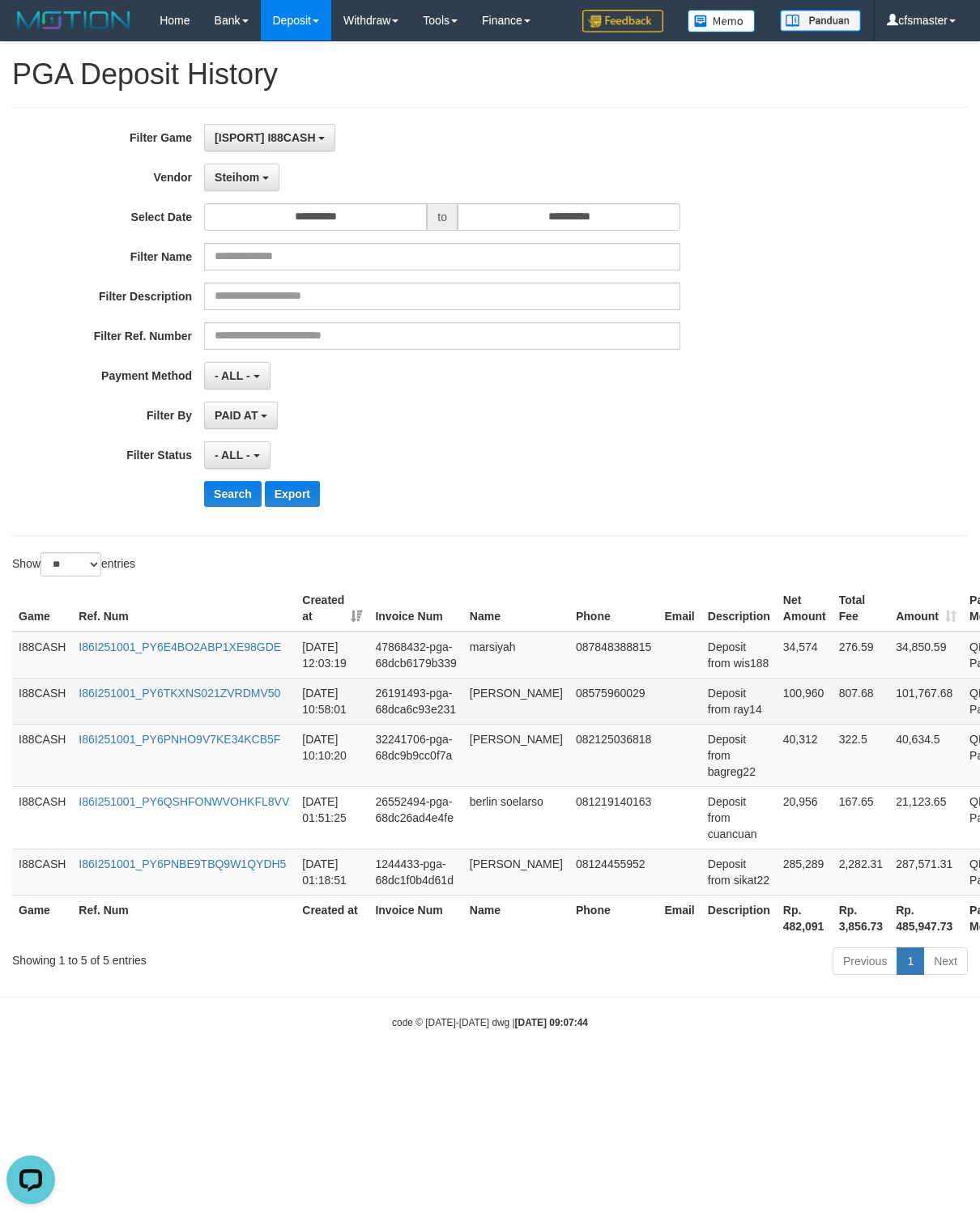
click at [792, 703] on td "100,960" at bounding box center [805, 701] width 56 height 46
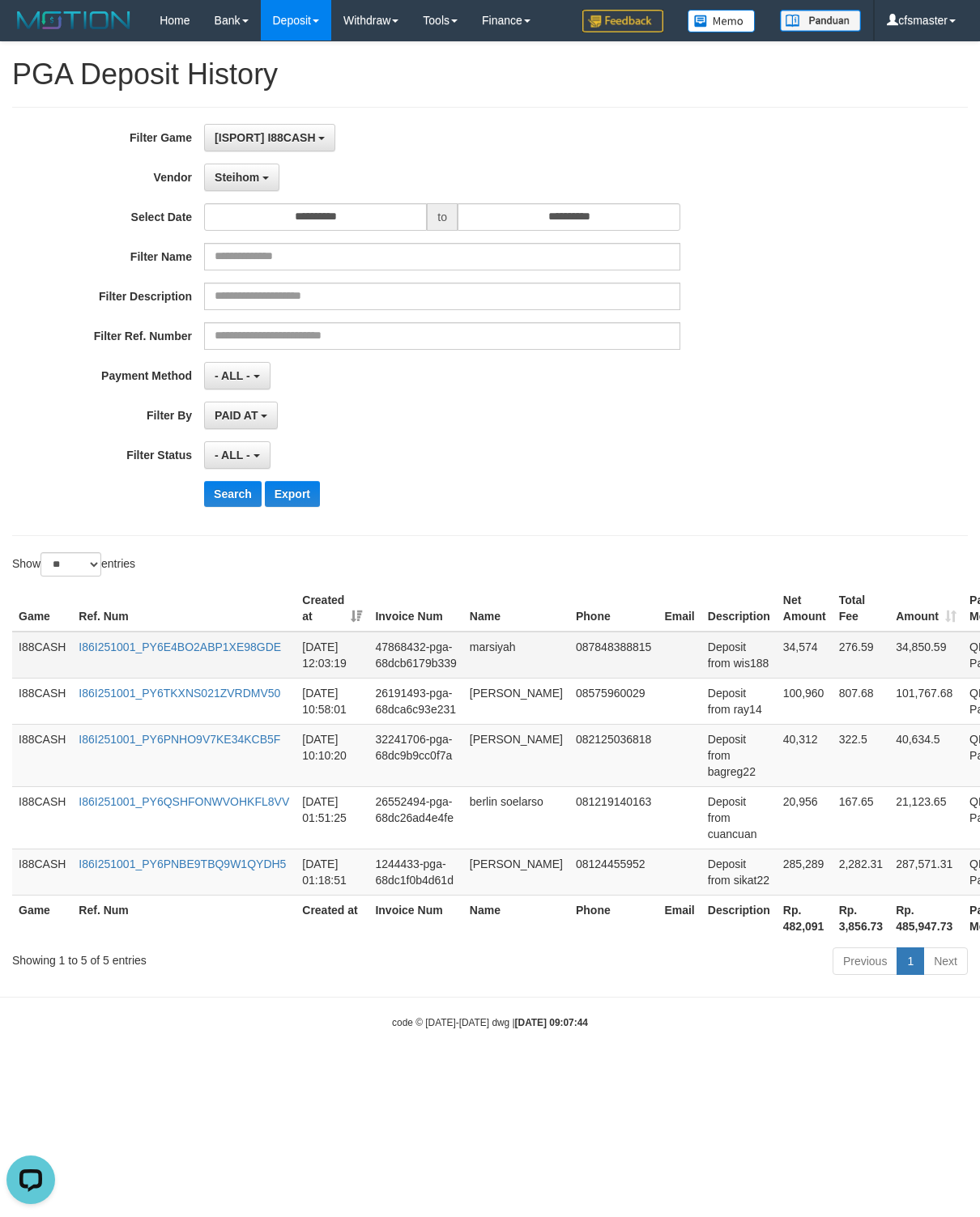
click at [744, 667] on td "Deposit from wis188" at bounding box center [739, 655] width 76 height 47
copy td "wis188"
click at [784, 649] on td "34,574" at bounding box center [805, 655] width 56 height 47
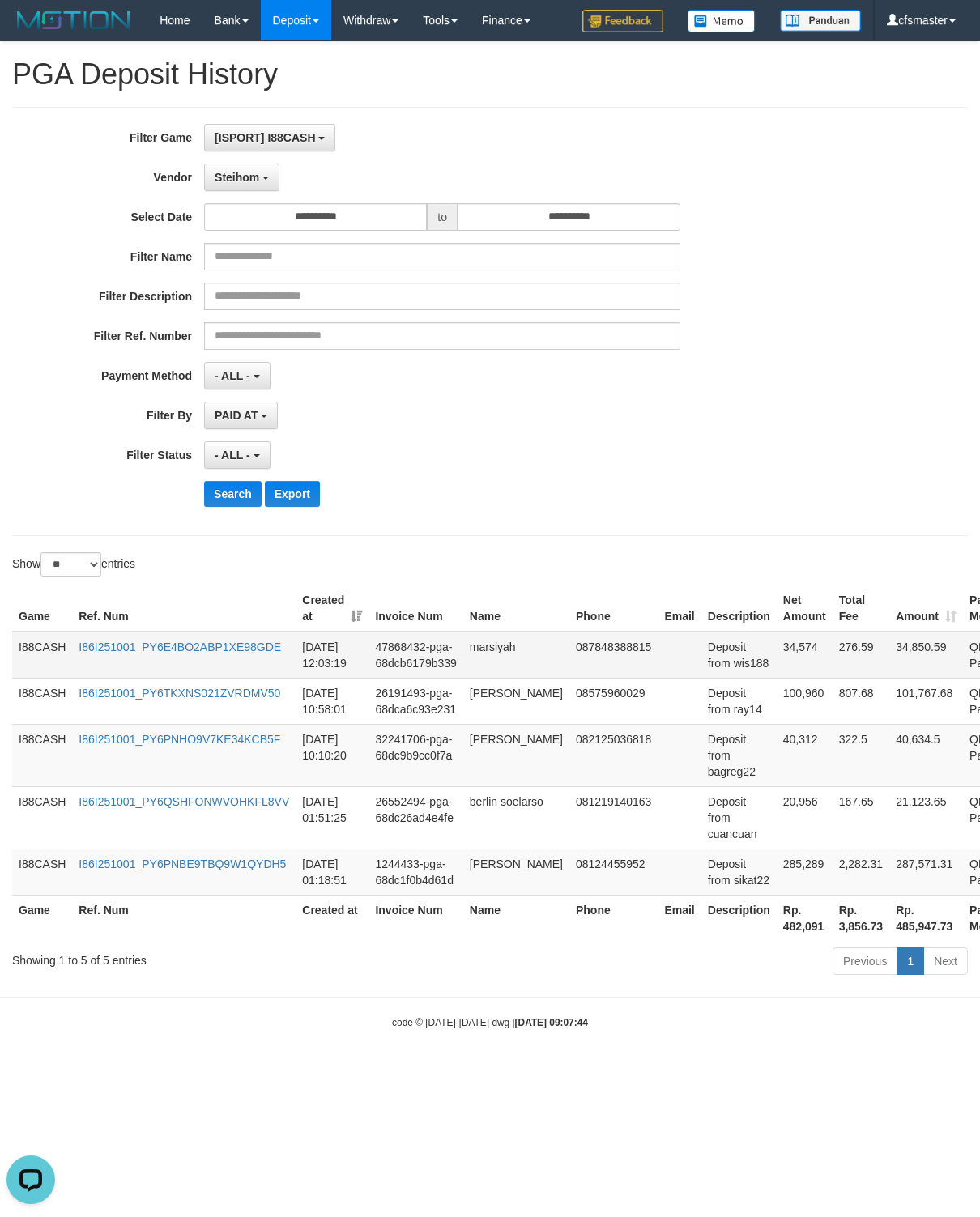
click at [784, 649] on td "34,574" at bounding box center [805, 655] width 56 height 47
drag, startPoint x: 305, startPoint y: 671, endPoint x: 363, endPoint y: 682, distance: 59.0
click at [363, 679] on td "2025-10-01 12:03:19" at bounding box center [332, 655] width 73 height 47
copy td "12:03:19"
click at [231, 507] on button "Search" at bounding box center [232, 494] width 58 height 26
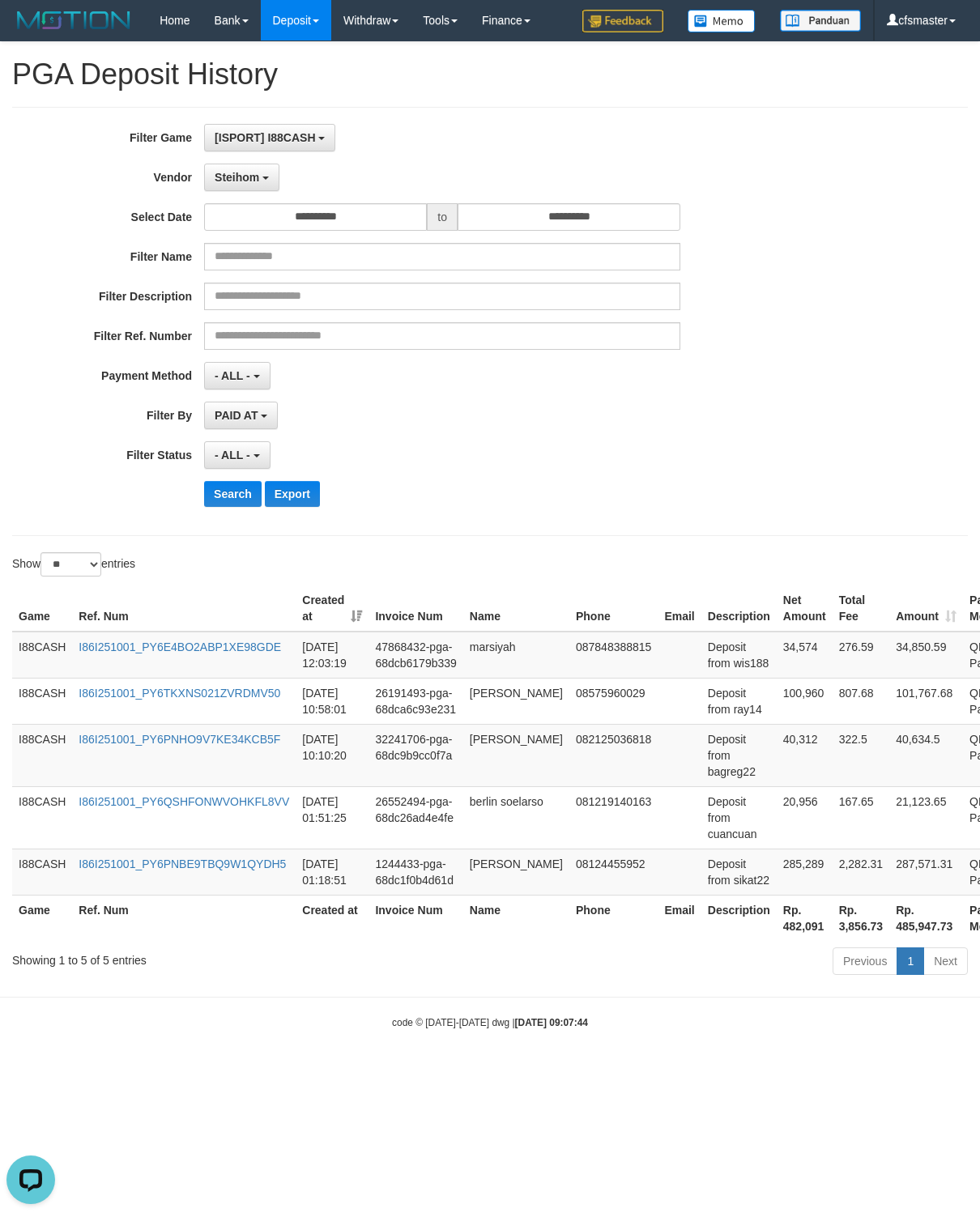
click at [564, 464] on div "- ALL - SELECT ALL - ALL - SELECT STATUS PENDING/UNPAID PAID CANCELED EXPIRED" at bounding box center [442, 455] width 477 height 28
click at [231, 500] on button "Search" at bounding box center [232, 494] width 58 height 26
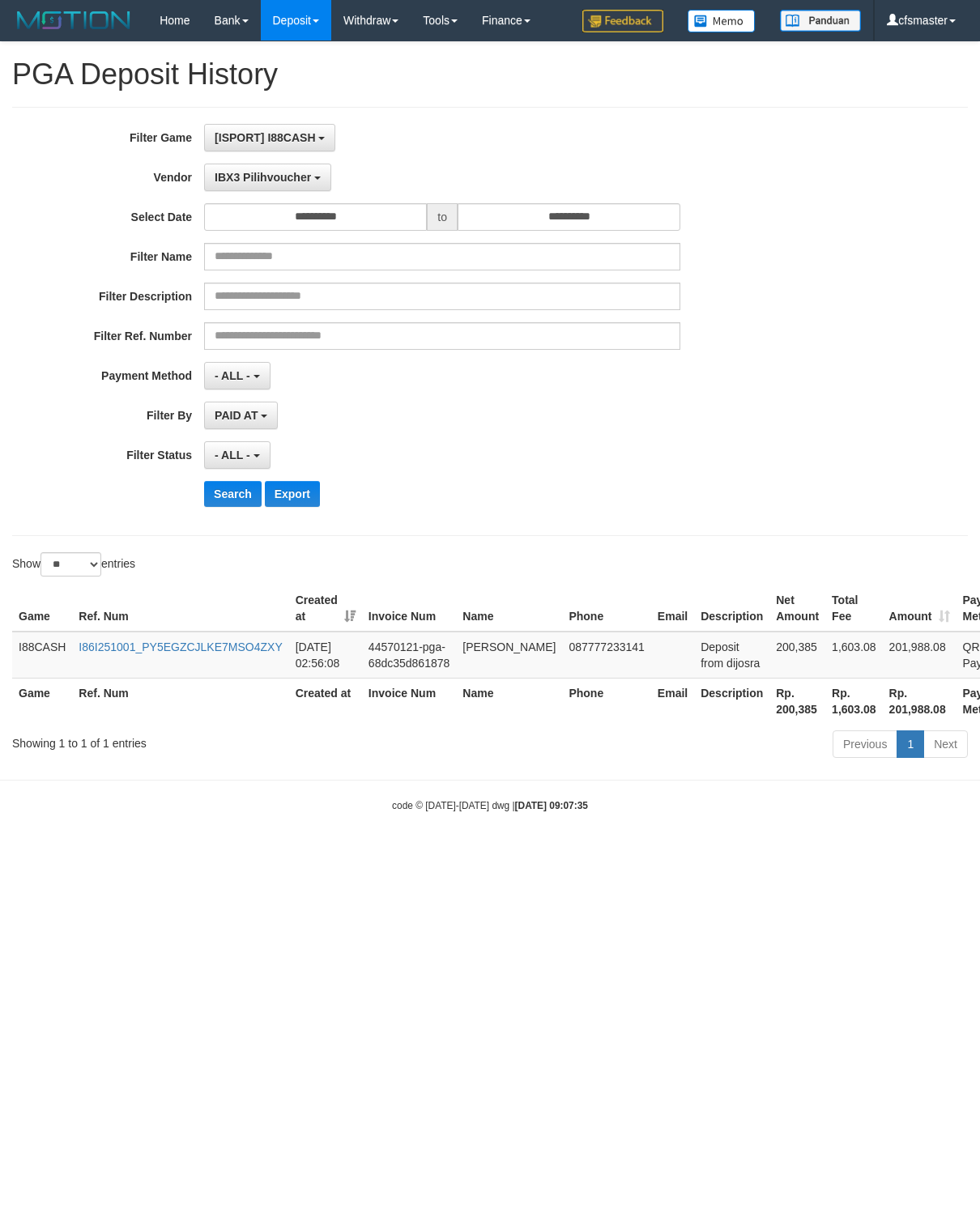
select select "**********"
select select "**"
click at [201, 504] on div "Search Export" at bounding box center [408, 494] width 817 height 26
click at [743, 671] on td "Deposit from dijosra" at bounding box center [732, 655] width 76 height 47
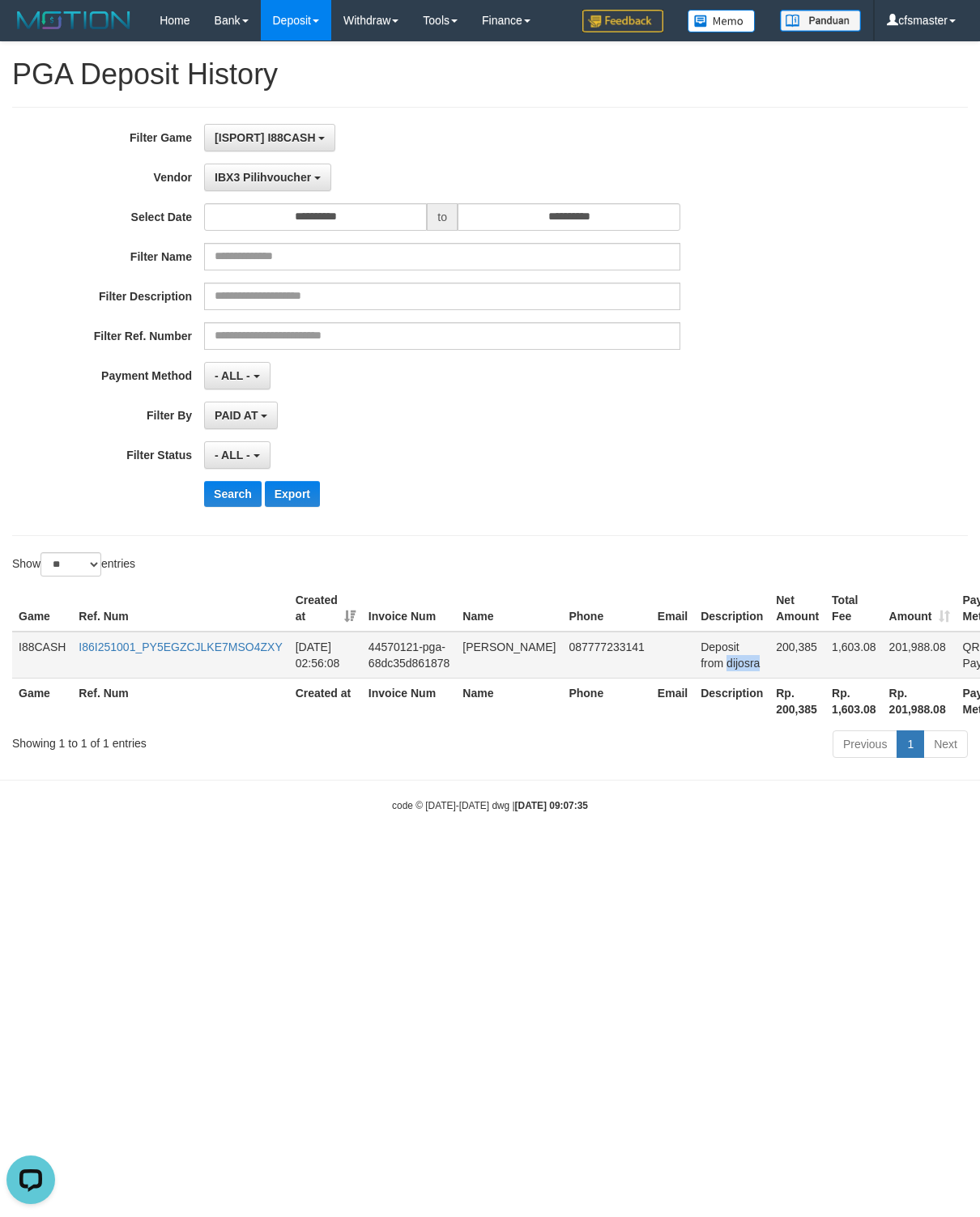
click at [743, 671] on td "Deposit from dijosra" at bounding box center [732, 655] width 76 height 47
copy td "dijosra"
click at [779, 654] on td "200,385" at bounding box center [797, 655] width 56 height 47
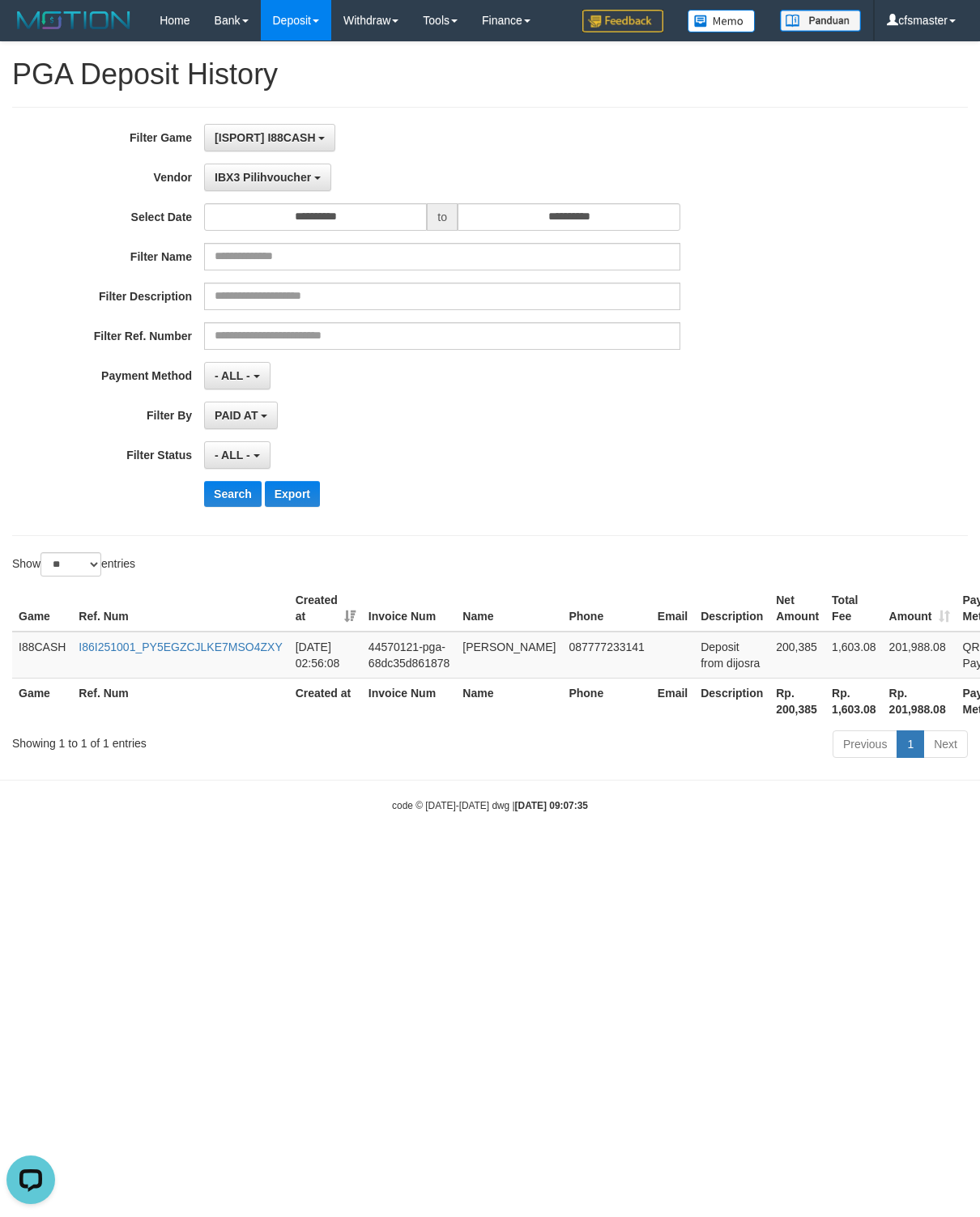
click at [725, 427] on div "**********" at bounding box center [408, 416] width 817 height 28
click at [237, 500] on button "Search" at bounding box center [232, 494] width 58 height 26
click at [503, 477] on div "**********" at bounding box center [408, 322] width 817 height 395
click at [654, 154] on div "**********" at bounding box center [408, 322] width 817 height 395
click at [228, 500] on button "Search" at bounding box center [232, 494] width 58 height 26
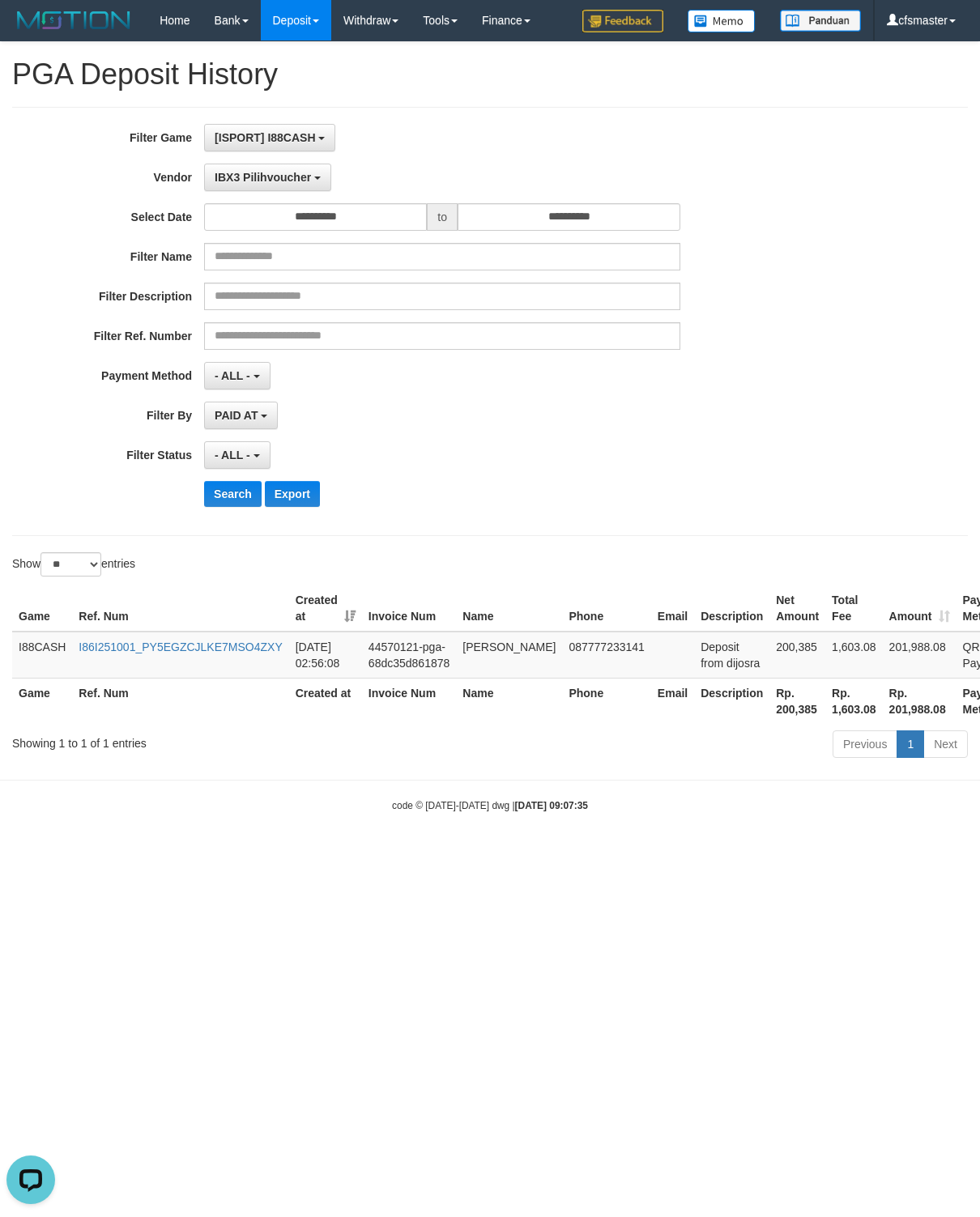
click at [220, 486] on div "**********" at bounding box center [408, 322] width 817 height 395
click at [227, 502] on button "Search" at bounding box center [232, 494] width 58 height 26
click at [739, 469] on div "**********" at bounding box center [408, 455] width 817 height 28
click at [225, 499] on button "Search" at bounding box center [232, 494] width 58 height 26
click at [482, 468] on div "- ALL - SELECT ALL - ALL - SELECT STATUS PENDING/UNPAID PAID CANCELED EXPIRED" at bounding box center [442, 455] width 477 height 28
